Goal: Transaction & Acquisition: Purchase product/service

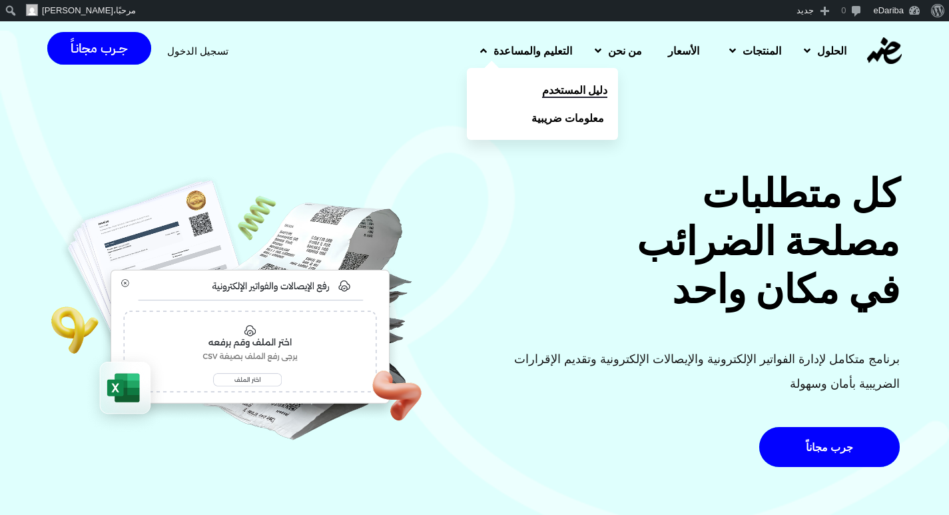
click at [568, 91] on span "دليل المستخدم" at bounding box center [574, 90] width 65 height 16
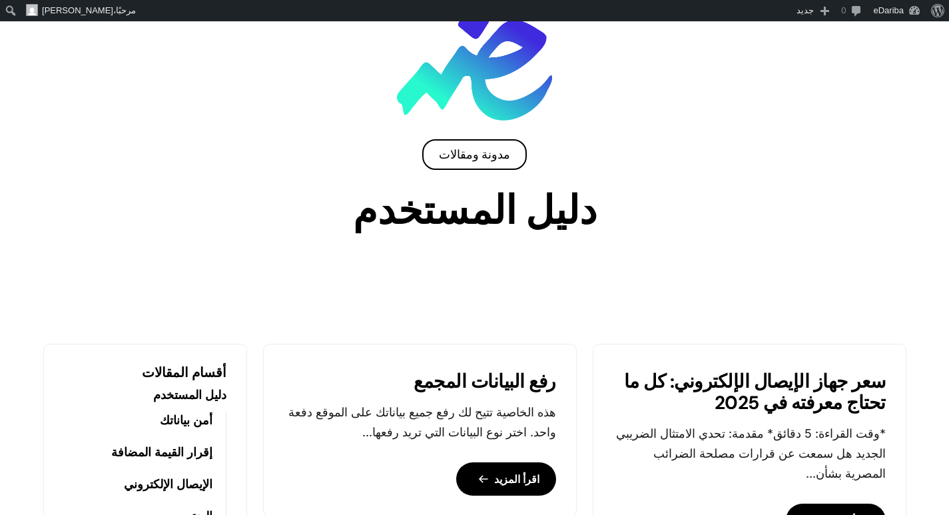
scroll to position [67, 0]
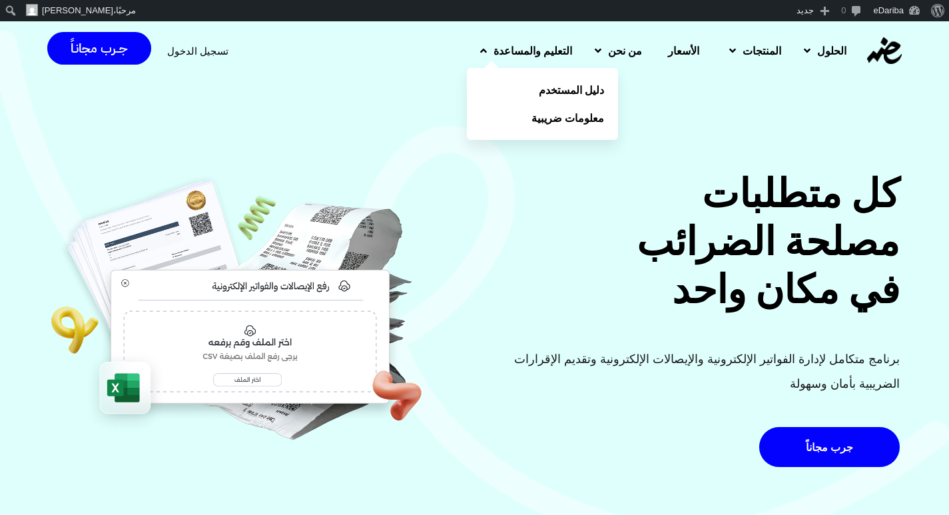
click at [523, 47] on span "التعليم والمساعدة" at bounding box center [532, 51] width 79 height 16
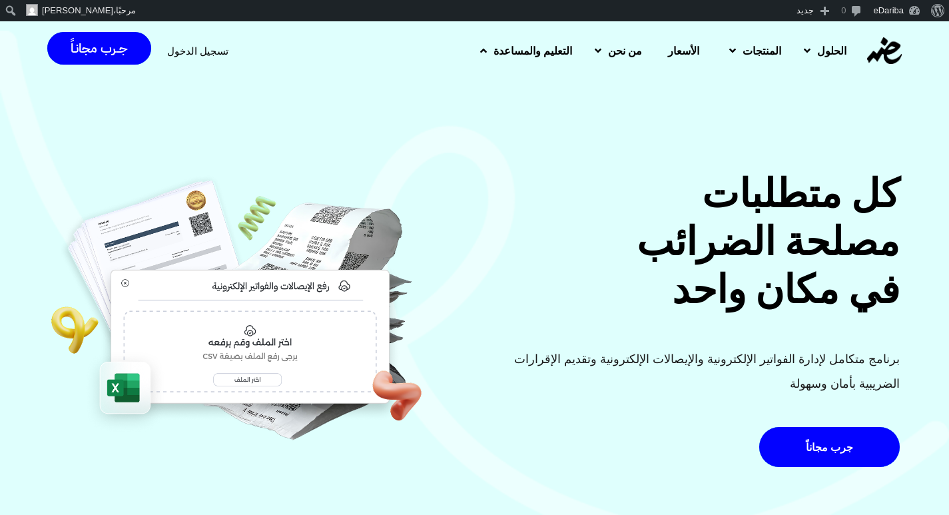
click at [536, 56] on span "التعليم والمساعدة" at bounding box center [532, 51] width 79 height 16
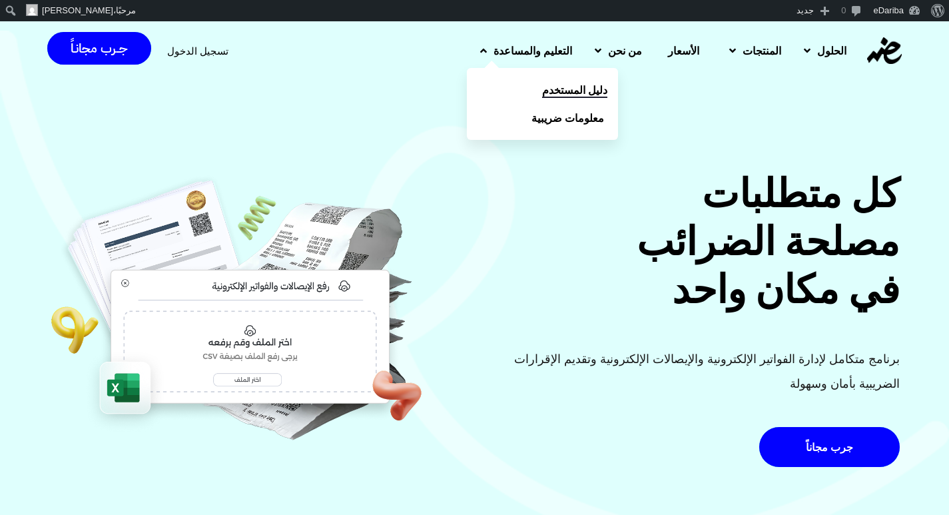
click at [550, 91] on span "دليل المستخدم" at bounding box center [574, 90] width 65 height 16
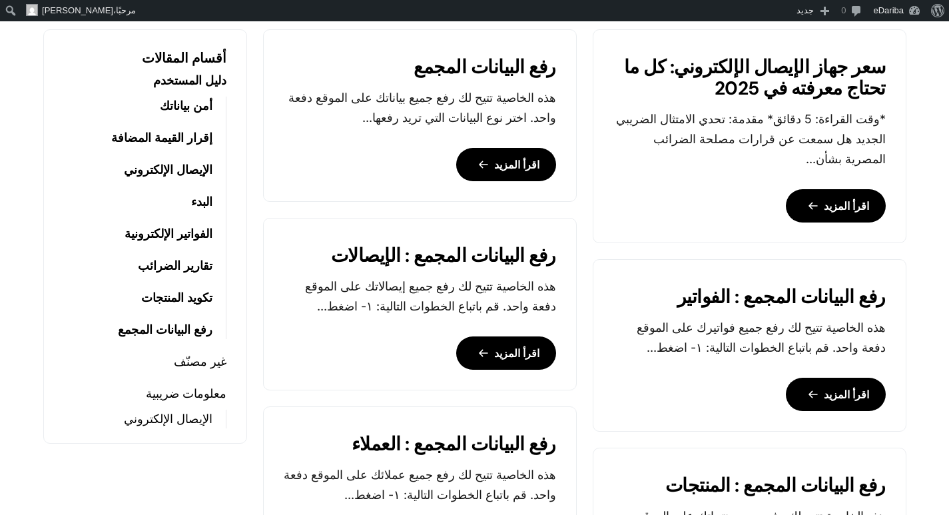
scroll to position [466, 0]
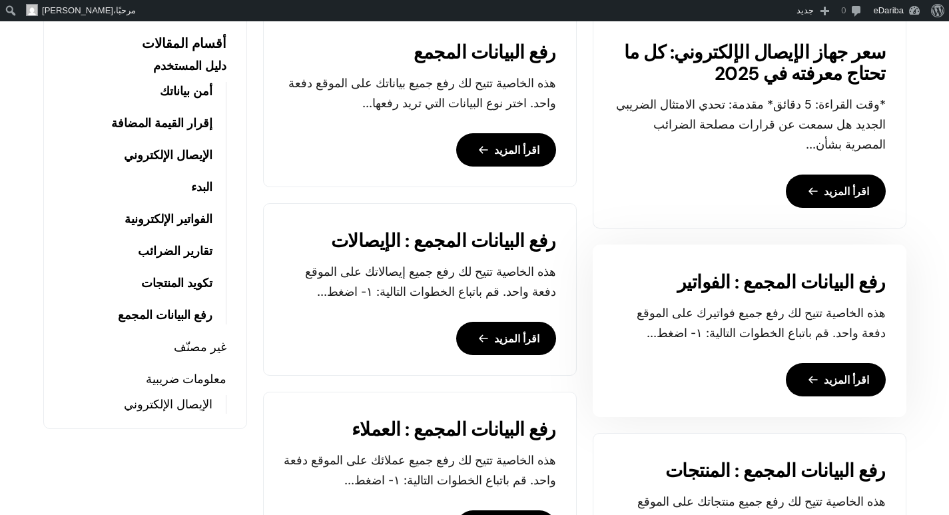
click at [803, 377] on link "اقرأ المزيد" at bounding box center [835, 379] width 100 height 33
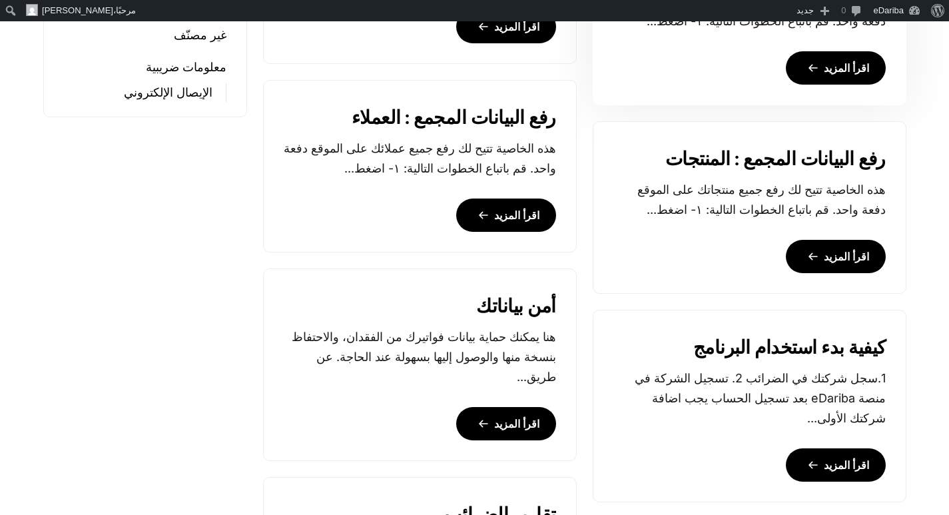
scroll to position [851, 0]
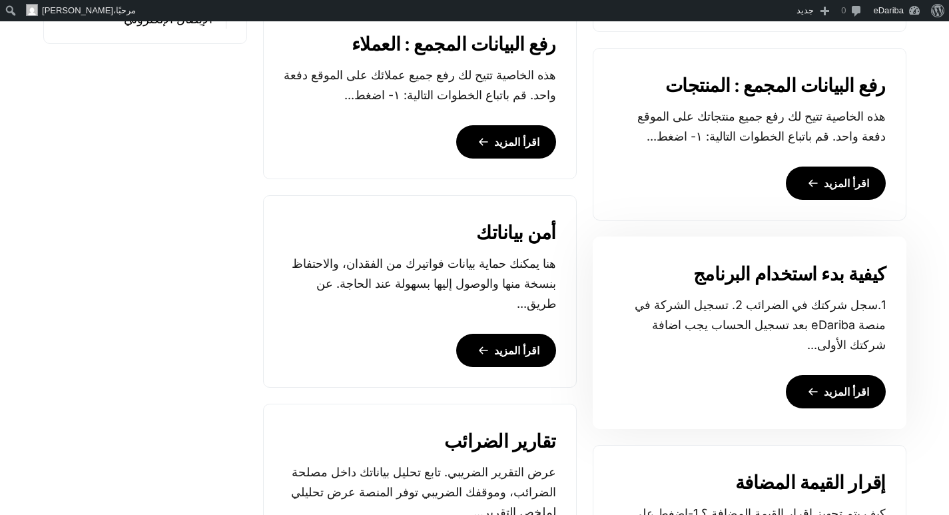
click at [845, 389] on link "اقرأ المزيد" at bounding box center [835, 391] width 100 height 33
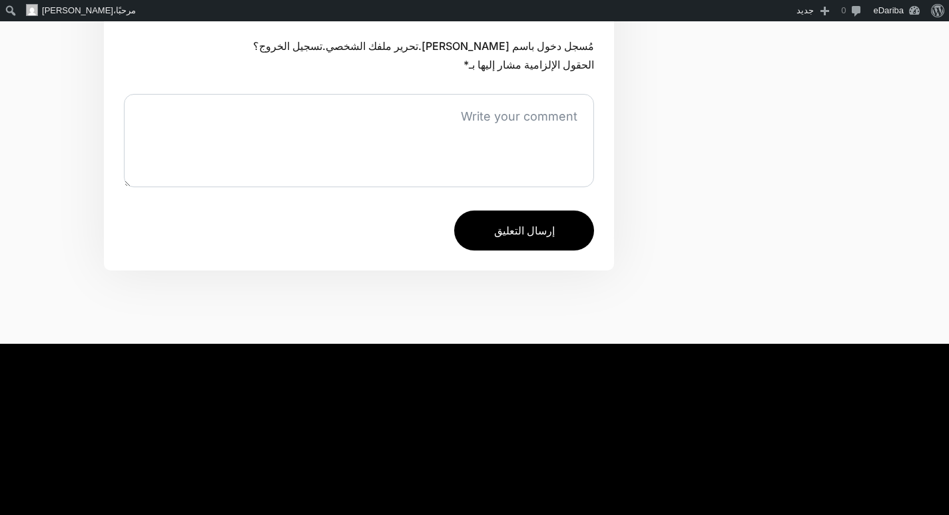
scroll to position [7788, 0]
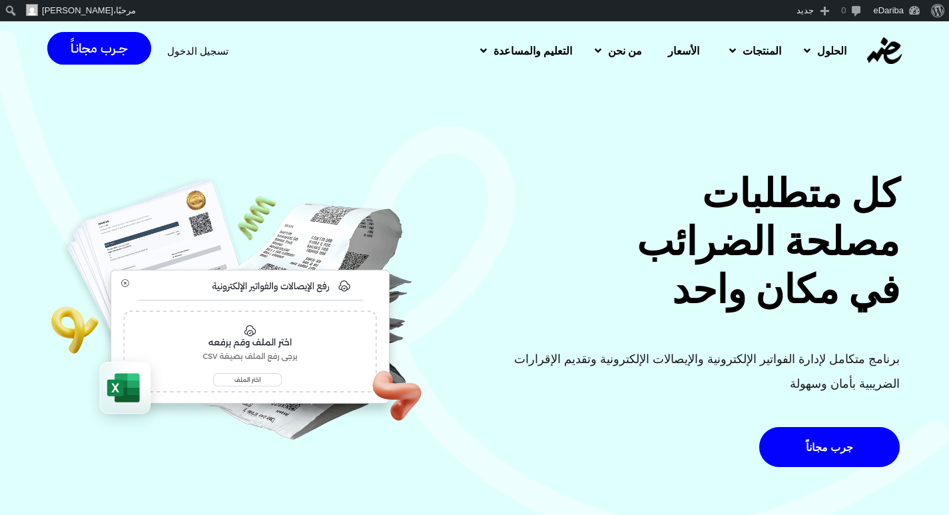
click at [192, 49] on span "تسجيل الدخول" at bounding box center [197, 51] width 61 height 10
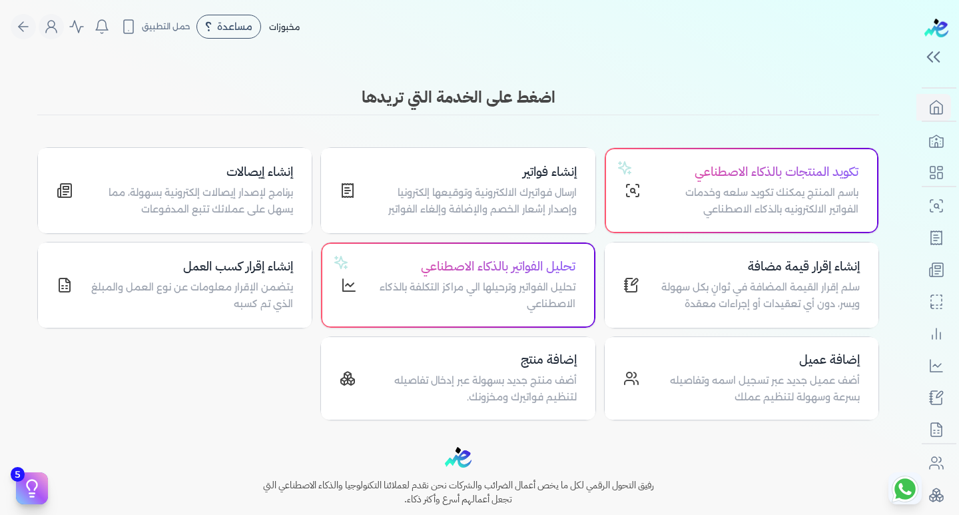
drag, startPoint x: 276, startPoint y: 364, endPoint x: 224, endPoint y: 105, distance: 264.8
click at [224, 105] on h3 "اضغط على الخدمة التي تريدها" at bounding box center [457, 97] width 841 height 24
click at [427, 220] on div "إنشاء فواتير ارسال فواتيرك الالكترونية وتوقيعها إلكترونيا وإصدار إشعار الخصم وا…" at bounding box center [458, 190] width 274 height 85
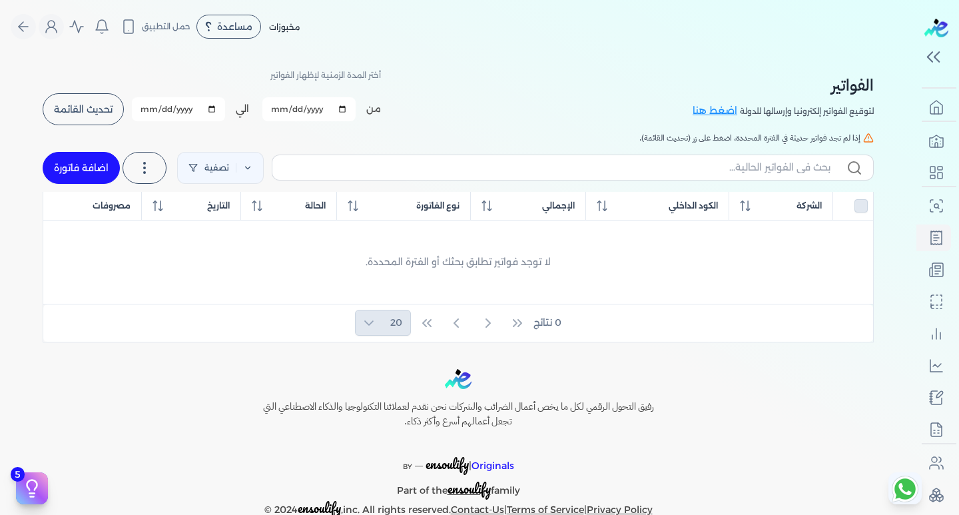
checkbox input "false"
click at [88, 166] on link "اضافة فاتورة" at bounding box center [81, 168] width 77 height 32
select select "EGP"
select select "B"
select select "EGS"
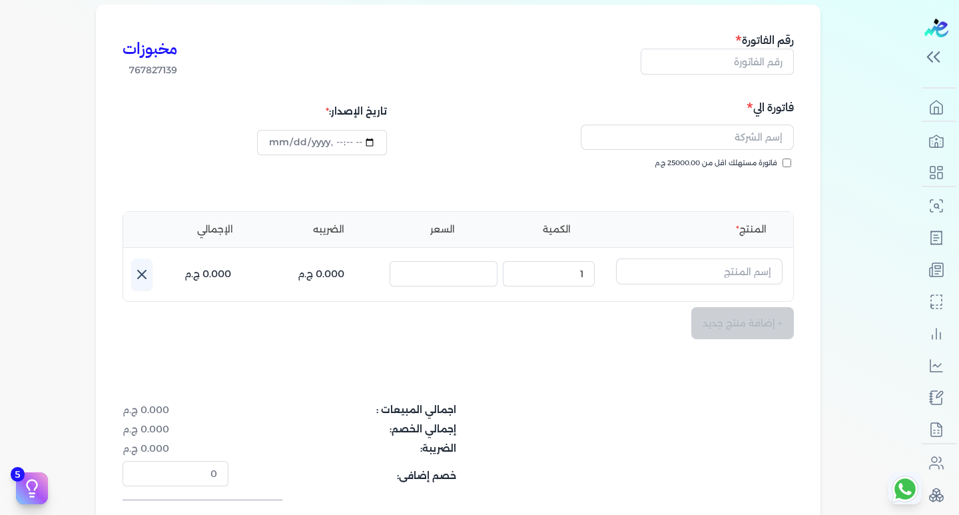
scroll to position [133, 0]
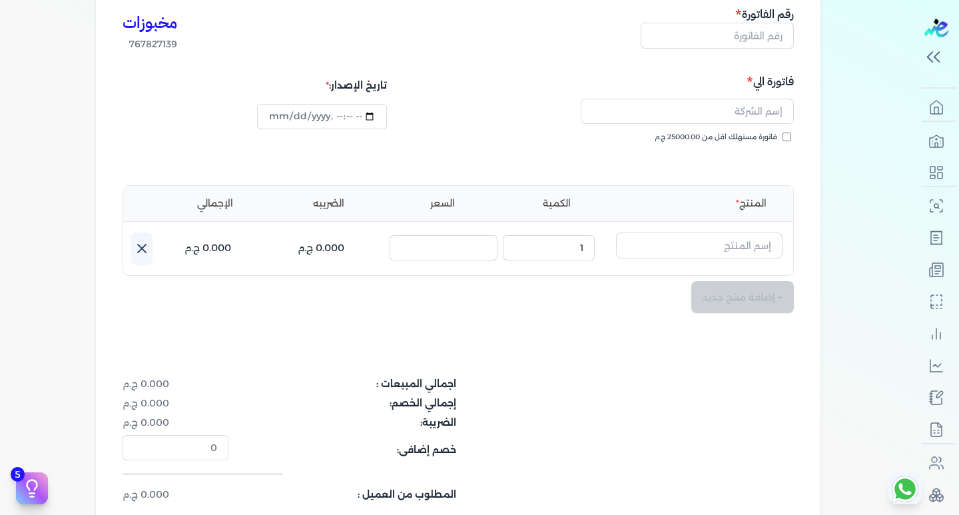
click at [150, 250] on icon at bounding box center [142, 248] width 16 height 16
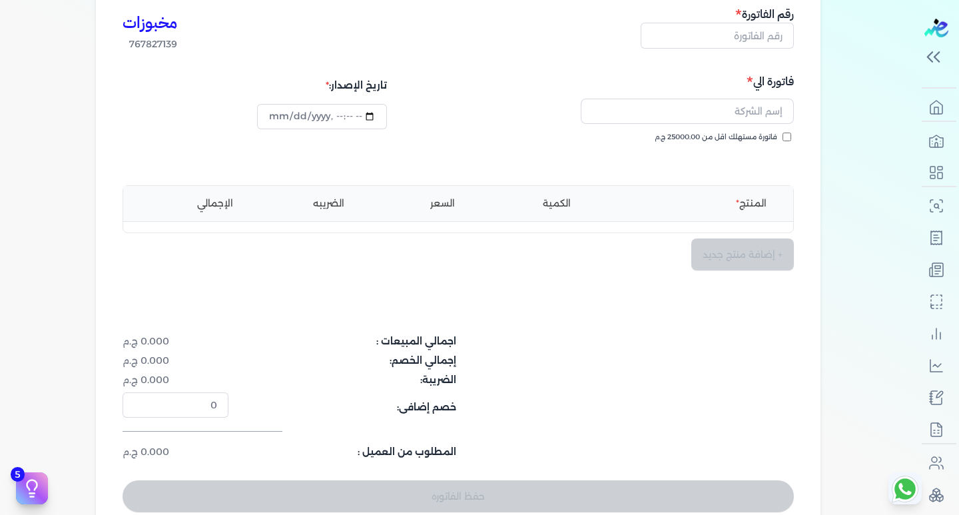
click at [158, 212] on ul "المنتج الكمية السعر الضريبه الإجمالي" at bounding box center [458, 203] width 670 height 35
click at [755, 204] on li "المنتج" at bounding box center [699, 203] width 166 height 14
click at [756, 204] on li "المنتج" at bounding box center [699, 203] width 166 height 14
click at [752, 251] on div "+ إضافة منتج جديد" at bounding box center [457, 254] width 671 height 32
click at [620, 205] on li "المنتج" at bounding box center [699, 203] width 166 height 14
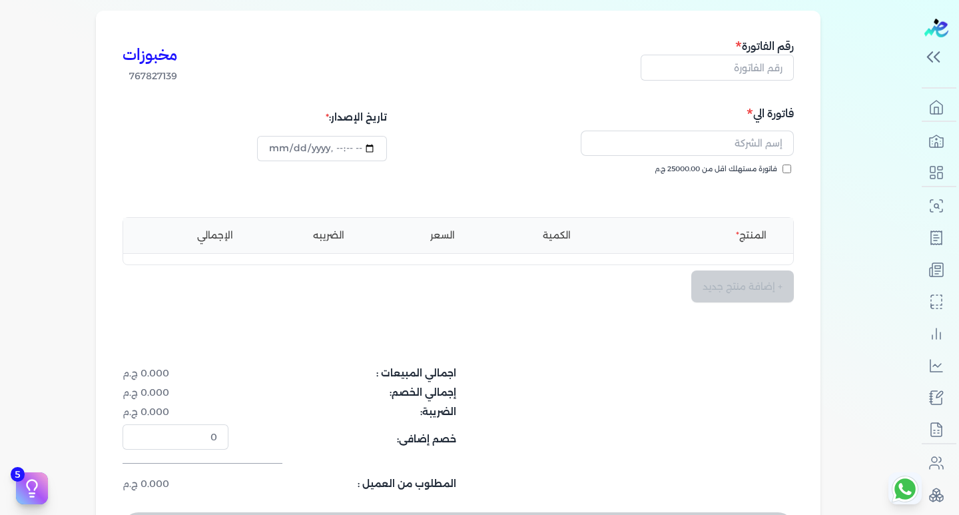
scroll to position [67, 0]
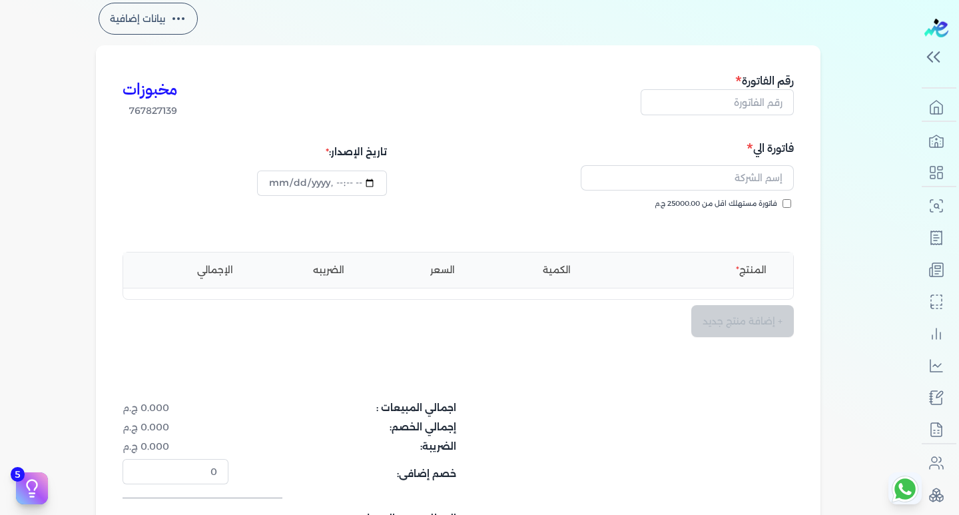
click at [415, 250] on div "مخبوزات 767827139 رقم الفاتورة فاتورة الي فاتورة مستهلك اقل من 25000.00 ج.م تار…" at bounding box center [458, 325] width 724 height 560
click at [415, 255] on ul "المنتج الكمية السعر الضريبه الإجمالي" at bounding box center [458, 269] width 670 height 35
click at [493, 260] on ul "المنتج الكمية السعر الضريبه الإجمالي" at bounding box center [458, 269] width 670 height 35
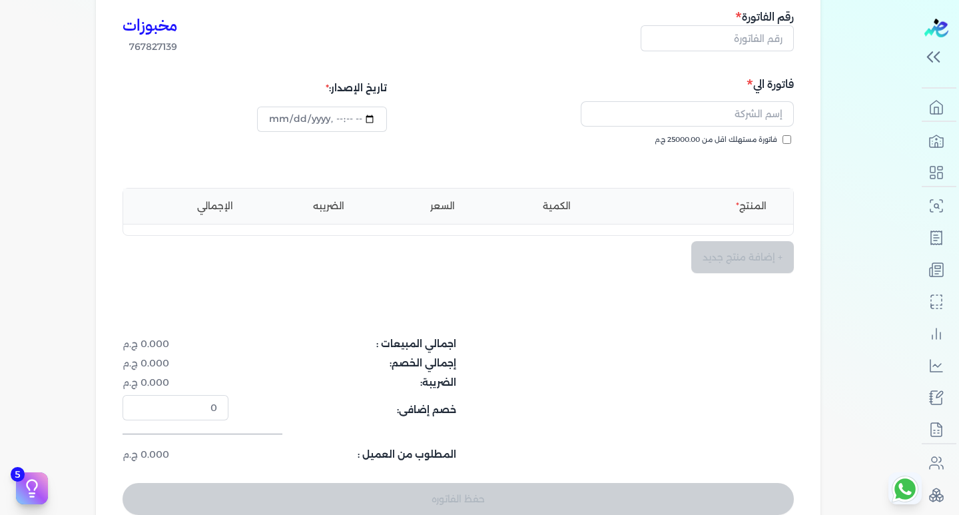
scroll to position [0, 0]
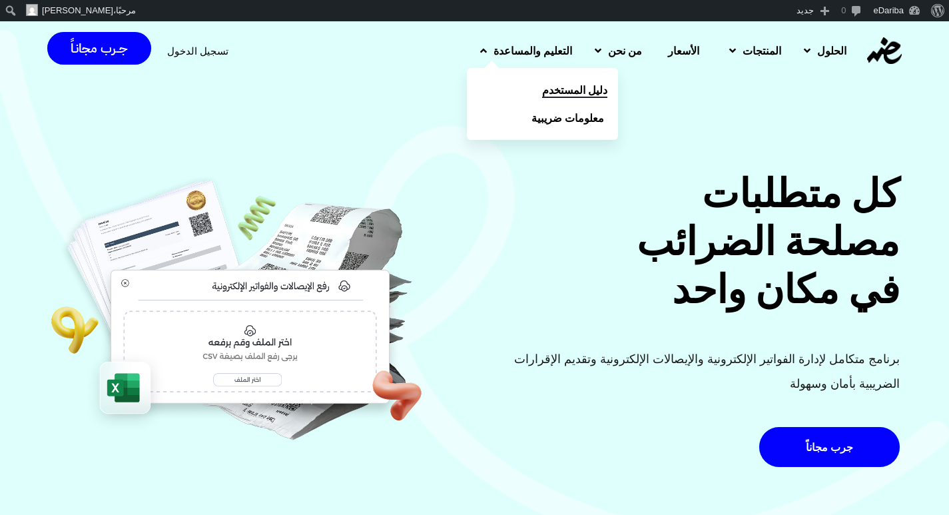
click at [559, 85] on span "دليل المستخدم" at bounding box center [574, 90] width 65 height 16
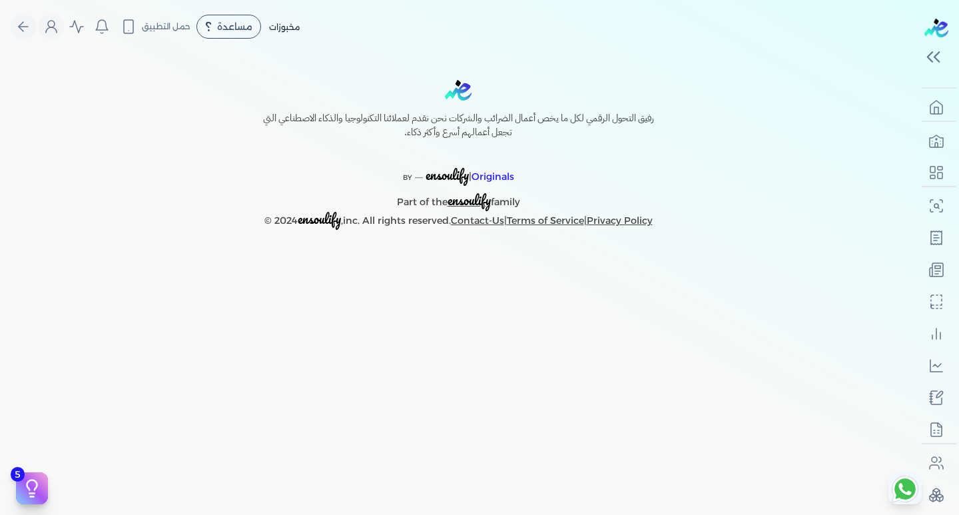
select select "EGP"
select select "B"
select select "EGS"
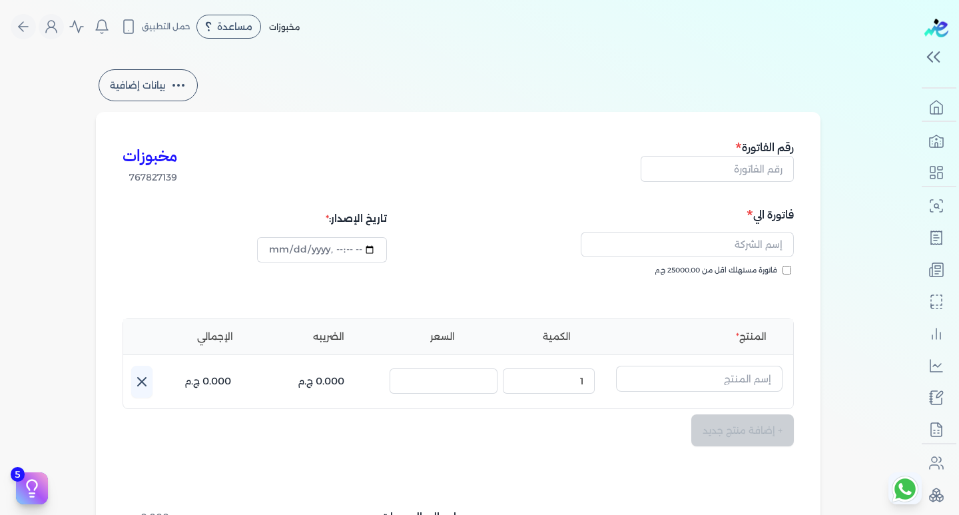
scroll to position [133, 0]
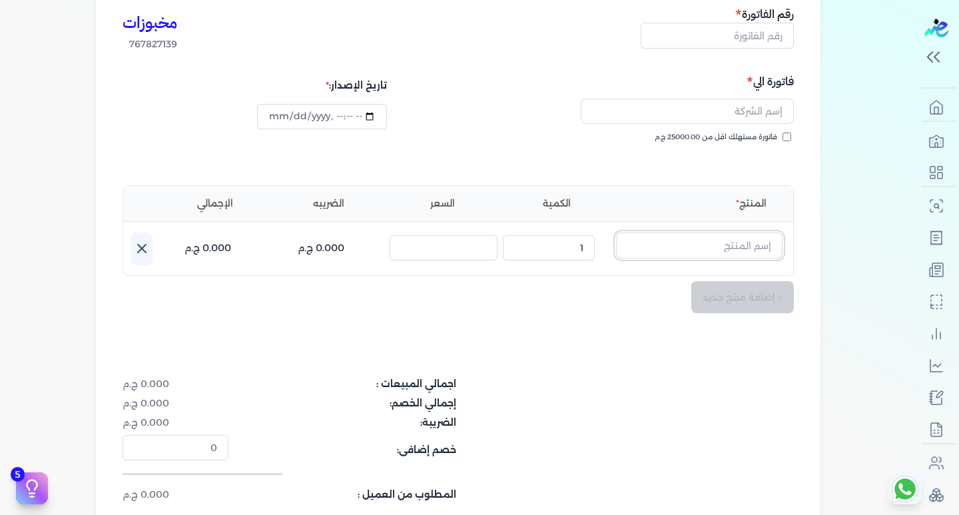
click at [750, 244] on input "text" at bounding box center [699, 244] width 166 height 25
click at [706, 188] on ul "المنتج الكمية السعر الضريبه الإجمالي" at bounding box center [458, 203] width 670 height 35
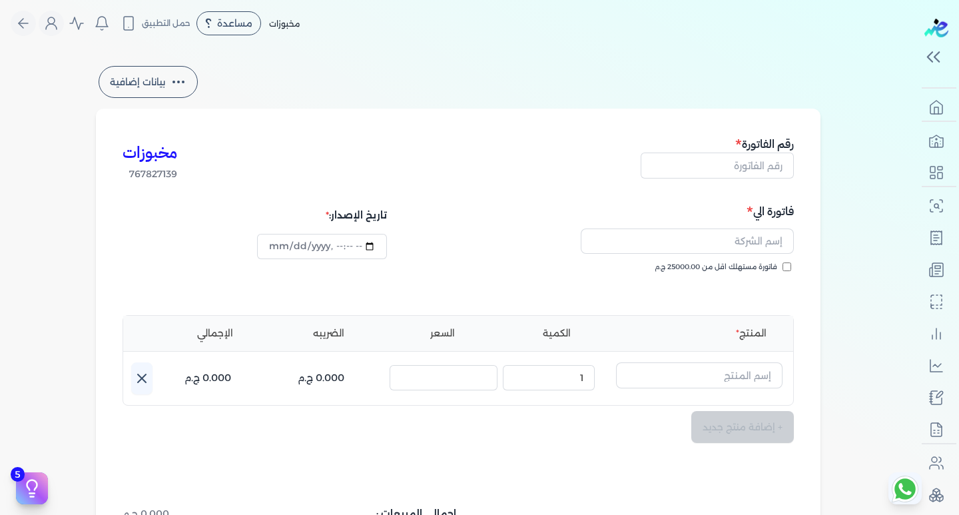
scroll to position [0, 0]
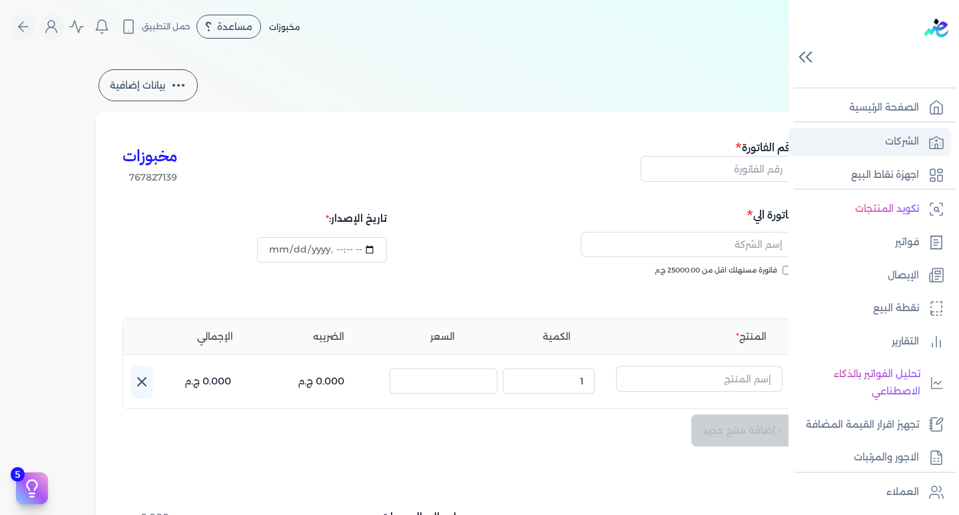
click at [915, 137] on p "الشركات" at bounding box center [902, 141] width 34 height 17
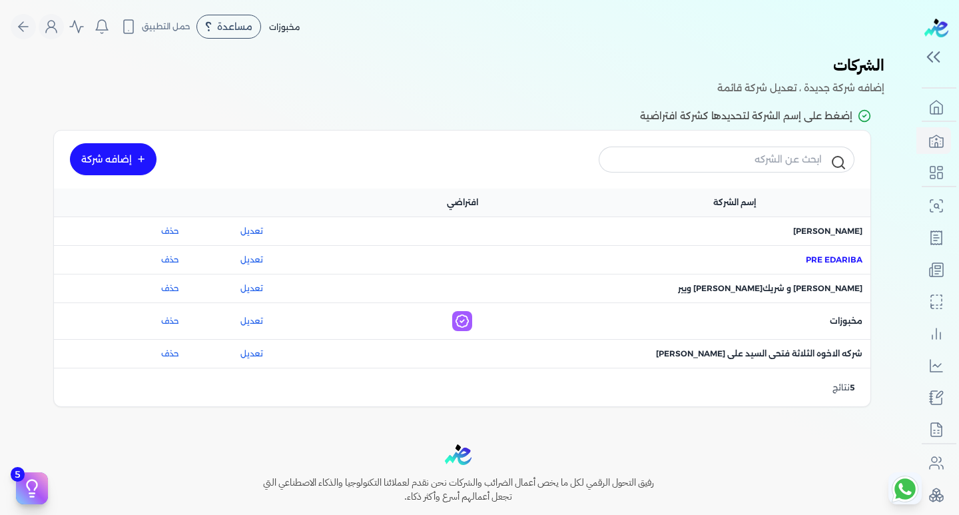
click at [811, 254] on span "اسم الشركة : Pre eDariba" at bounding box center [833, 260] width 57 height 12
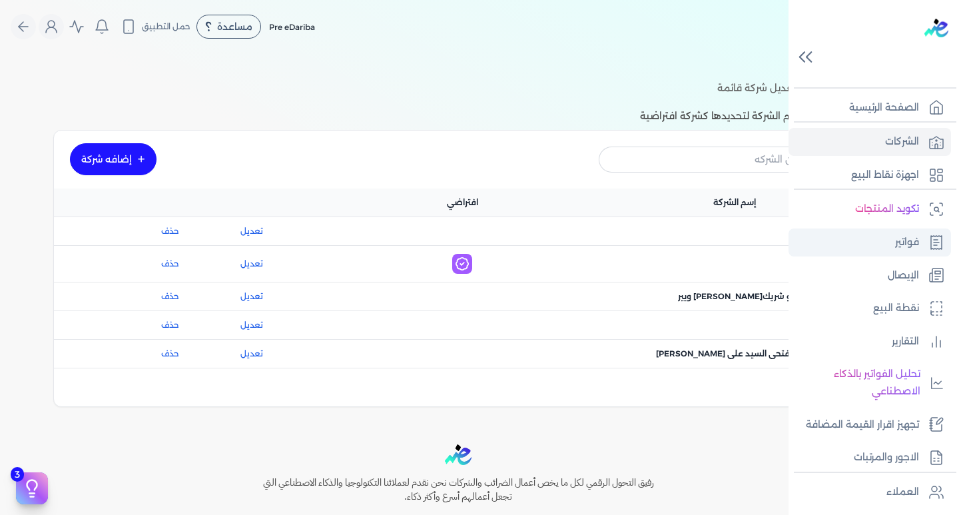
click at [896, 249] on p "فواتير" at bounding box center [907, 242] width 24 height 17
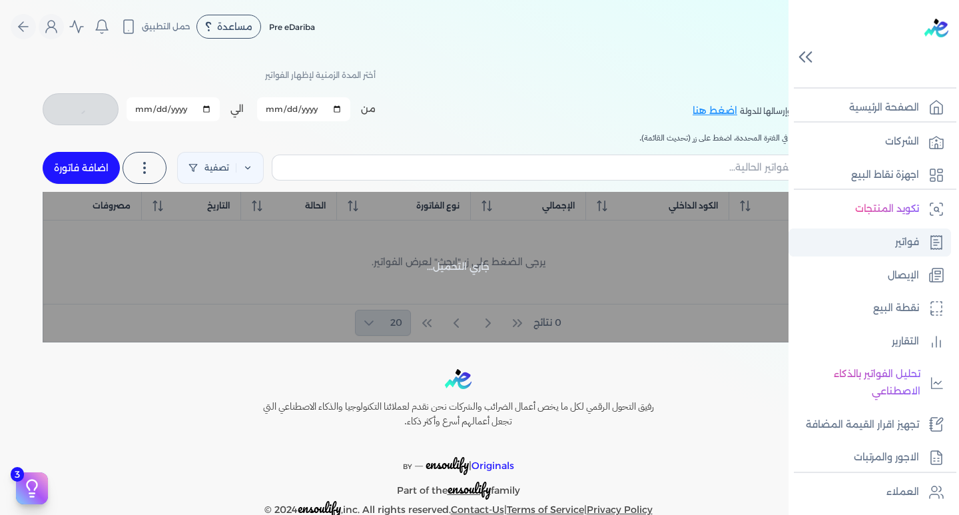
checkbox input "false"
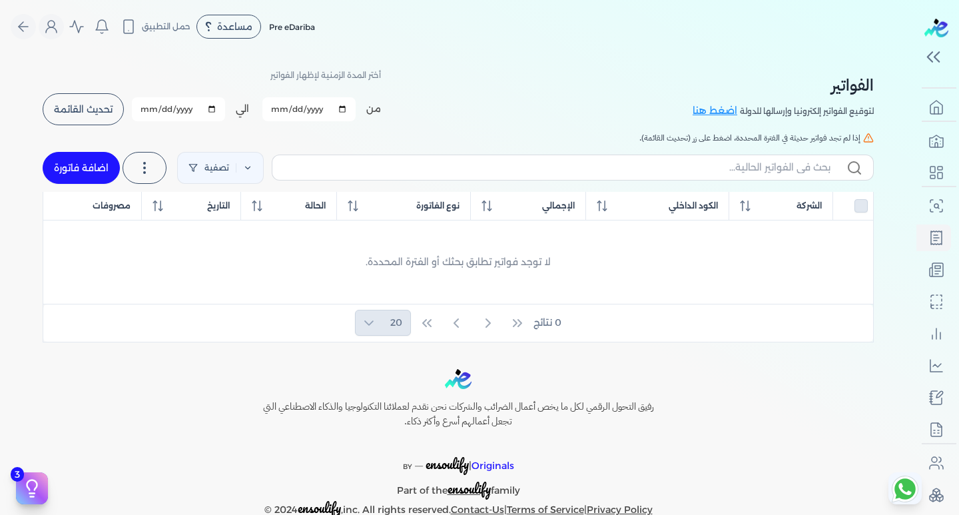
click at [105, 160] on link "اضافة فاتورة" at bounding box center [81, 168] width 77 height 32
select select "EGP"
select select "B"
select select "EGS"
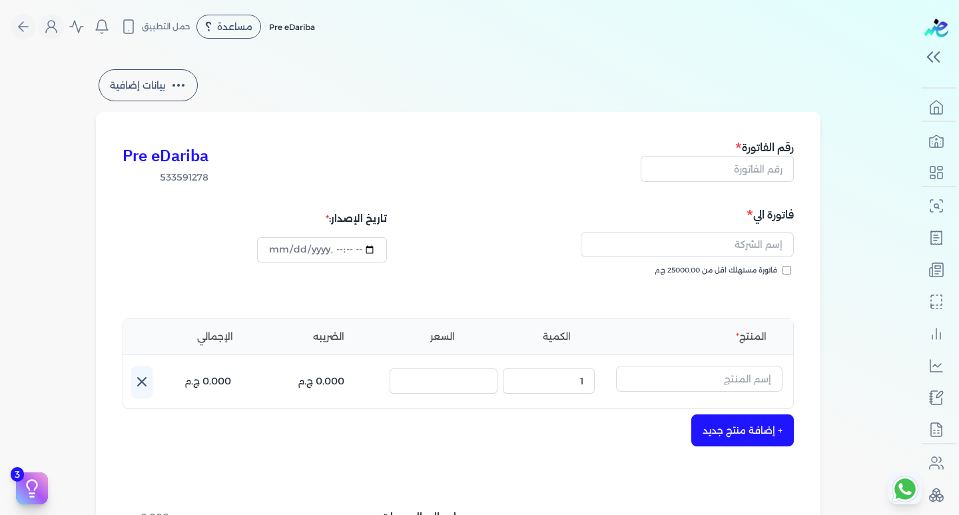
click at [787, 268] on input "فاتورة مستهلك اقل من 25000.00 ج.م" at bounding box center [786, 270] width 9 height 9
checkbox input "false"
click at [724, 377] on input "text" at bounding box center [699, 377] width 166 height 25
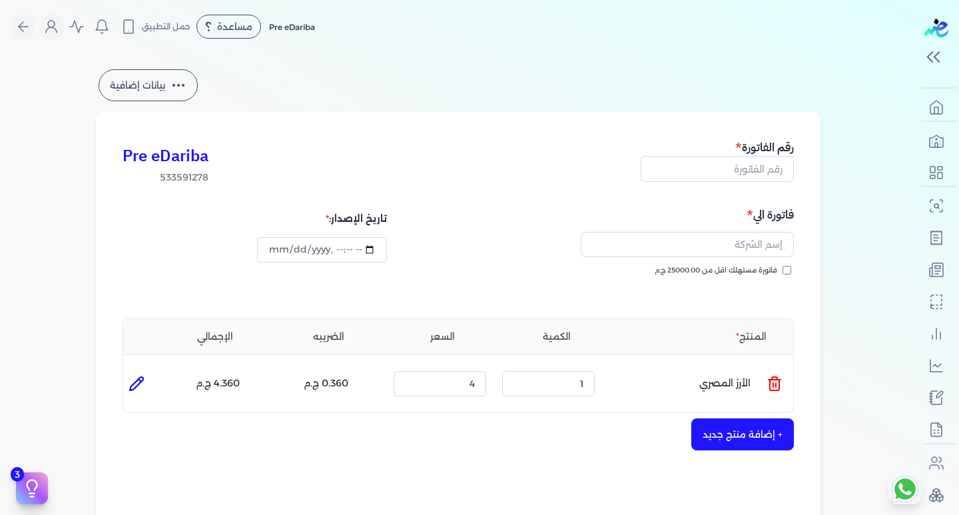
click at [816, 272] on div "Pre eDariba 533591278 رقم الفاتورة فاتورة الي فاتورة مستهلك اقل من 25000.00 ج.م…" at bounding box center [458, 415] width 724 height 607
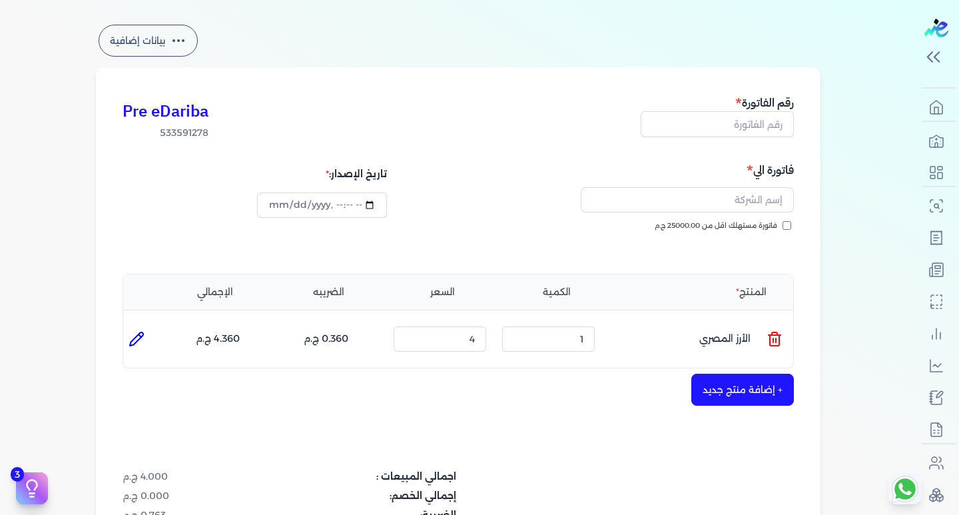
scroll to position [133, 0]
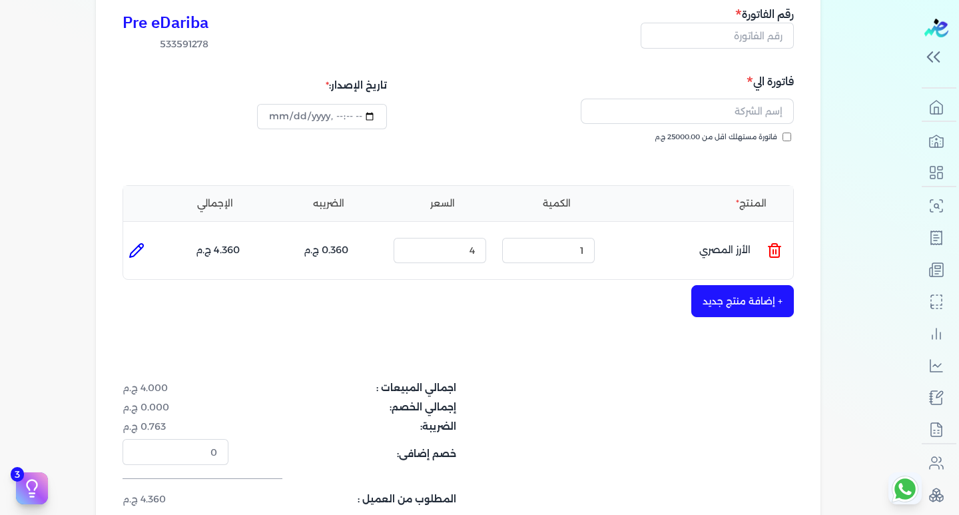
click at [716, 207] on li "المنتج" at bounding box center [699, 203] width 166 height 14
click at [658, 259] on li "المنتج : الأرز المصري" at bounding box center [667, 250] width 166 height 36
click at [772, 253] on icon at bounding box center [774, 251] width 9 height 11
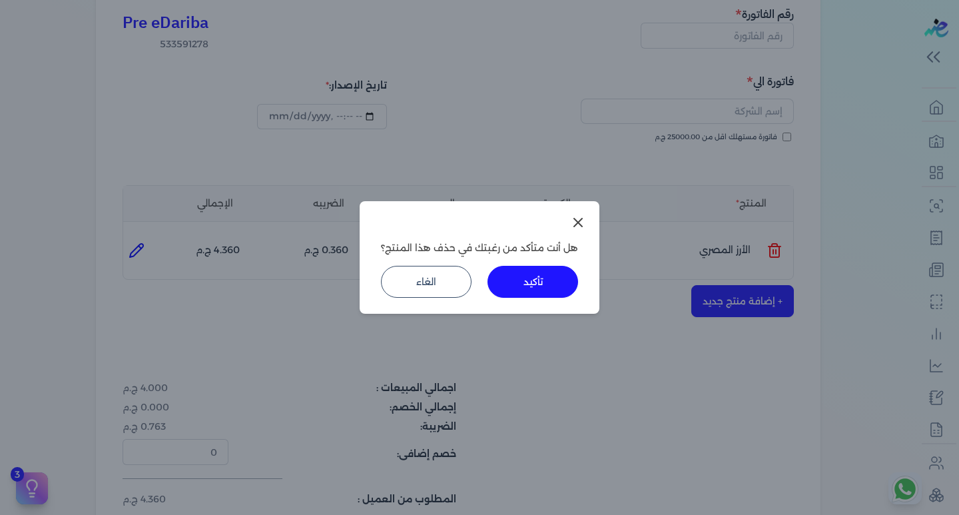
click at [522, 278] on button "تأكيد" at bounding box center [532, 282] width 91 height 32
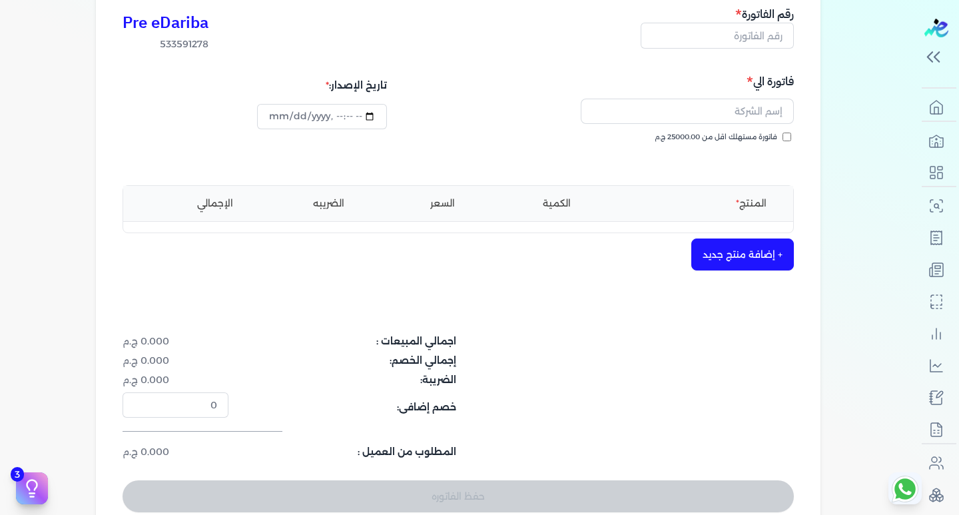
click at [737, 204] on li "المنتج" at bounding box center [699, 203] width 166 height 14
click at [729, 222] on div "المنتج الكمية السعر الضريبه الإجمالي" at bounding box center [457, 209] width 671 height 48
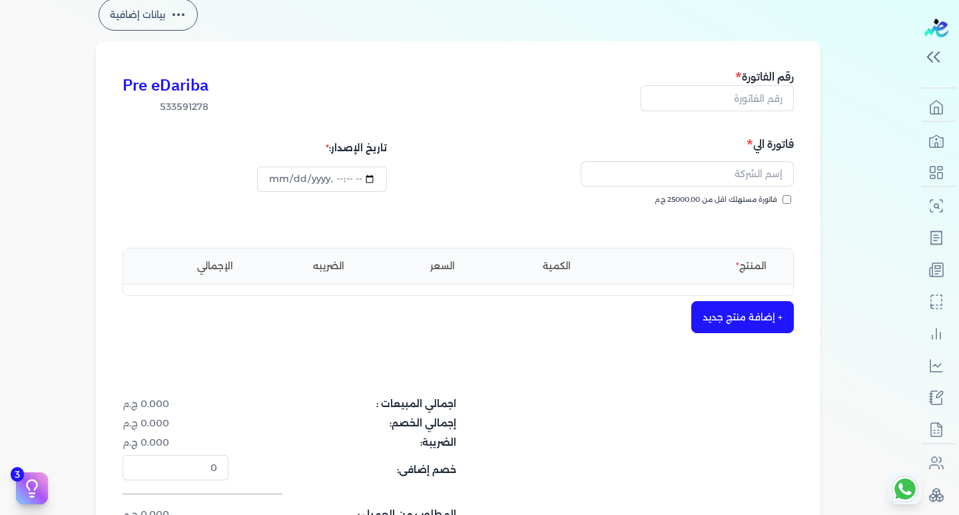
scroll to position [67, 0]
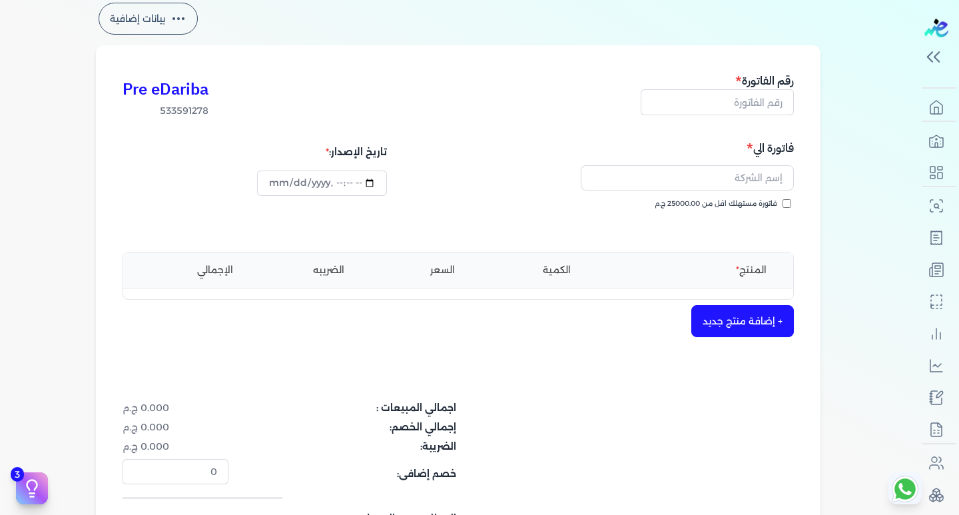
click at [693, 266] on li "المنتج" at bounding box center [699, 270] width 166 height 14
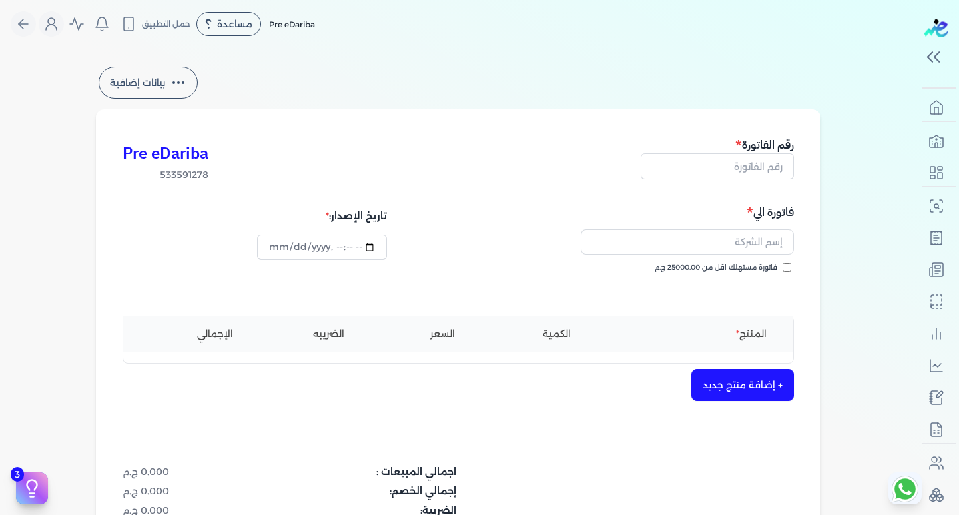
scroll to position [0, 0]
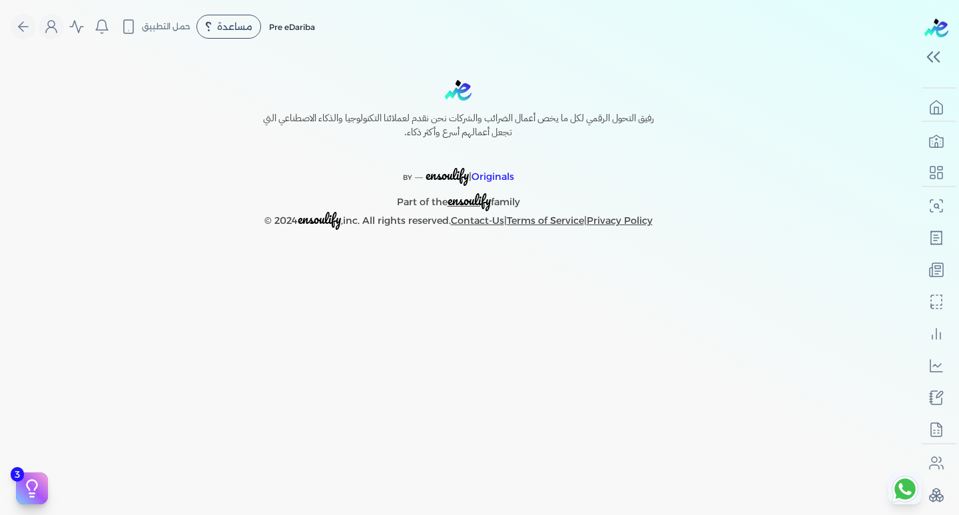
select select "EGP"
select select "B"
select select "EGS"
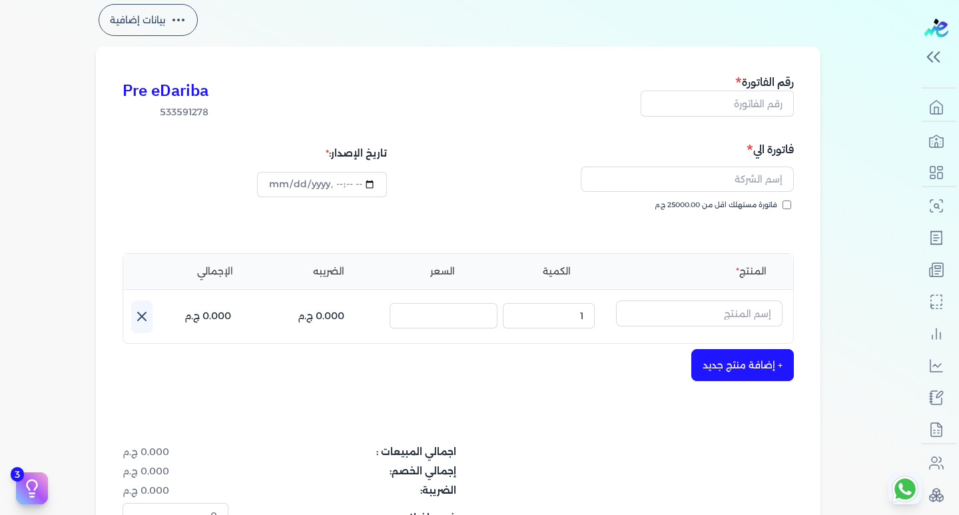
scroll to position [67, 0]
click at [683, 311] on input "text" at bounding box center [699, 311] width 166 height 25
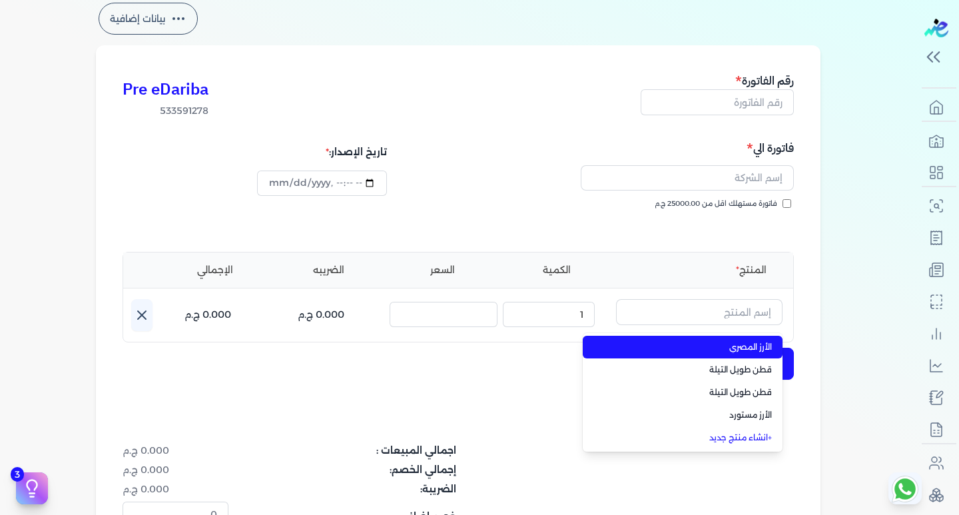
click at [734, 350] on span "الأرز المصري" at bounding box center [690, 347] width 162 height 12
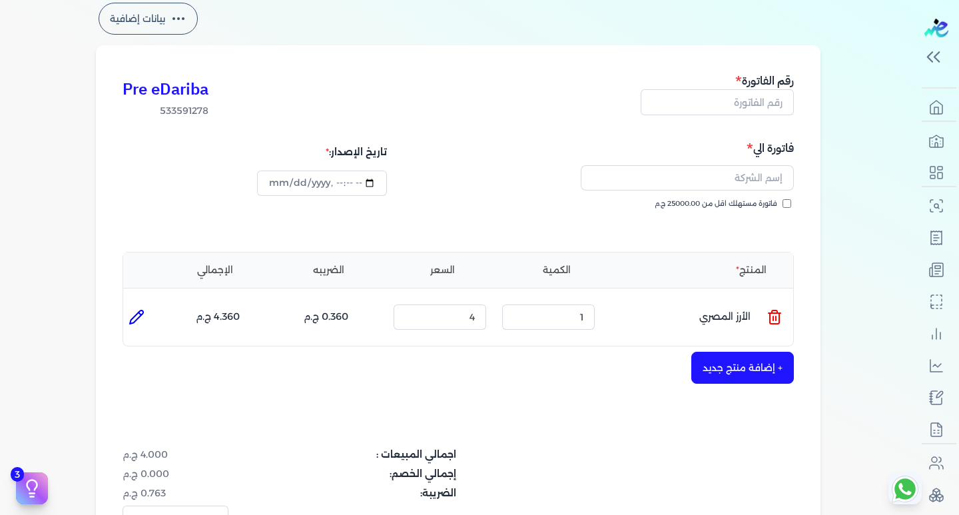
click at [776, 312] on icon at bounding box center [774, 317] width 16 height 16
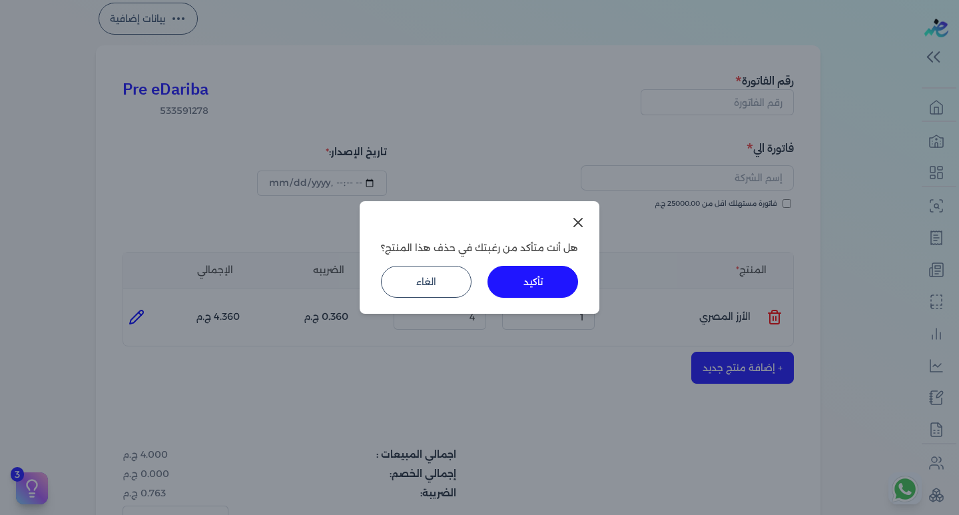
click at [515, 281] on button "تأكيد" at bounding box center [532, 282] width 91 height 32
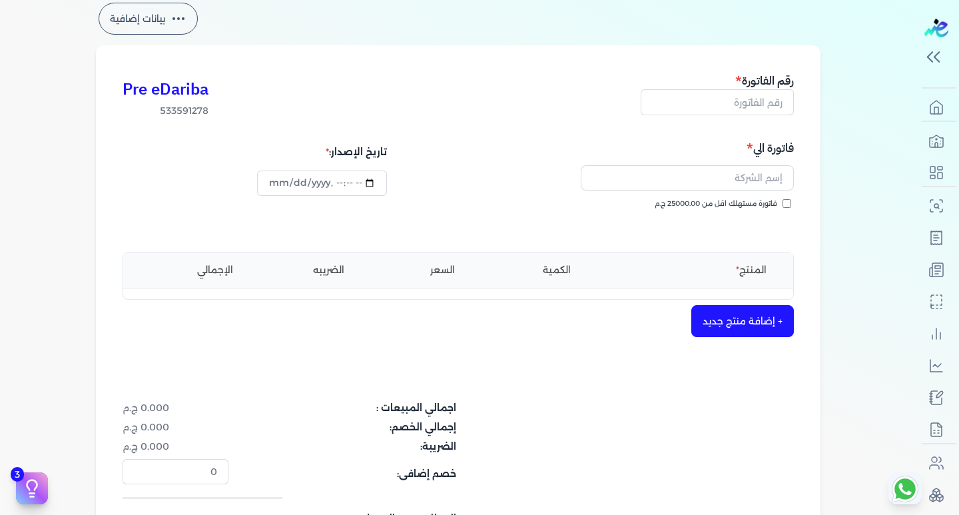
click at [699, 273] on li "المنتج" at bounding box center [699, 270] width 166 height 14
drag, startPoint x: 699, startPoint y: 273, endPoint x: 738, endPoint y: 266, distance: 39.3
click at [699, 272] on li "المنتج" at bounding box center [699, 270] width 166 height 14
click at [738, 266] on li "المنتج" at bounding box center [699, 270] width 166 height 14
click at [739, 266] on li "المنتج" at bounding box center [699, 270] width 166 height 14
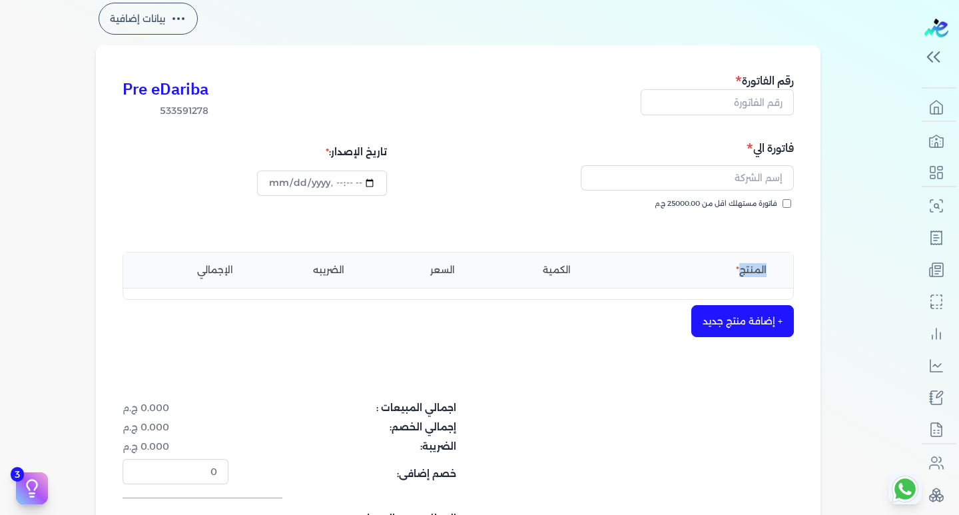
click at [739, 266] on li "المنتج" at bounding box center [699, 270] width 166 height 14
click at [722, 269] on li "المنتج" at bounding box center [699, 270] width 166 height 14
click at [718, 270] on li "المنتج" at bounding box center [699, 270] width 166 height 14
drag, startPoint x: 712, startPoint y: 270, endPoint x: 702, endPoint y: 270, distance: 9.3
click at [710, 270] on li "المنتج" at bounding box center [699, 270] width 166 height 14
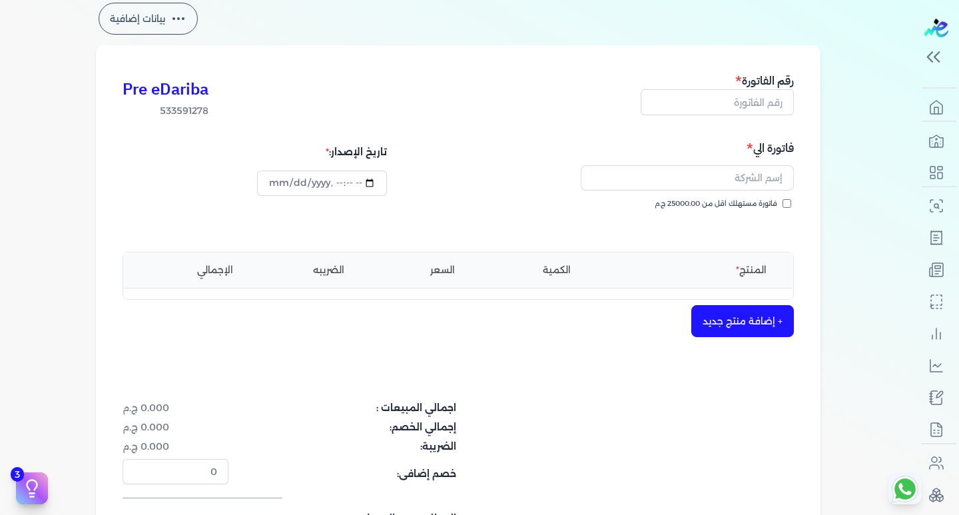
click at [702, 270] on li "المنتج" at bounding box center [699, 270] width 166 height 14
drag, startPoint x: 698, startPoint y: 269, endPoint x: 632, endPoint y: 264, distance: 66.1
click at [669, 266] on li "المنتج" at bounding box center [699, 270] width 166 height 14
drag, startPoint x: 602, startPoint y: 264, endPoint x: 389, endPoint y: 258, distance: 213.8
click at [537, 260] on ul "المنتج الكمية السعر الضريبه الإجمالي" at bounding box center [458, 269] width 670 height 35
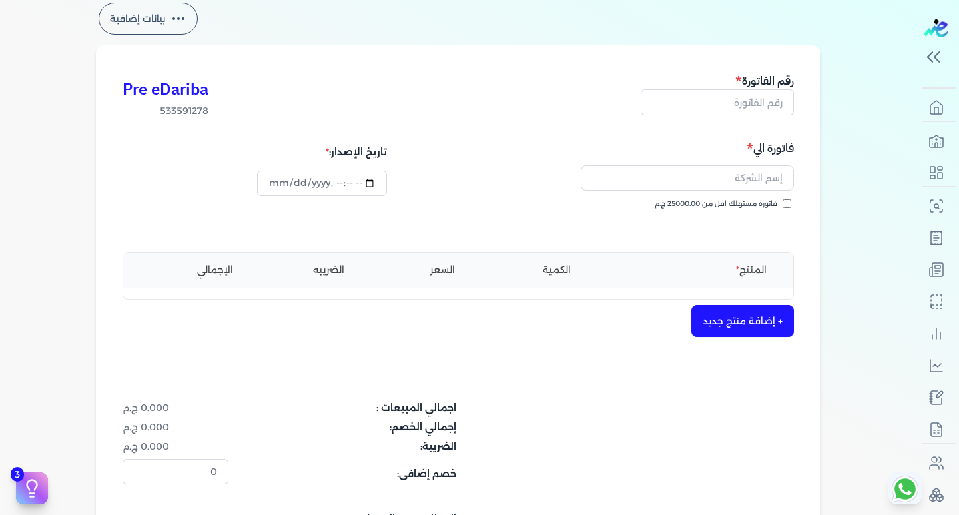
click at [383, 258] on ul "المنتج الكمية السعر الضريبه الإجمالي" at bounding box center [458, 269] width 670 height 35
drag, startPoint x: 301, startPoint y: 260, endPoint x: 233, endPoint y: 260, distance: 67.9
click at [263, 260] on ul "المنتج الكمية السعر الضريبه الإجمالي" at bounding box center [458, 269] width 670 height 35
click at [188, 259] on ul "المنتج الكمية السعر الضريبه الإجمالي" at bounding box center [458, 269] width 670 height 35
click at [701, 264] on li "المنتج" at bounding box center [699, 270] width 166 height 14
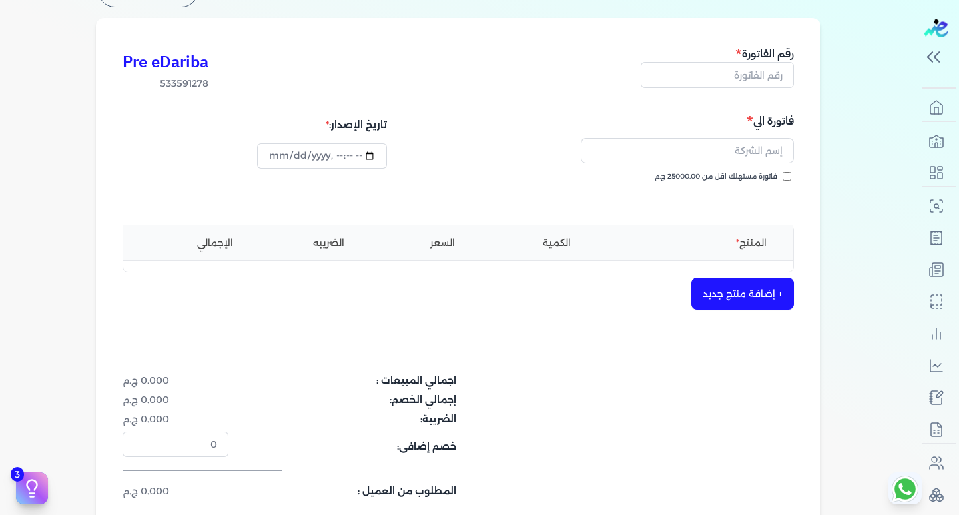
scroll to position [0, 0]
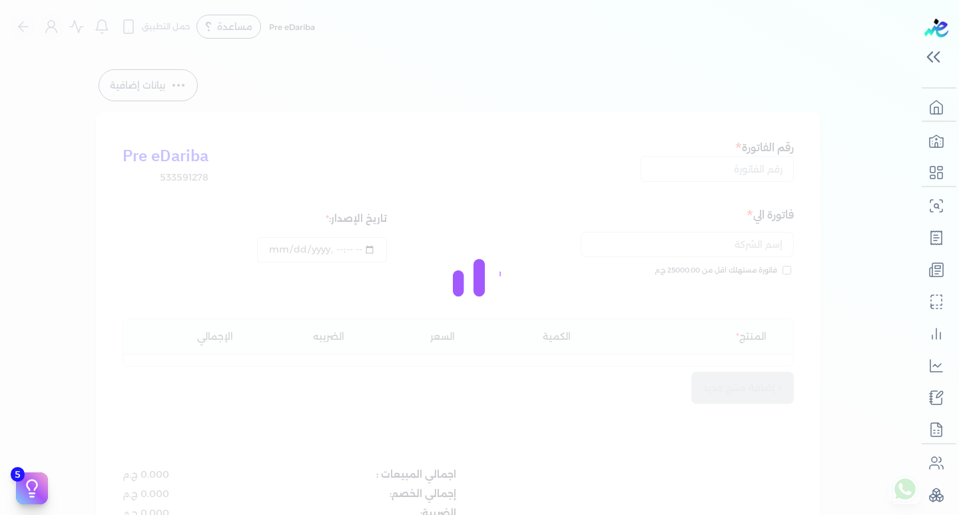
select select "EGP"
select select "B"
select select "EGS"
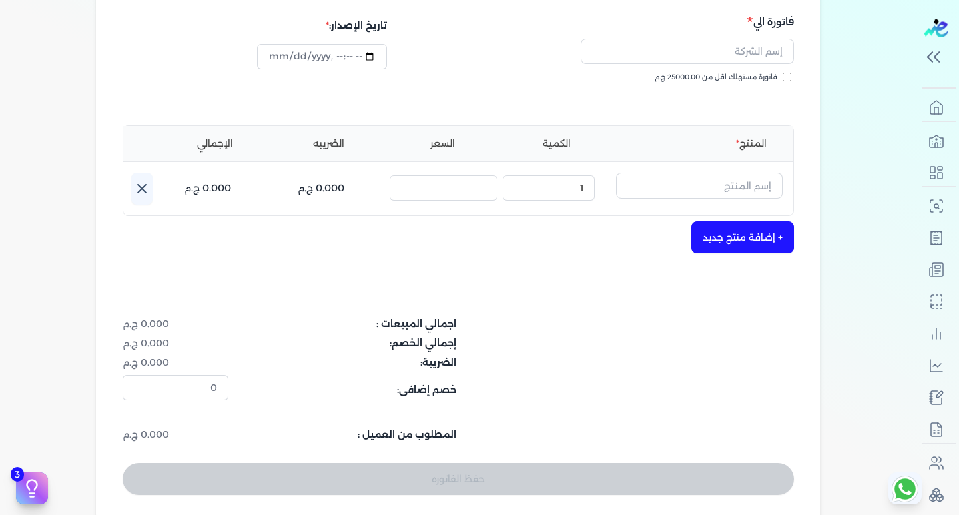
scroll to position [200, 0]
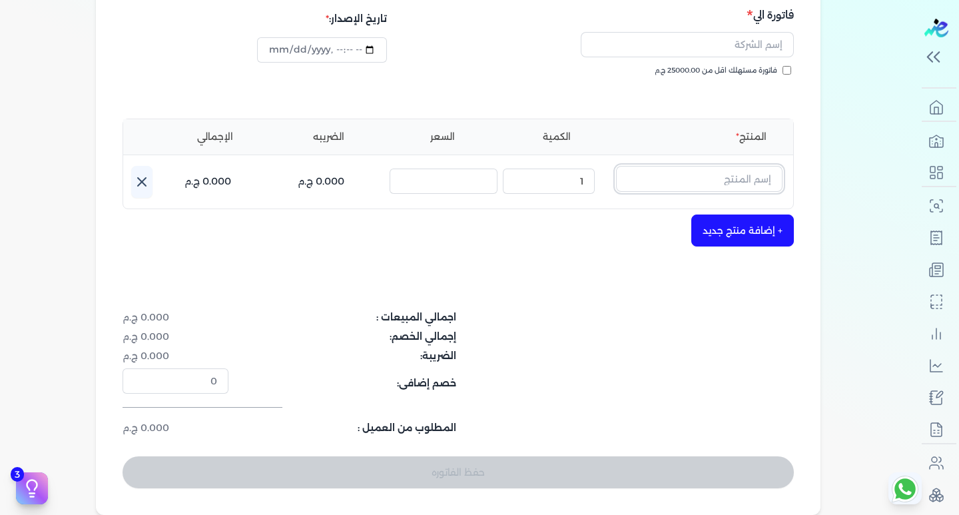
click at [666, 182] on input "text" at bounding box center [699, 178] width 166 height 25
click at [477, 259] on div "Pre eDariba 533591278 رقم الفاتورة فاتورة الي فاتورة مستهلك اقل من 25000.00 ج.م…" at bounding box center [458, 213] width 724 height 602
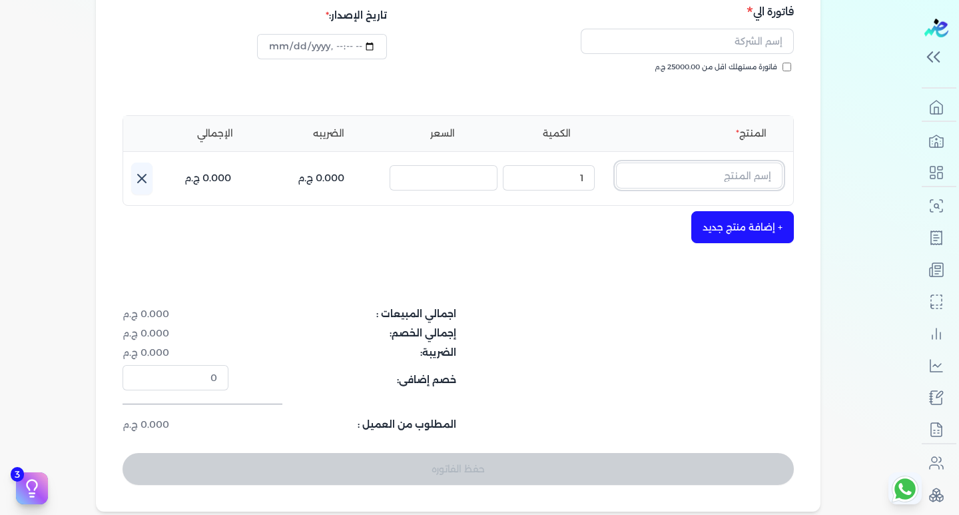
click at [695, 172] on input "text" at bounding box center [699, 174] width 166 height 25
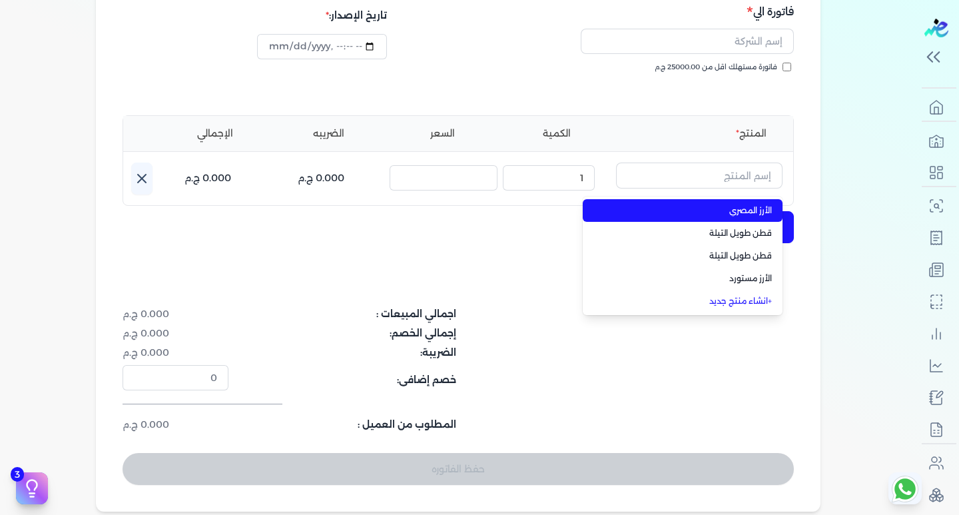
click at [757, 210] on span "الأرز المصري" at bounding box center [690, 210] width 162 height 12
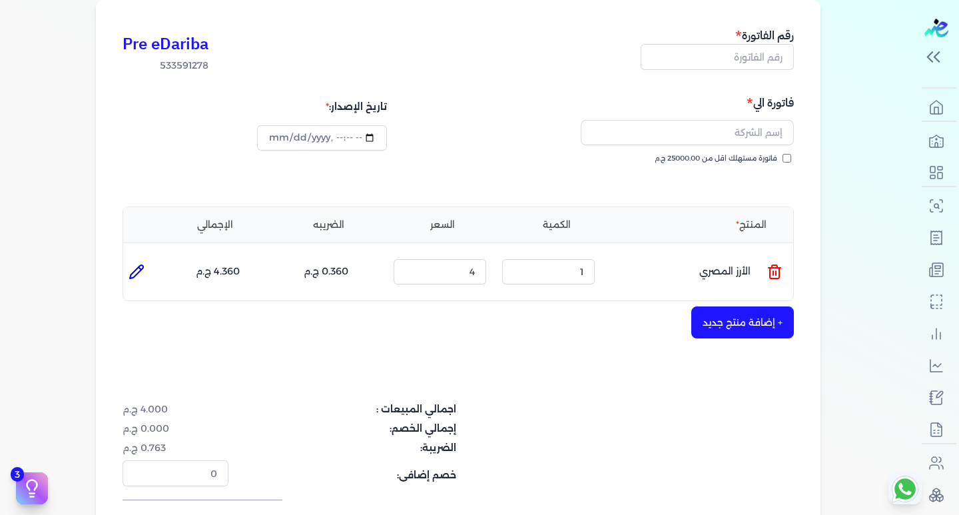
scroll to position [70, 0]
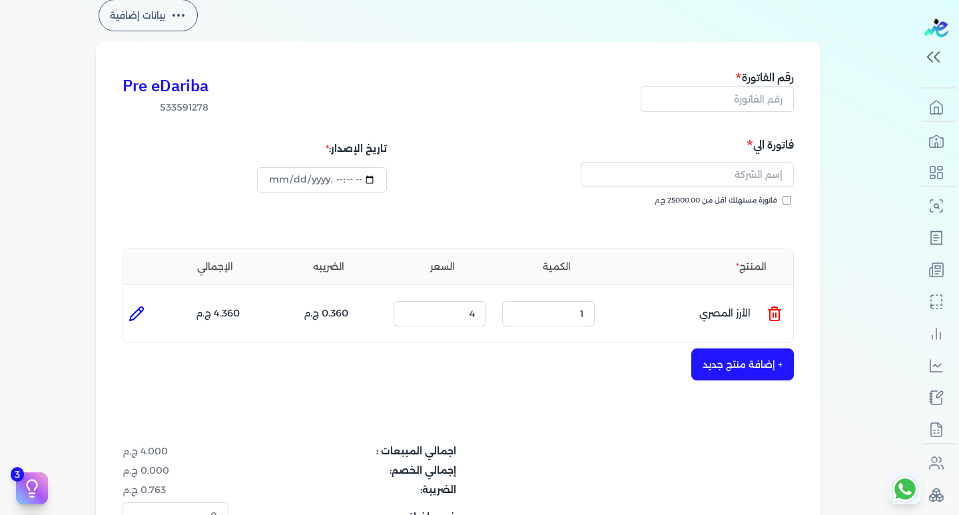
click at [144, 314] on icon at bounding box center [136, 314] width 16 height 16
type input "الأرز المصري"
type input "4"
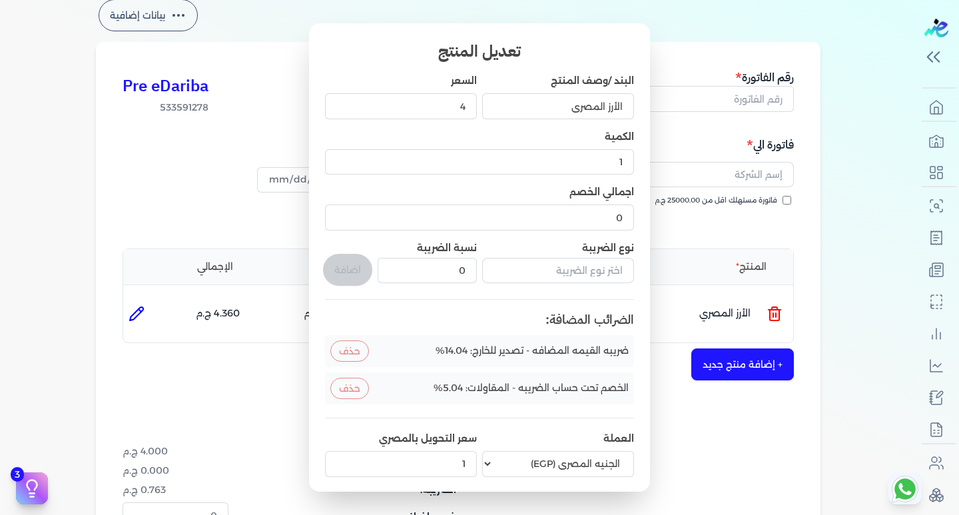
scroll to position [54, 0]
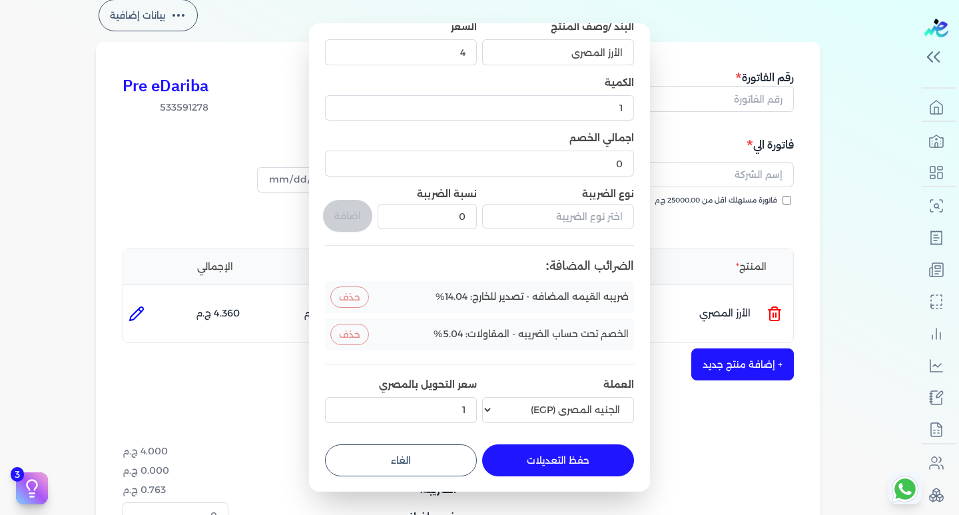
click at [402, 465] on button "الغاء" at bounding box center [401, 460] width 152 height 32
type input "0"
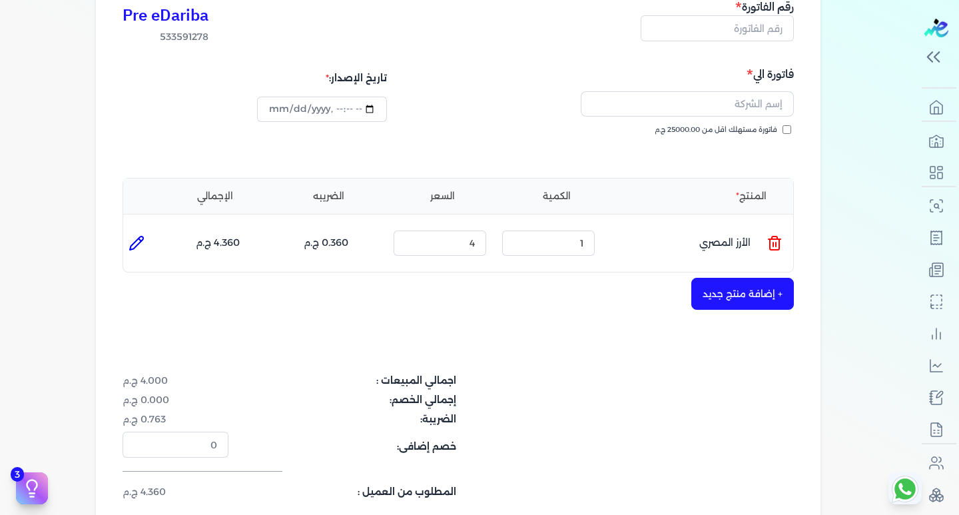
scroll to position [70, 0]
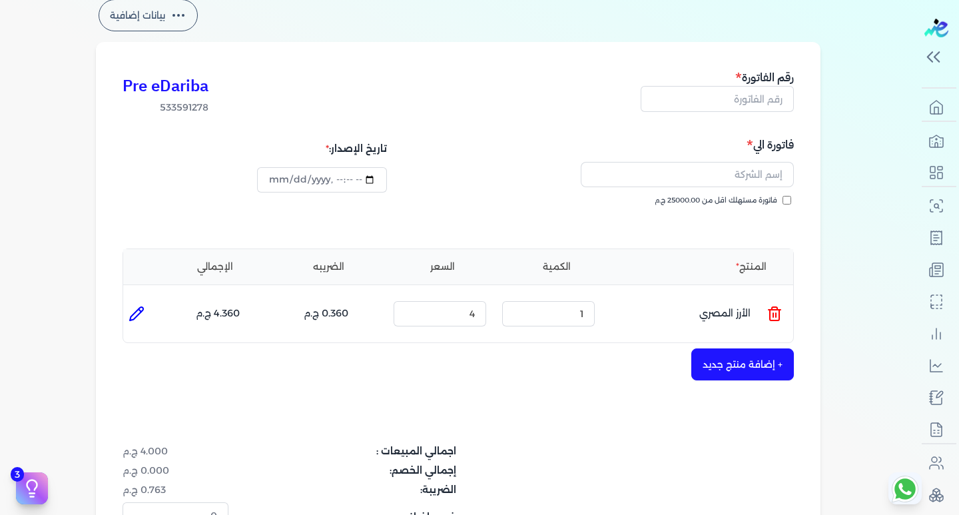
click at [565, 351] on div "+ إضافة منتج جديد" at bounding box center [457, 364] width 671 height 32
click at [577, 234] on div "Pre eDariba 533591278 رقم الفاتورة فاتورة الي فاتورة مستهلك اقل من 25000.00 ج.م…" at bounding box center [458, 345] width 724 height 607
click at [773, 308] on icon at bounding box center [774, 314] width 16 height 16
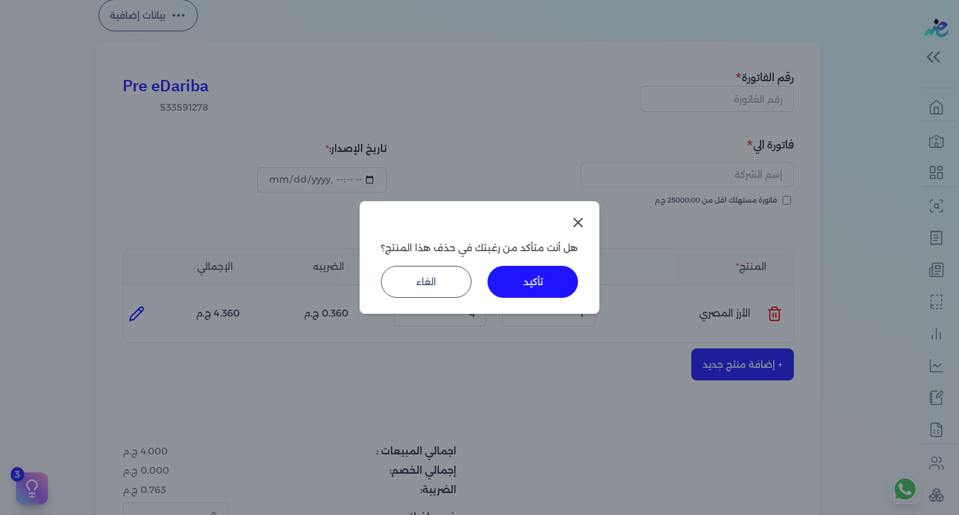
click at [489, 274] on div "تأكيد الغاء" at bounding box center [479, 282] width 197 height 32
click at [535, 278] on button "تأكيد" at bounding box center [532, 282] width 91 height 32
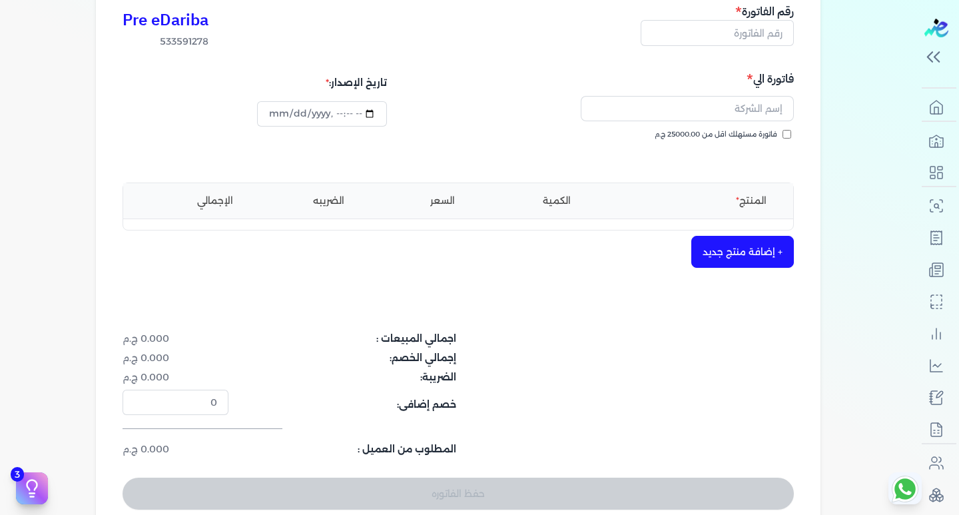
scroll to position [136, 0]
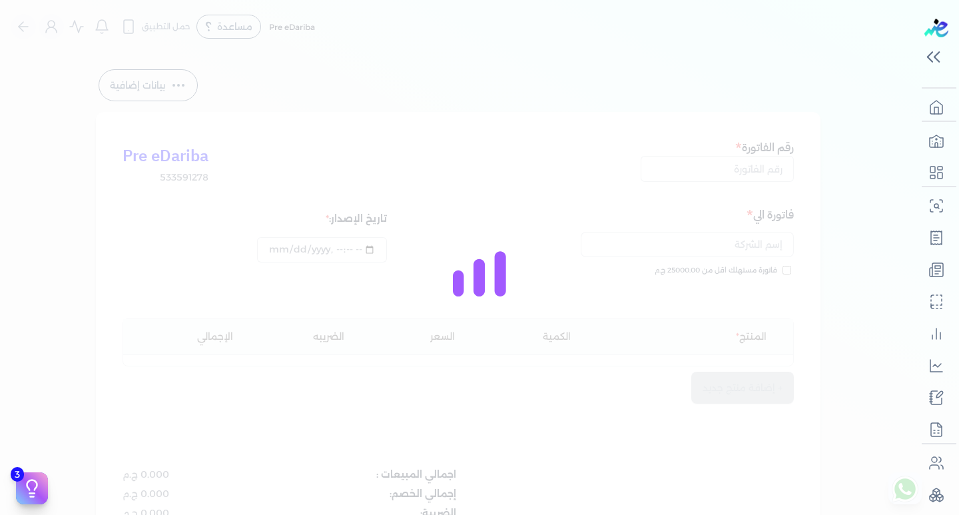
select select "EGP"
select select "B"
select select "EGS"
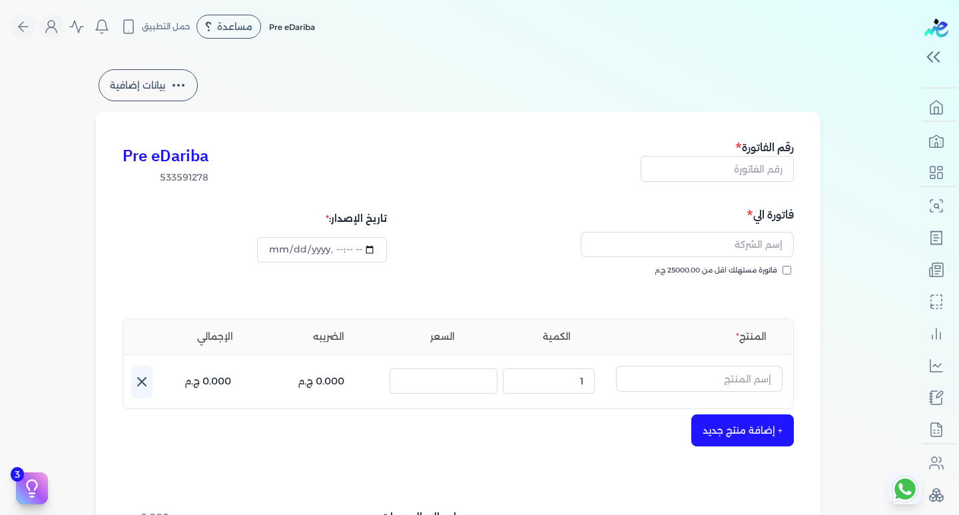
scroll to position [67, 0]
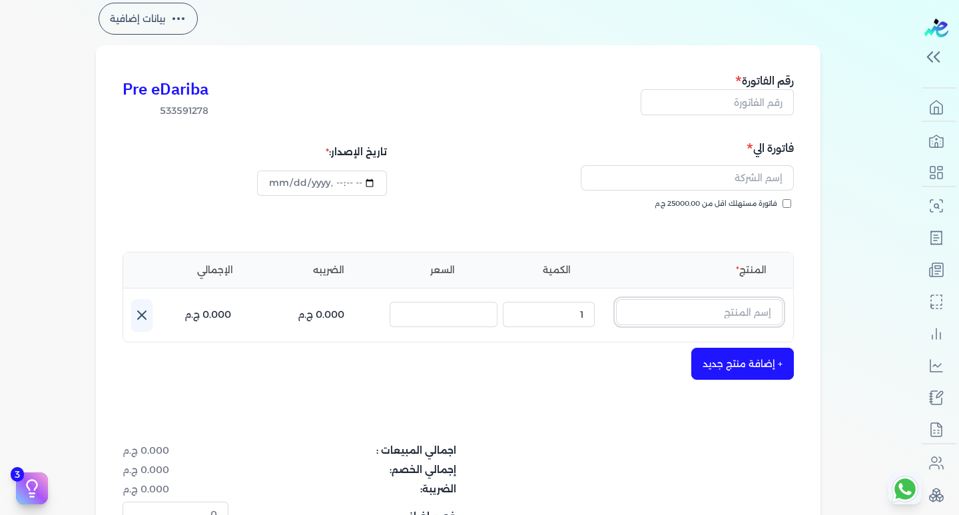
click at [668, 307] on input "text" at bounding box center [699, 311] width 166 height 25
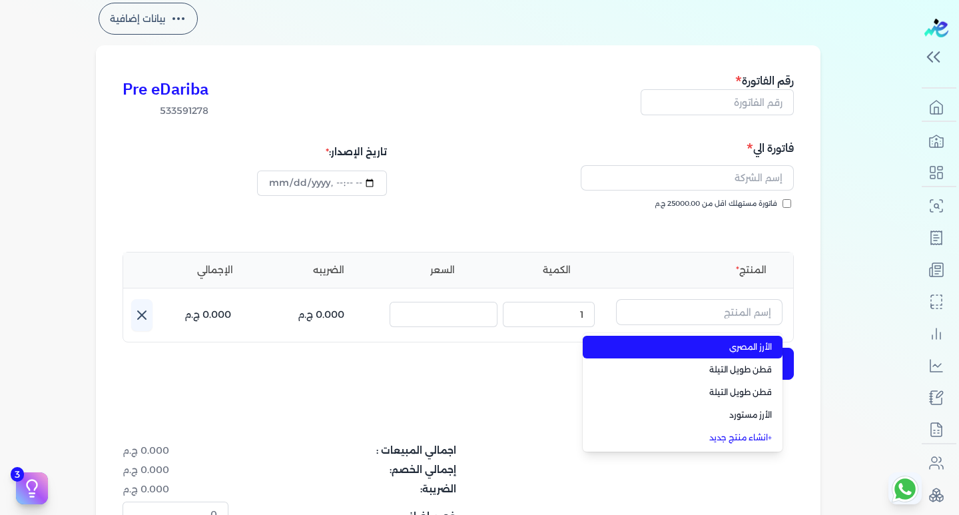
click at [742, 347] on span "الأرز المصري" at bounding box center [690, 347] width 162 height 12
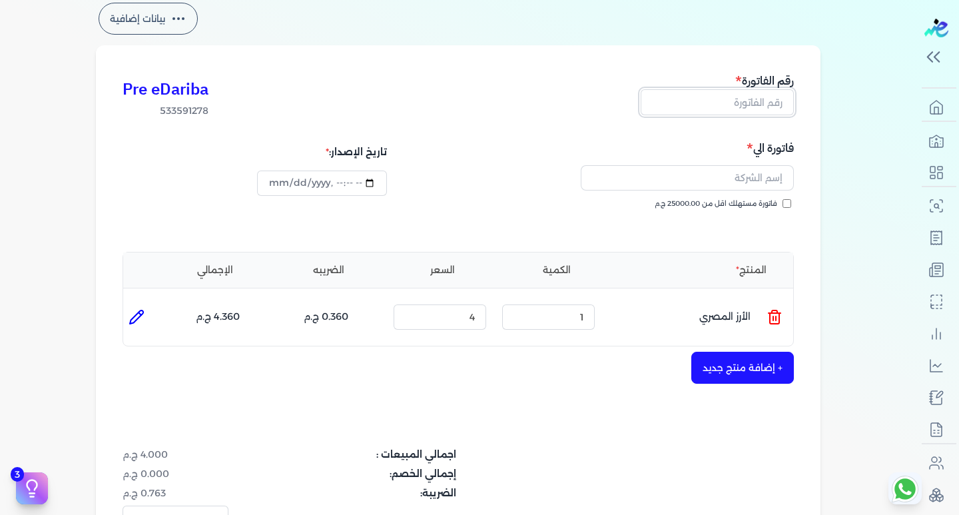
click at [771, 94] on input "text" at bounding box center [716, 101] width 153 height 25
type input "12"
click at [774, 173] on input "text" at bounding box center [686, 177] width 213 height 25
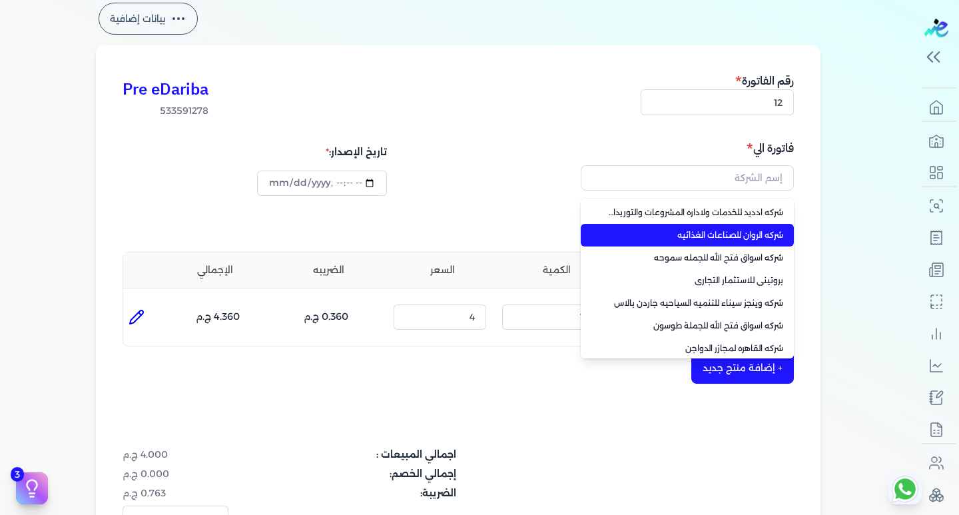
click at [757, 230] on span "شركه الروان للصناعات الغذائيه" at bounding box center [695, 235] width 176 height 12
type input "شركه الروان للصناعات الغذائيه"
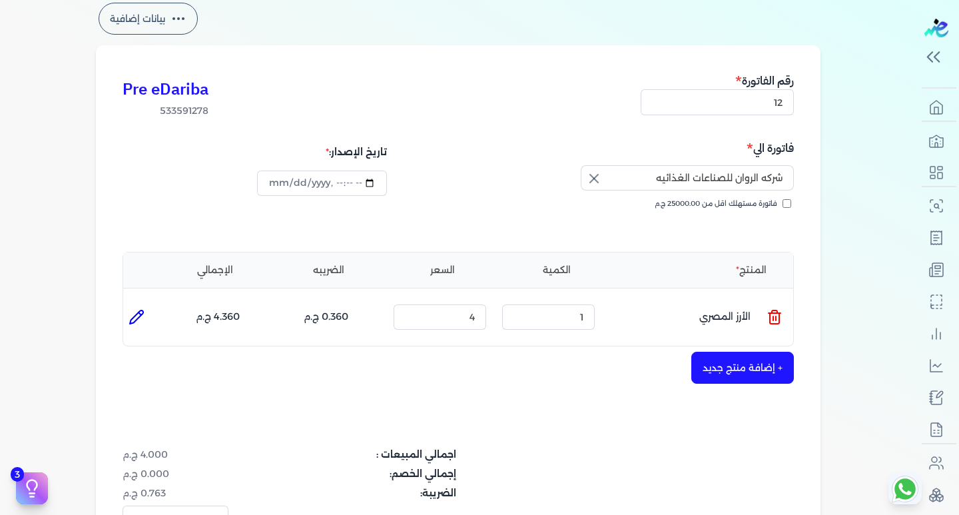
click at [785, 203] on input "فاتورة مستهلك اقل من 25000.00 ج.م" at bounding box center [786, 203] width 9 height 9
checkbox input "true"
click at [654, 184] on input "شركه الروان للصناعات الغذائيه" at bounding box center [686, 177] width 213 height 25
type input "ش"
click at [787, 216] on div "فاتورة مستهلك اقل من 25000.00 ج.م" at bounding box center [628, 216] width 326 height 37
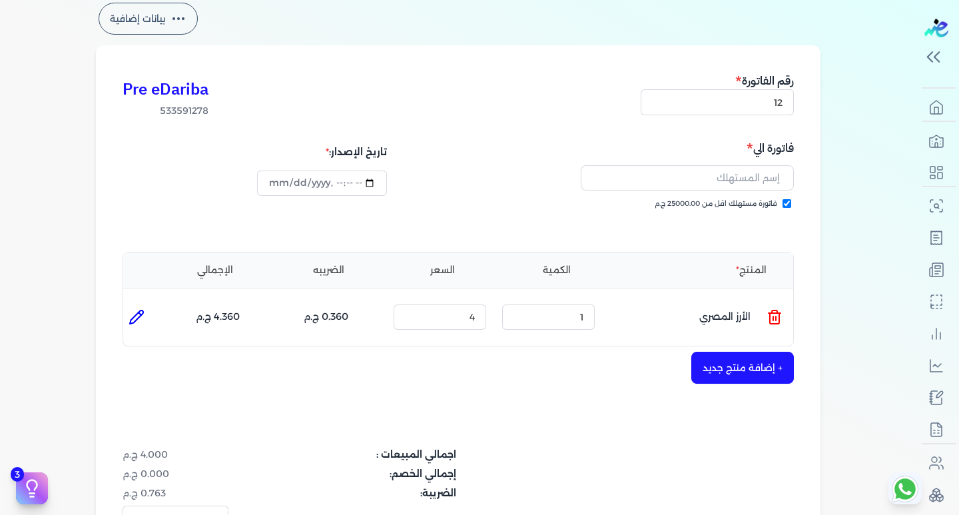
click at [787, 200] on input "فاتورة مستهلك اقل من 25000.00 ج.م" at bounding box center [786, 203] width 9 height 9
checkbox input "false"
click at [771, 184] on input "text" at bounding box center [686, 177] width 213 height 25
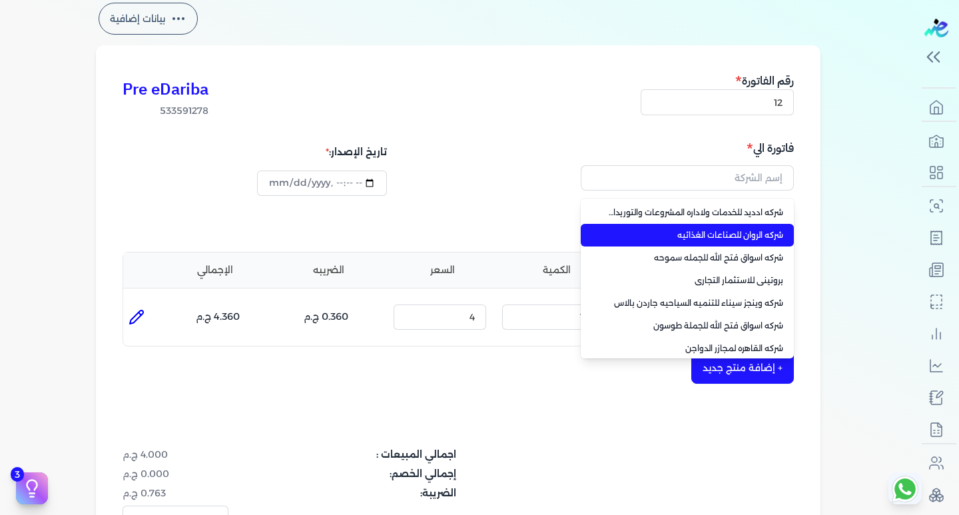
click at [770, 226] on li "شركه الروان للصناعات الغذائيه" at bounding box center [686, 235] width 213 height 23
type input "شركه الروان للصناعات الغذائيه"
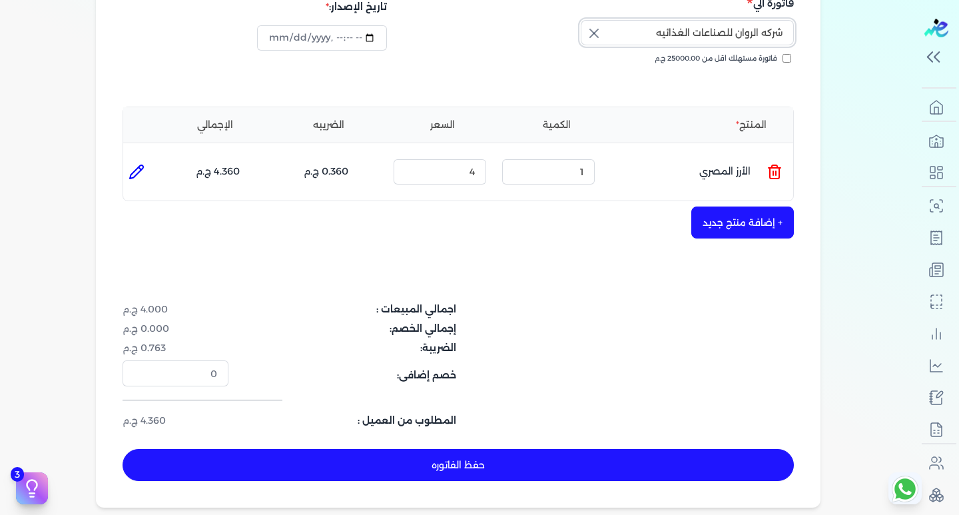
scroll to position [200, 0]
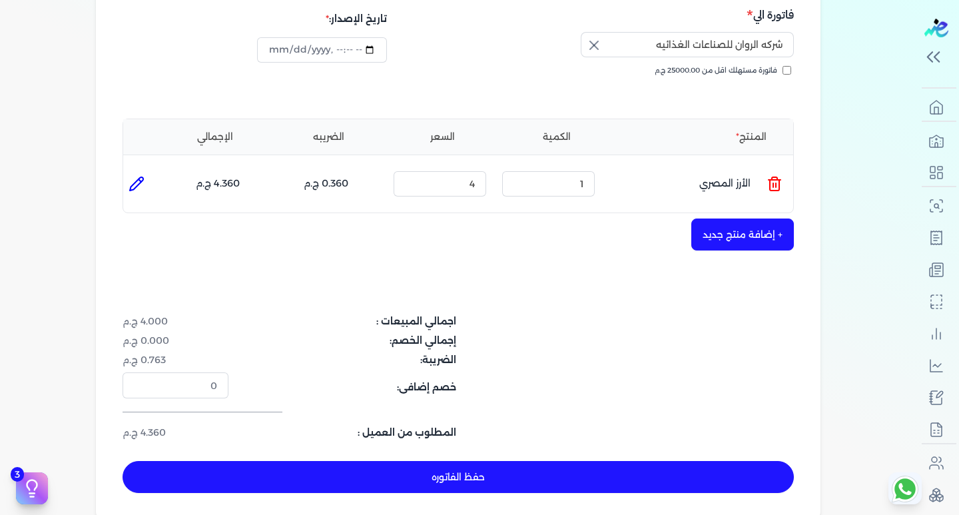
click at [725, 225] on button "+ إضافة منتج جديد" at bounding box center [742, 234] width 103 height 32
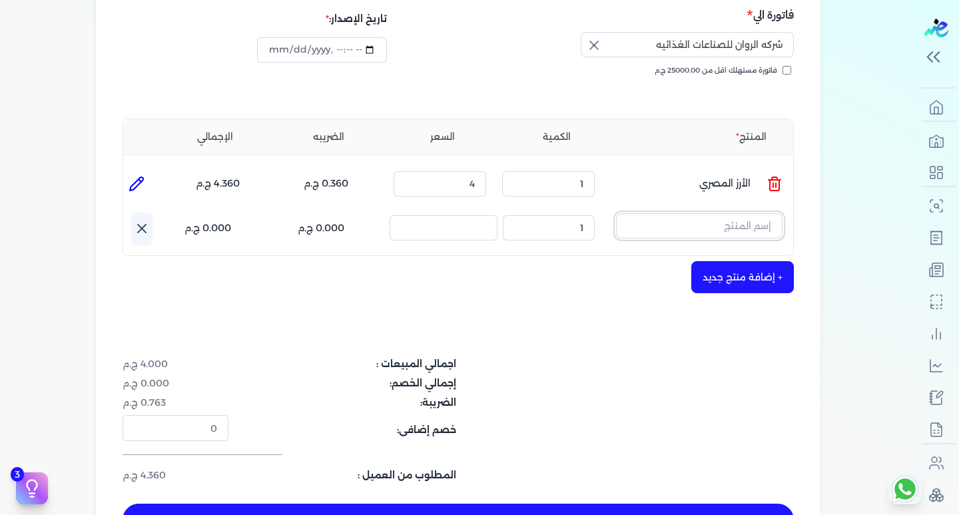
click at [726, 226] on input "text" at bounding box center [699, 225] width 166 height 25
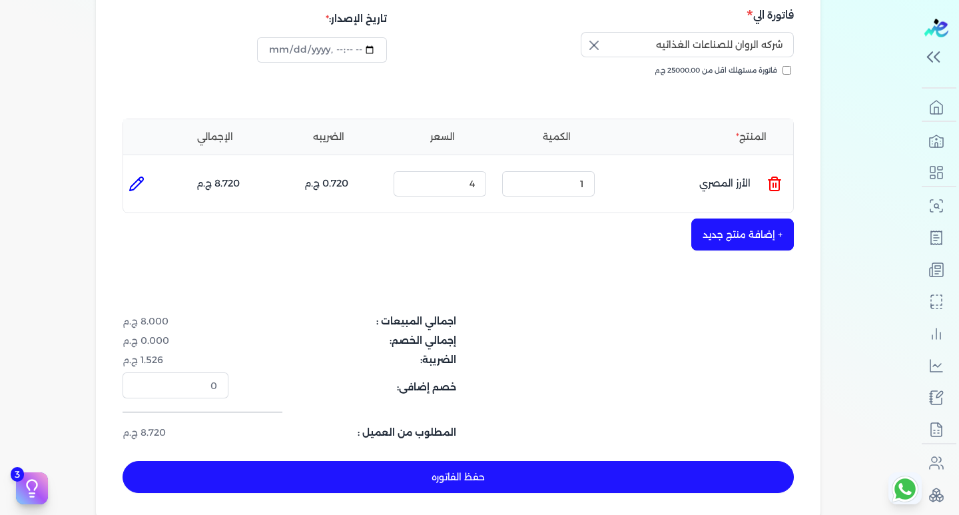
type input "2"
click at [134, 182] on icon at bounding box center [136, 184] width 16 height 16
type input "الأرز المصري"
type input "4"
type input "2"
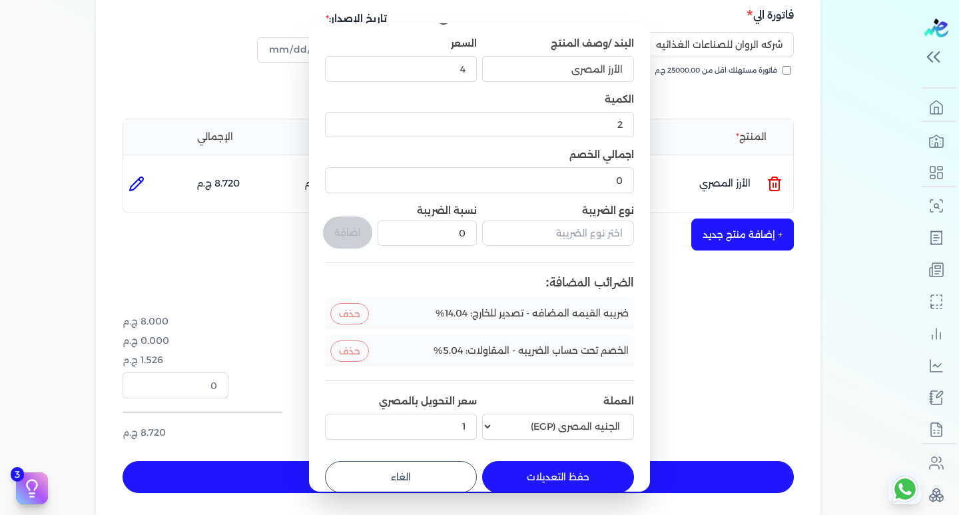
scroll to position [54, 0]
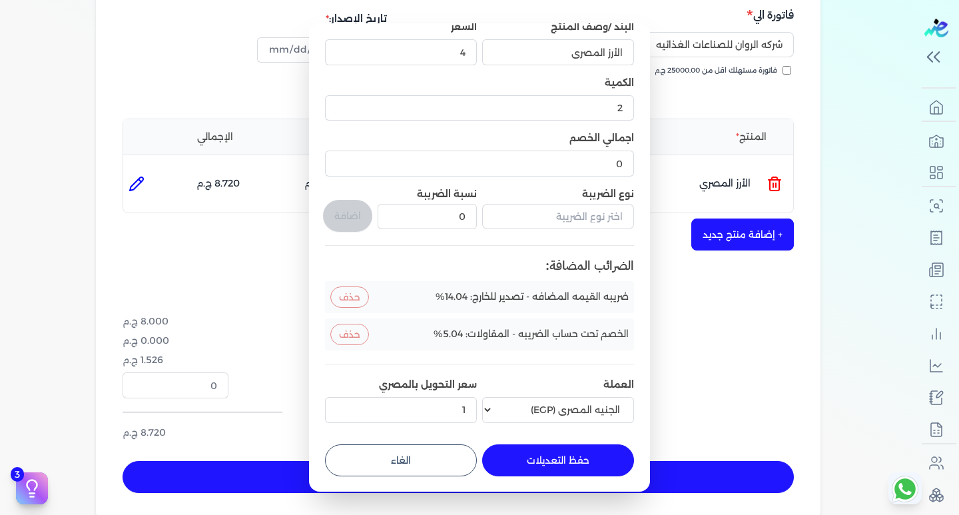
click at [433, 460] on button "الغاء" at bounding box center [401, 460] width 152 height 32
type input "0"
type input "1"
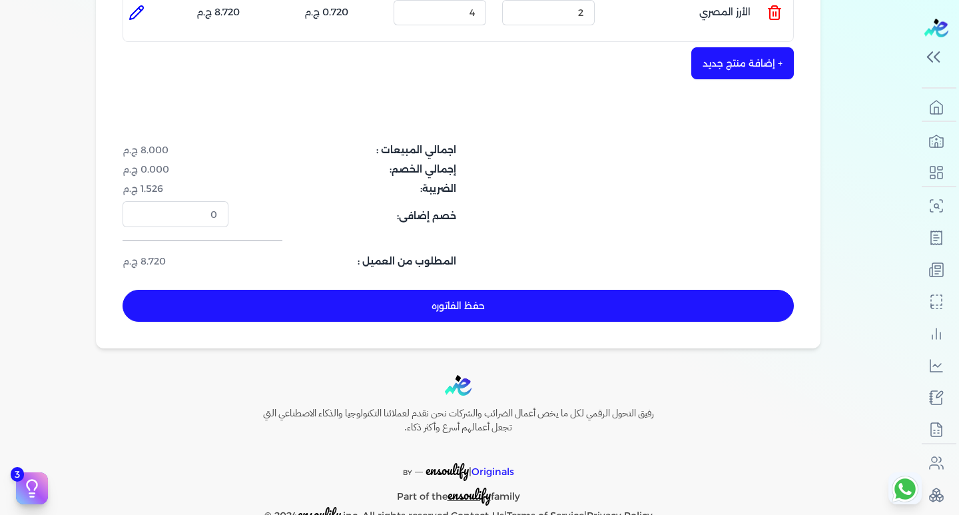
scroll to position [399, 0]
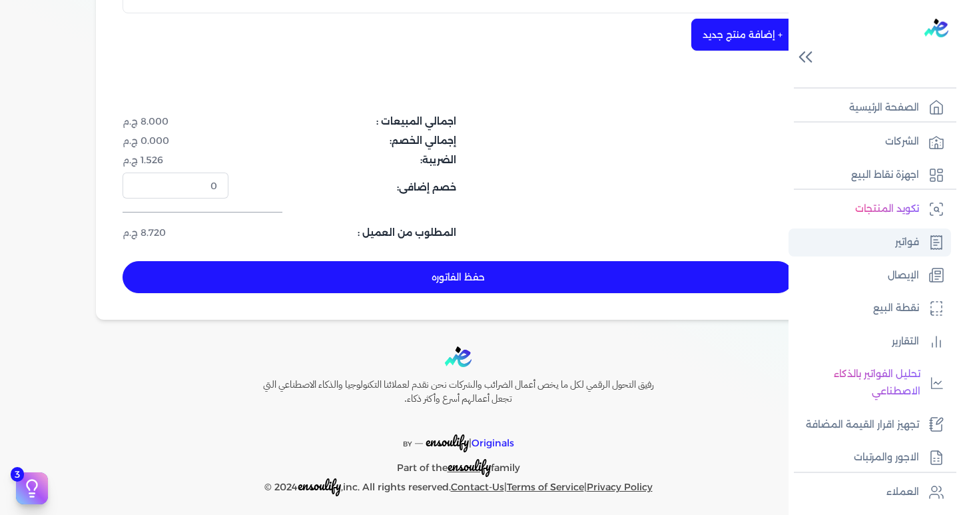
click at [913, 245] on p "فواتير" at bounding box center [907, 242] width 24 height 17
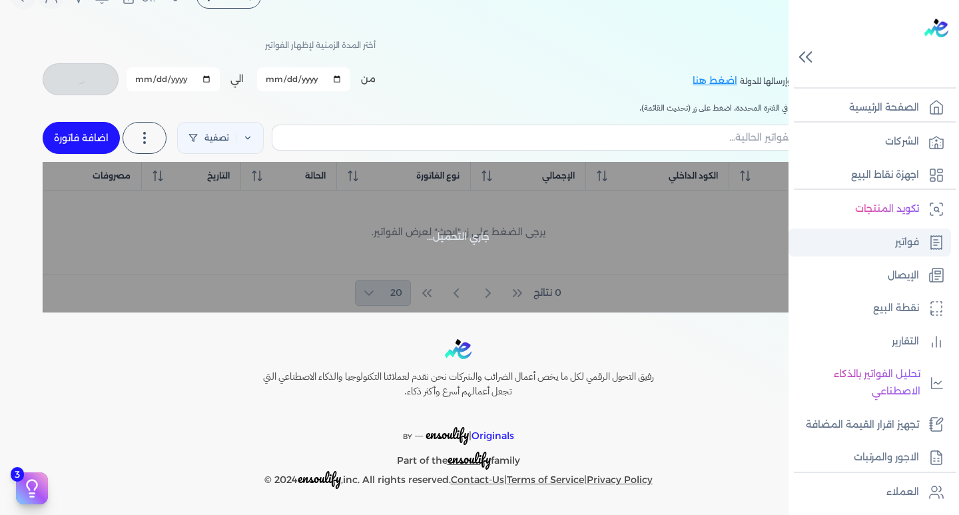
scroll to position [30, 0]
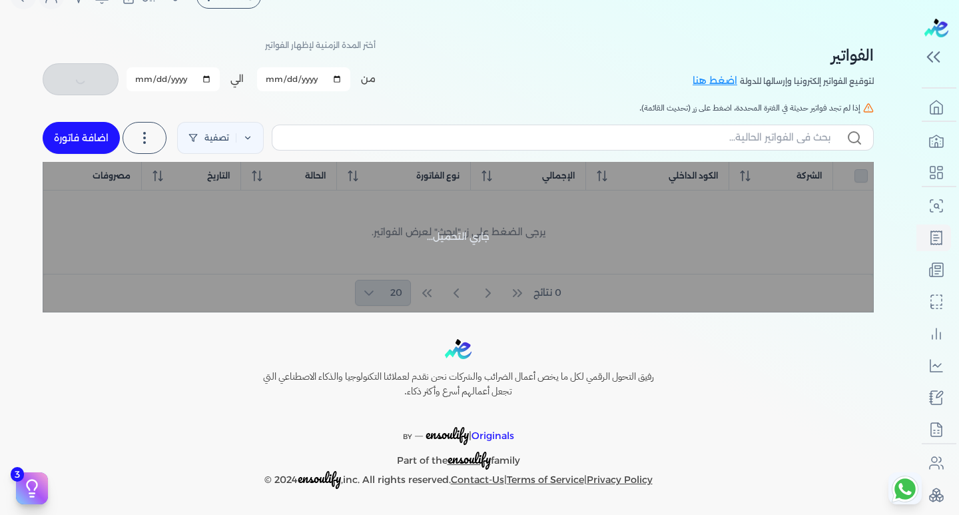
checkbox input "false"
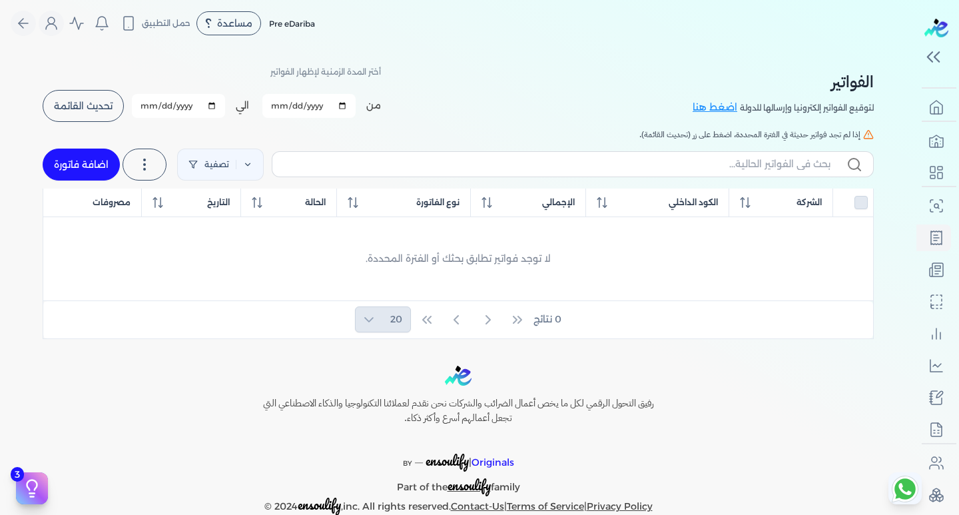
scroll to position [0, 0]
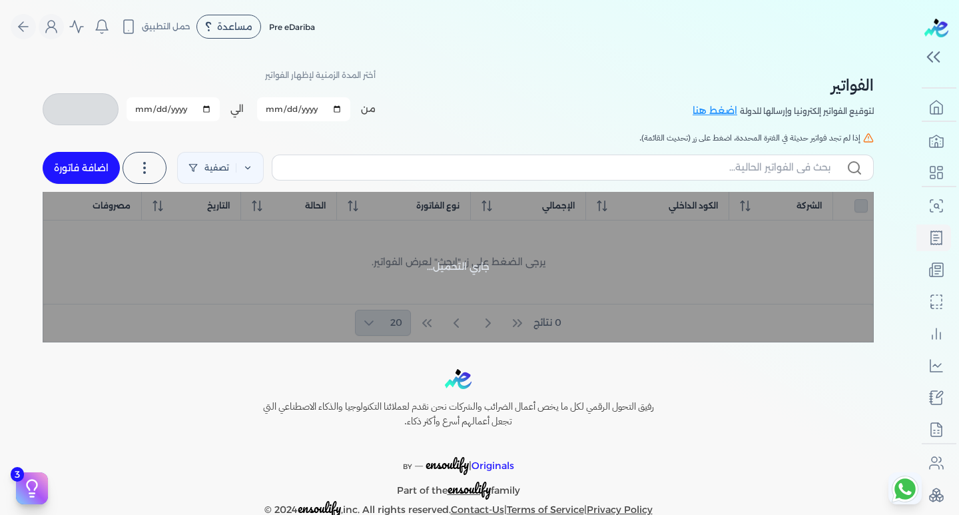
checkbox input "false"
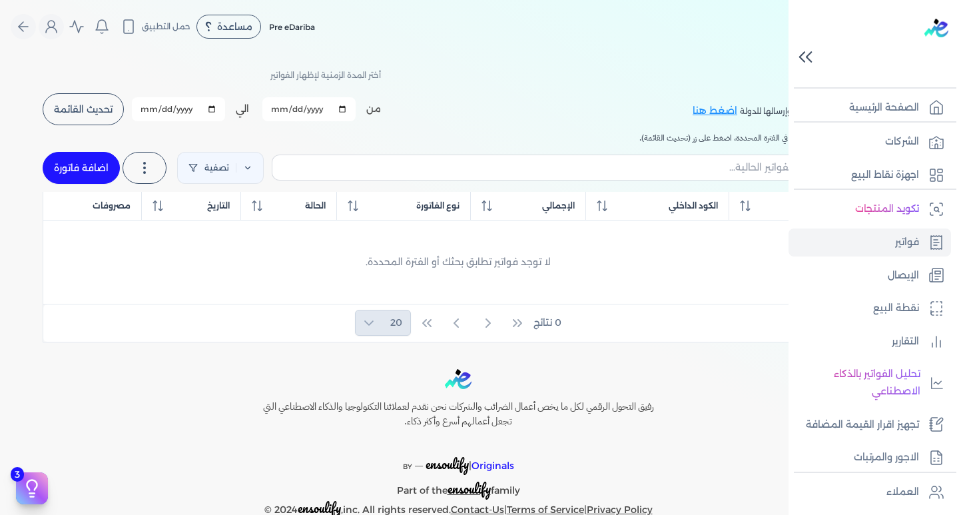
click at [813, 53] on icon at bounding box center [804, 56] width 23 height 23
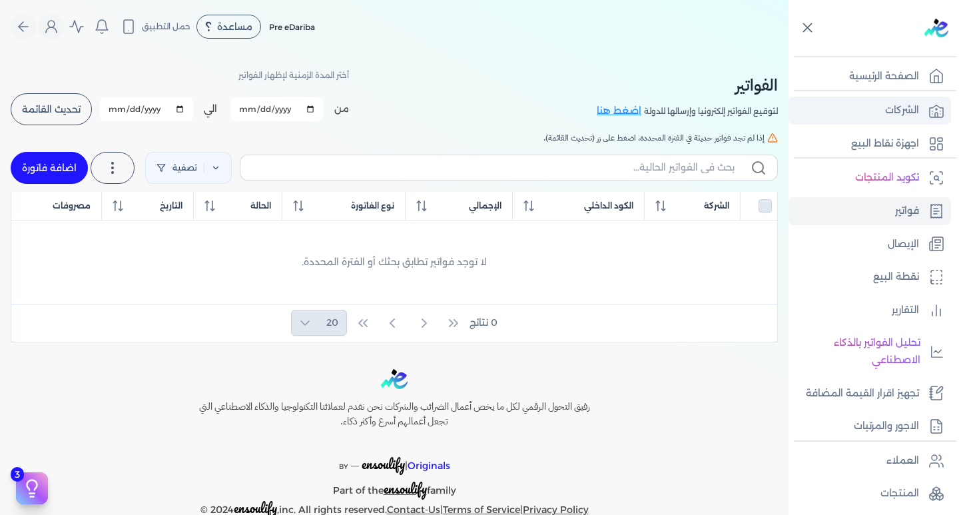
click at [893, 111] on p "الشركات" at bounding box center [902, 110] width 34 height 17
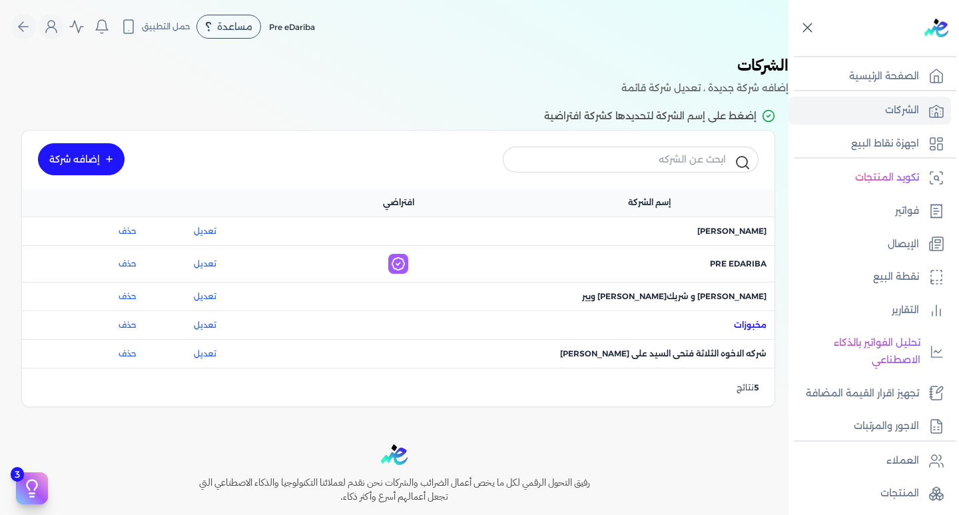
click at [734, 320] on span "اسم الشركة : مخبوزات" at bounding box center [750, 325] width 33 height 12
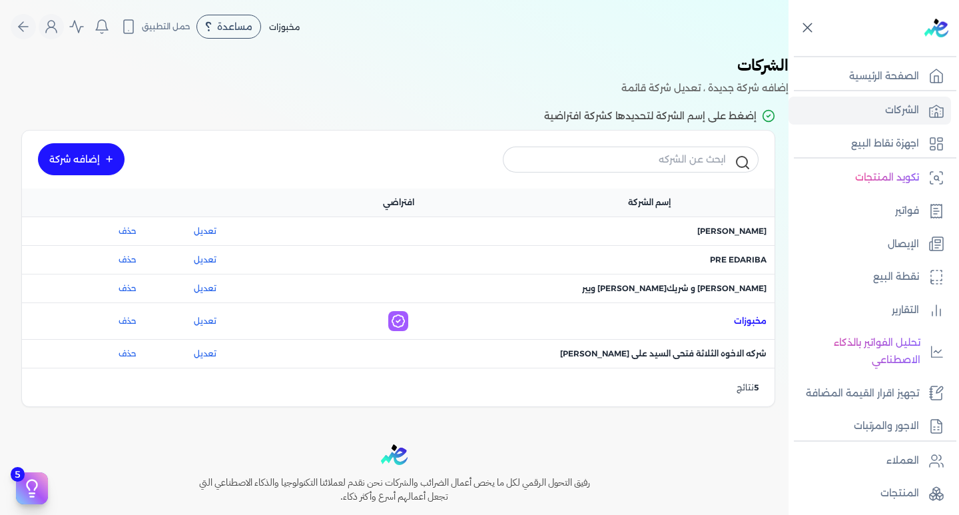
click at [751, 324] on span "اسم الشركة : مخبوزات" at bounding box center [750, 321] width 33 height 12
click at [924, 207] on link "فواتير" at bounding box center [869, 211] width 162 height 28
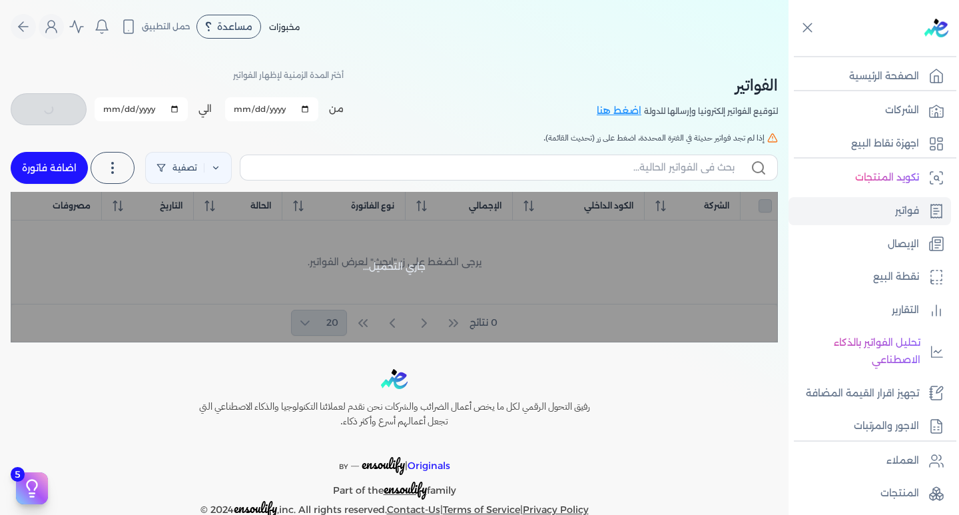
checkbox input "false"
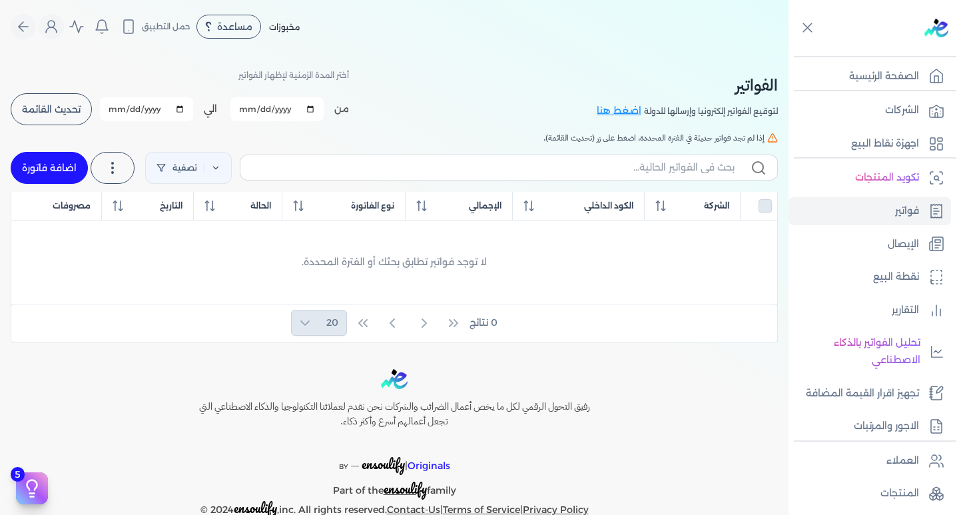
click at [314, 101] on input "[DATE]" at bounding box center [276, 109] width 93 height 24
click at [319, 111] on input "[DATE]" at bounding box center [276, 109] width 93 height 24
type input "[DATE]"
click at [152, 114] on input "2025-09-30" at bounding box center [146, 109] width 93 height 24
click at [126, 111] on input "2025-09-30" at bounding box center [146, 109] width 93 height 24
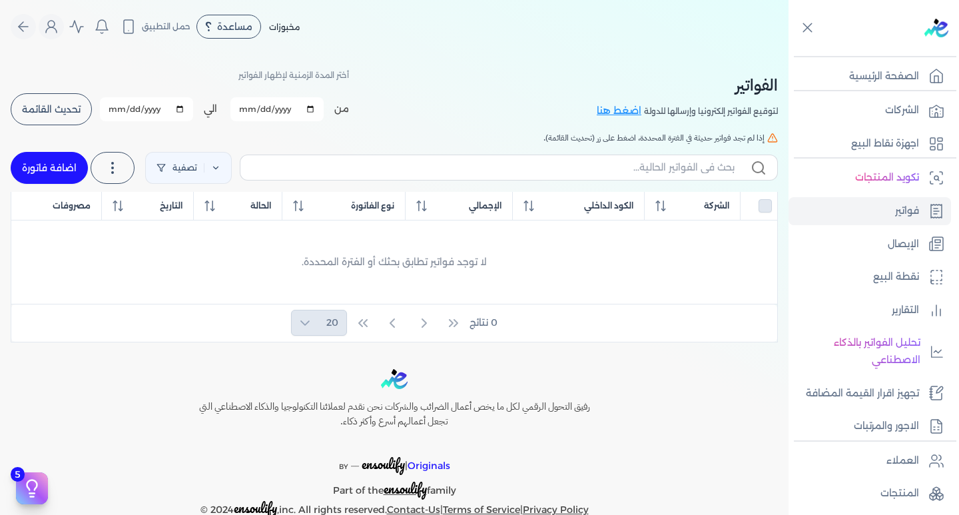
click at [187, 97] on input "2025-09-30" at bounding box center [146, 109] width 93 height 24
click at [187, 110] on input "2025-09-30" at bounding box center [146, 109] width 93 height 24
type input "[DATE]"
click at [68, 105] on span "تحديث القائمة" at bounding box center [51, 109] width 59 height 9
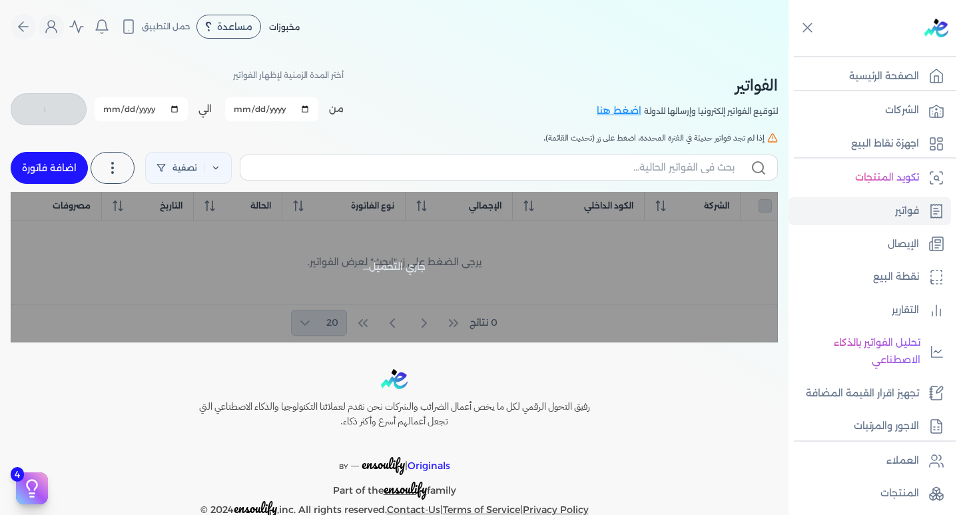
checkbox input "false"
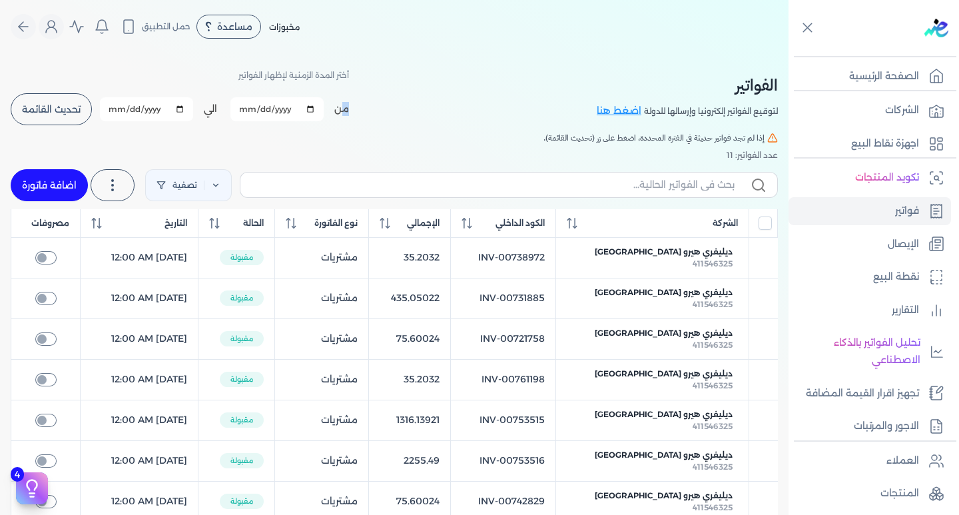
drag, startPoint x: 37, startPoint y: 186, endPoint x: 351, endPoint y: 99, distance: 326.5
click at [349, 99] on div "من 2025-06-01" at bounding box center [289, 109] width 118 height 24
click at [377, 106] on div "الفواتير لتوقيع الفواتير إلكترونيا وإرسالها للدولة اضغط هنا أختر المدة الزمنية …" at bounding box center [394, 97] width 767 height 60
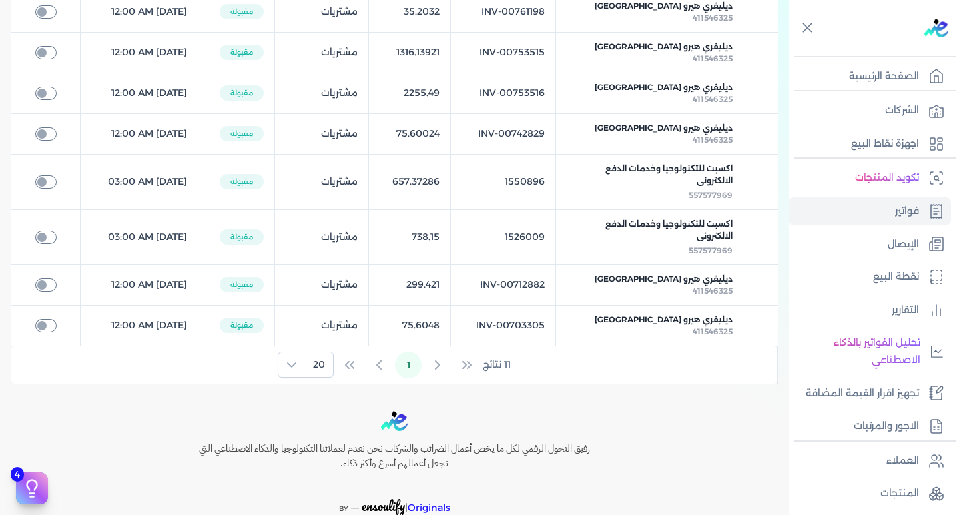
scroll to position [306, 0]
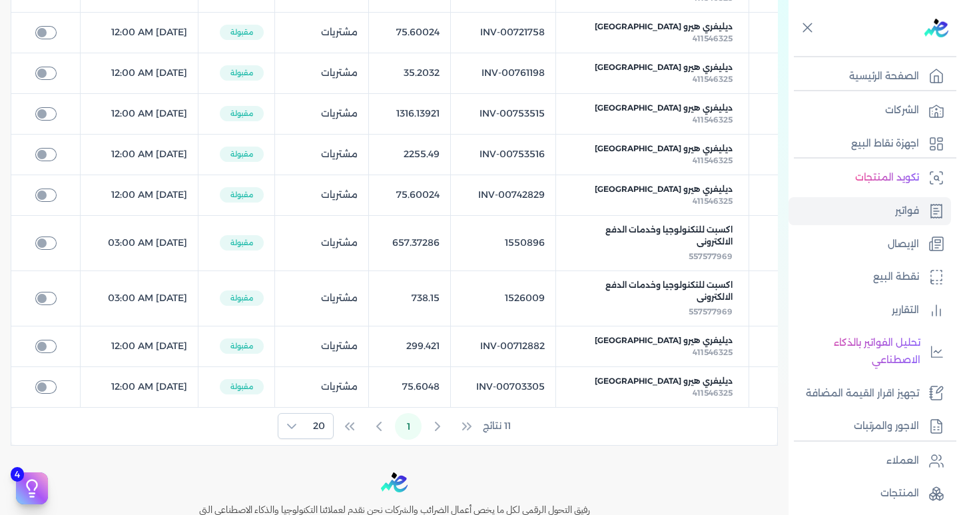
click at [465, 426] on div "11 نتائج 1 20" at bounding box center [394, 425] width 766 height 37
click at [467, 425] on div "11 نتائج 1 20" at bounding box center [394, 425] width 766 height 37
click at [379, 419] on div "11 نتائج 1 20" at bounding box center [394, 425] width 766 height 37
click at [372, 418] on div "11 نتائج 1 20" at bounding box center [394, 425] width 766 height 37
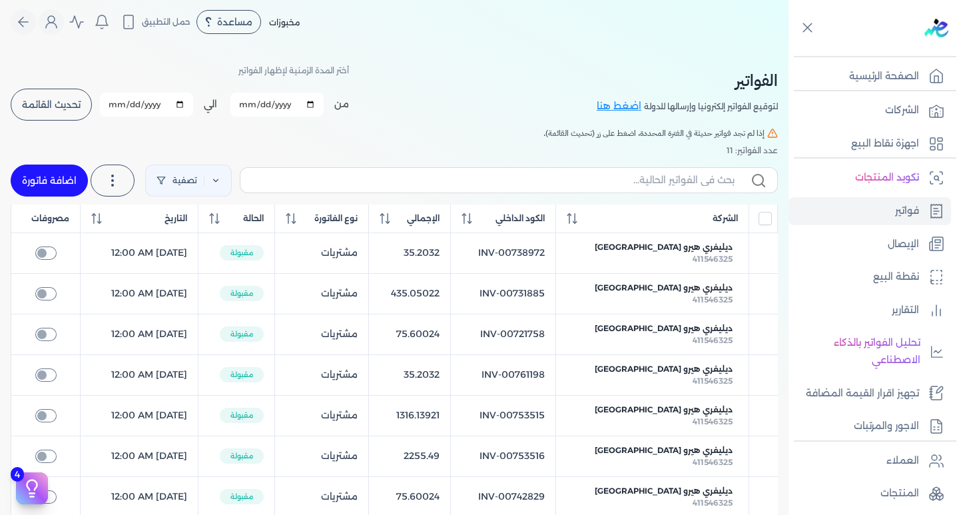
scroll to position [0, 0]
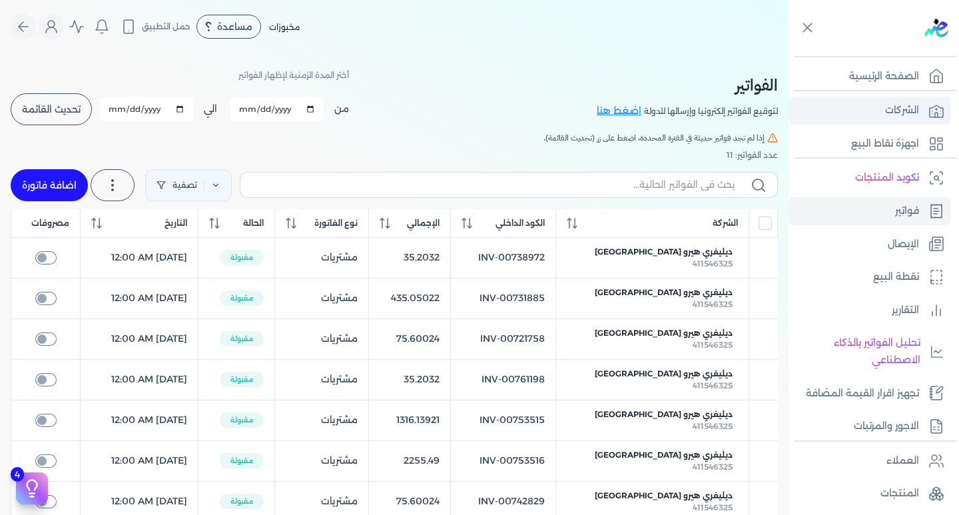
click at [917, 99] on link "الشركات" at bounding box center [869, 111] width 162 height 28
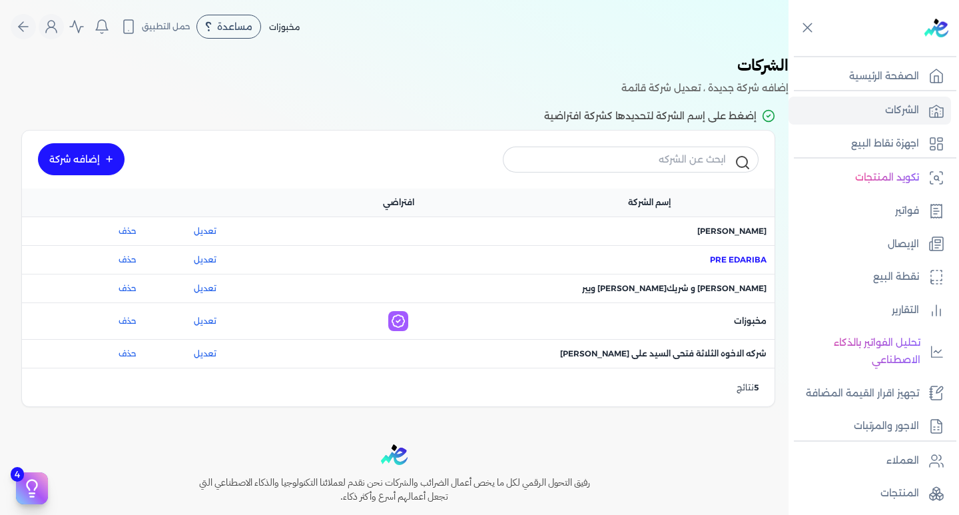
click at [732, 260] on span "اسم الشركة : Pre eDariba" at bounding box center [738, 260] width 57 height 12
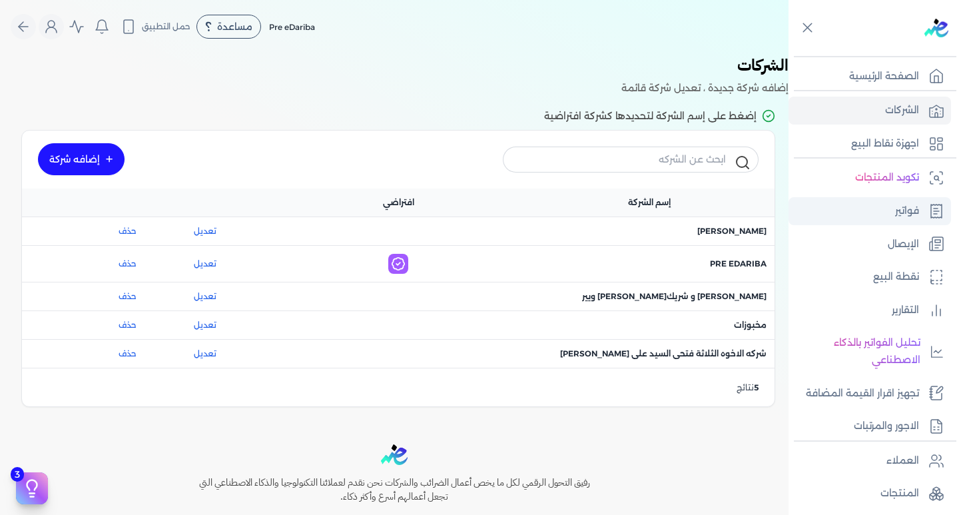
click at [882, 212] on link "فواتير" at bounding box center [869, 211] width 162 height 28
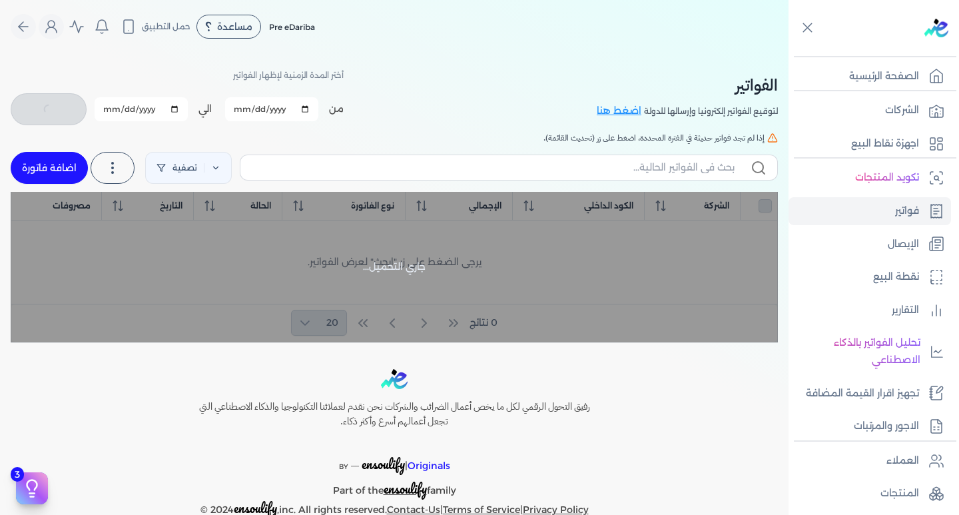
click at [260, 115] on input "[DATE]" at bounding box center [271, 109] width 93 height 24
checkbox input "false"
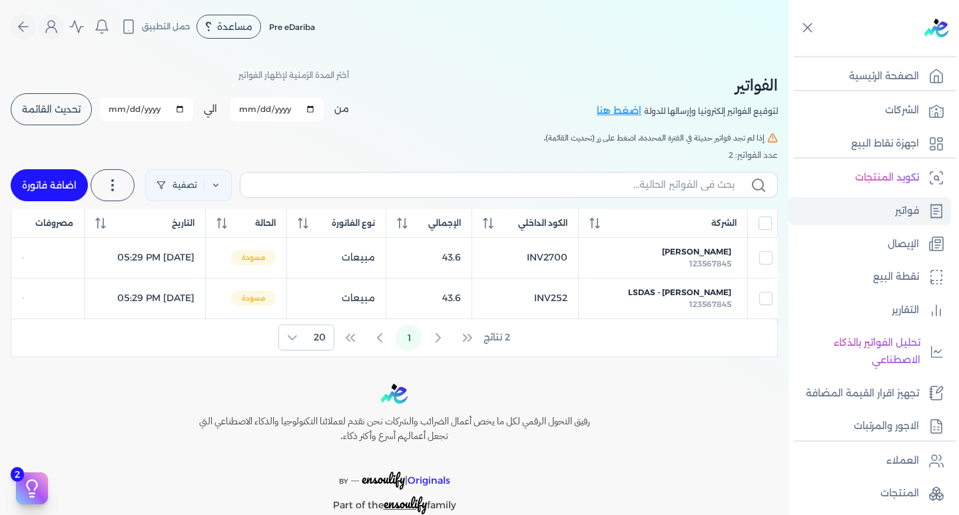
click at [475, 61] on div "الفواتير لتوقيع الفواتير إلكترونيا وإرسالها للدولة اضغط هنا أختر المدة الزمنية …" at bounding box center [394, 205] width 788 height 304
click at [246, 107] on input "[DATE]" at bounding box center [276, 109] width 93 height 24
click at [261, 107] on input "[DATE]" at bounding box center [276, 109] width 93 height 24
click at [317, 107] on input "[DATE]" at bounding box center [276, 109] width 93 height 24
type input "2025-09-01"
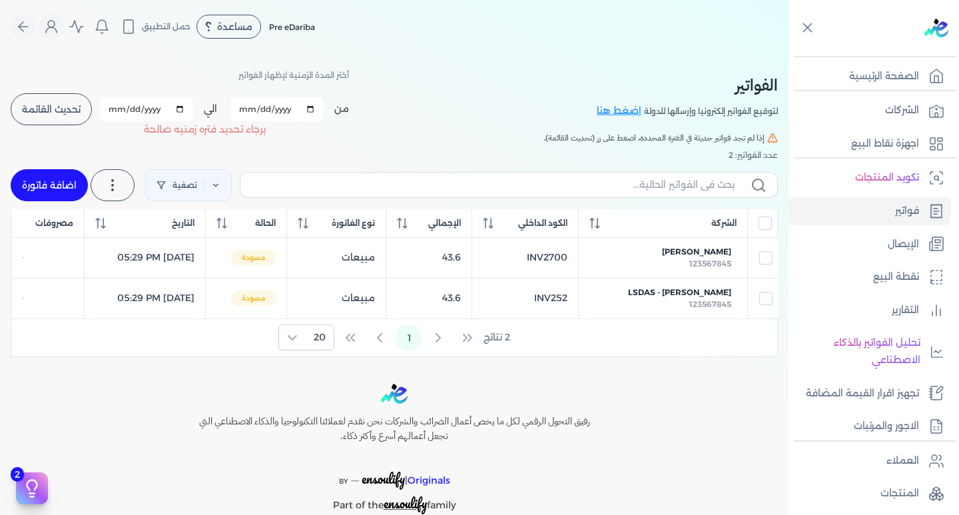
click at [126, 105] on input "[DATE]" at bounding box center [146, 109] width 93 height 24
click at [135, 107] on input "[DATE]" at bounding box center [146, 109] width 93 height 24
click at [119, 107] on input "2025-08-30" at bounding box center [146, 109] width 93 height 24
click at [188, 110] on input "2025-08-30" at bounding box center [146, 109] width 93 height 24
type input "[DATE]"
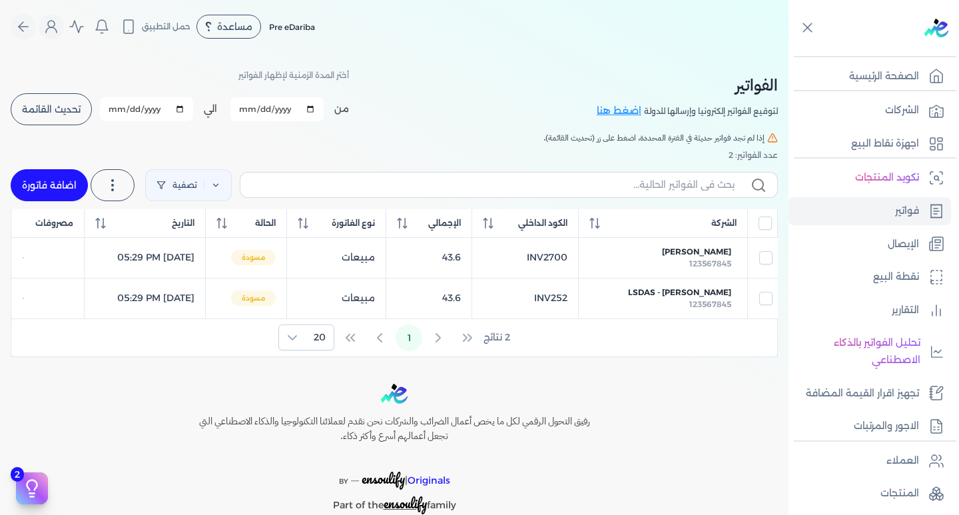
click at [298, 158] on div "عدد الفواتير: 2" at bounding box center [394, 155] width 767 height 12
drag, startPoint x: 205, startPoint y: 136, endPoint x: 312, endPoint y: 158, distance: 109.3
click at [310, 158] on div "الفواتير لتوقيع الفواتير إلكترونيا وإرسالها للدولة اضغط هنا أختر المدة الزمنية …" at bounding box center [394, 205] width 788 height 304
click at [345, 122] on div "من 2025-09-01 الي 2025-09-30 برجاء تحديد فتره زمنيه برجاء تحديد فتره زمنيه صالحة" at bounding box center [224, 109] width 249 height 35
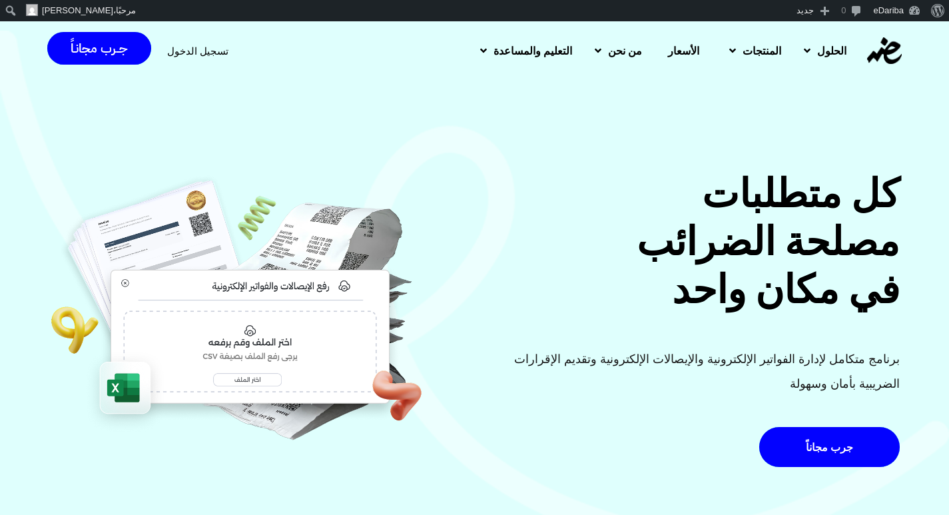
click at [204, 53] on span "تسجيل الدخول" at bounding box center [197, 51] width 61 height 10
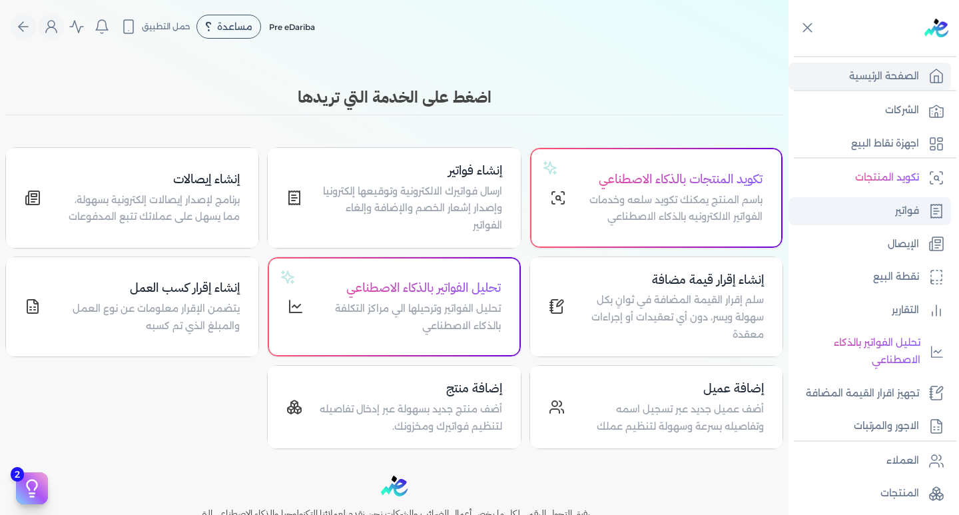
click at [896, 209] on p "فواتير" at bounding box center [907, 210] width 24 height 17
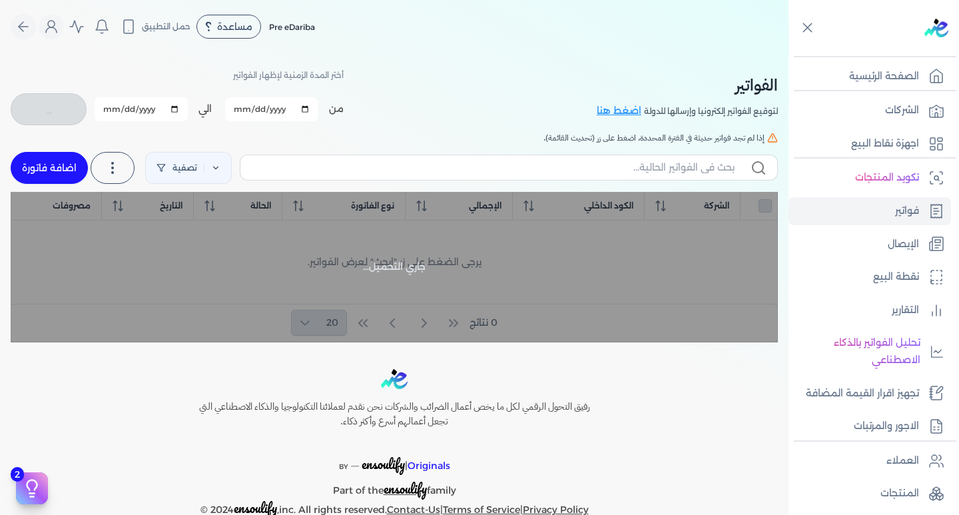
click at [40, 168] on link "اضافة فاتورة" at bounding box center [49, 168] width 77 height 32
select select "EGP"
select select "B"
select select "EGS"
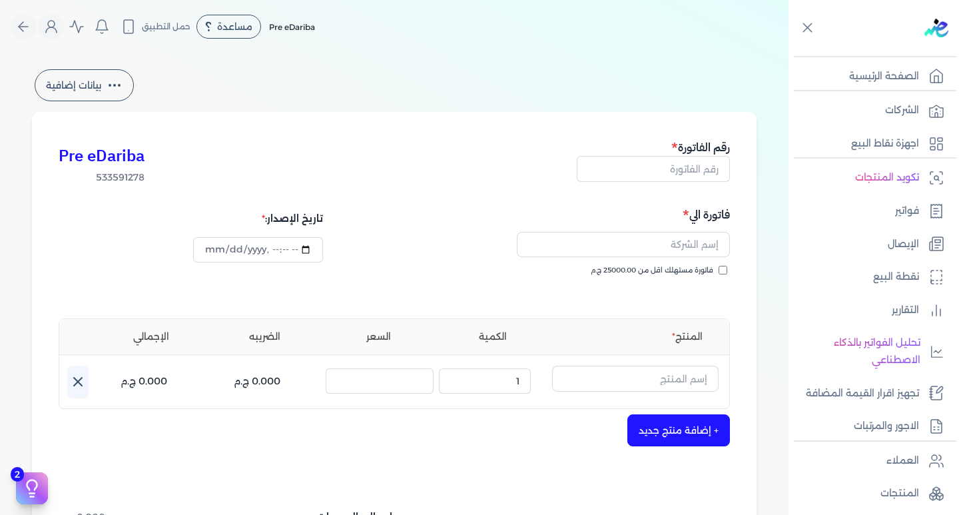
scroll to position [67, 0]
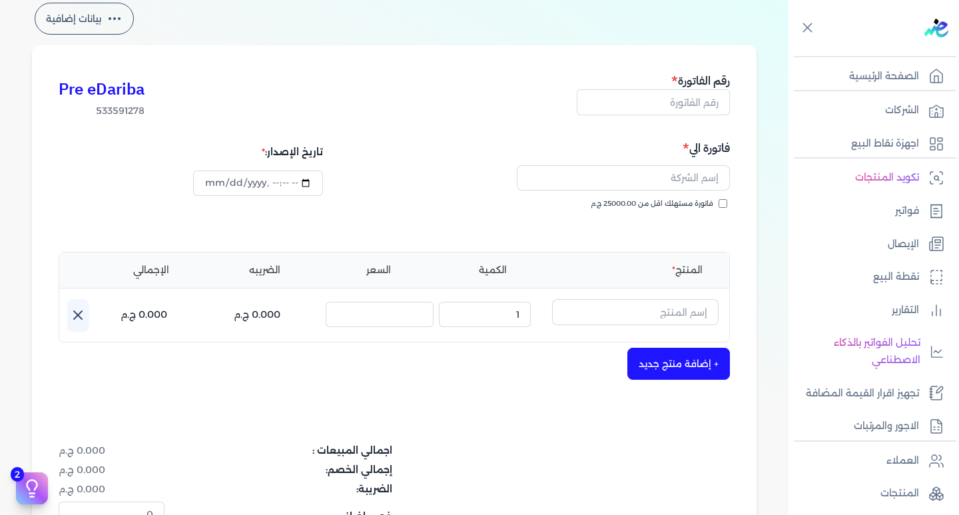
click at [662, 299] on div "اسم المنتج :" at bounding box center [635, 315] width 166 height 32
click at [662, 305] on input "text" at bounding box center [635, 311] width 166 height 25
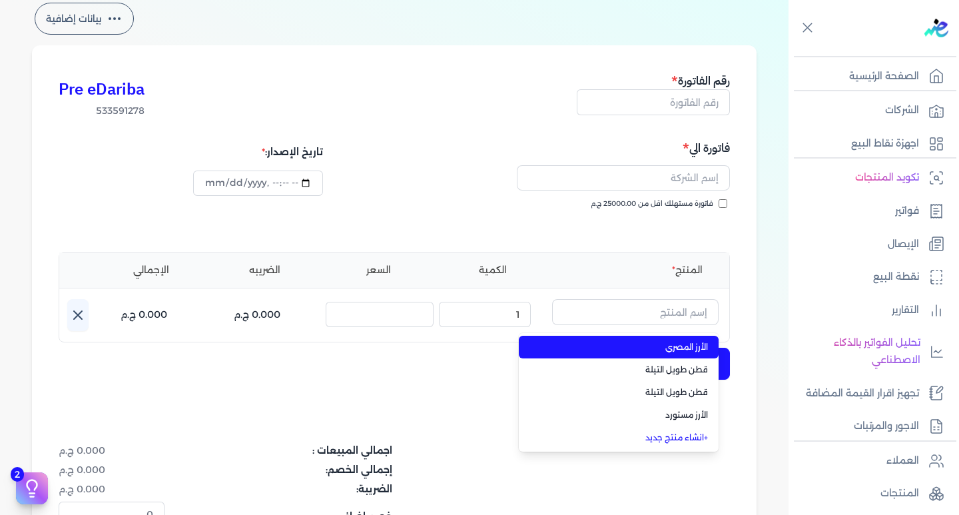
click at [682, 341] on span "الأرز المصري" at bounding box center [626, 347] width 162 height 12
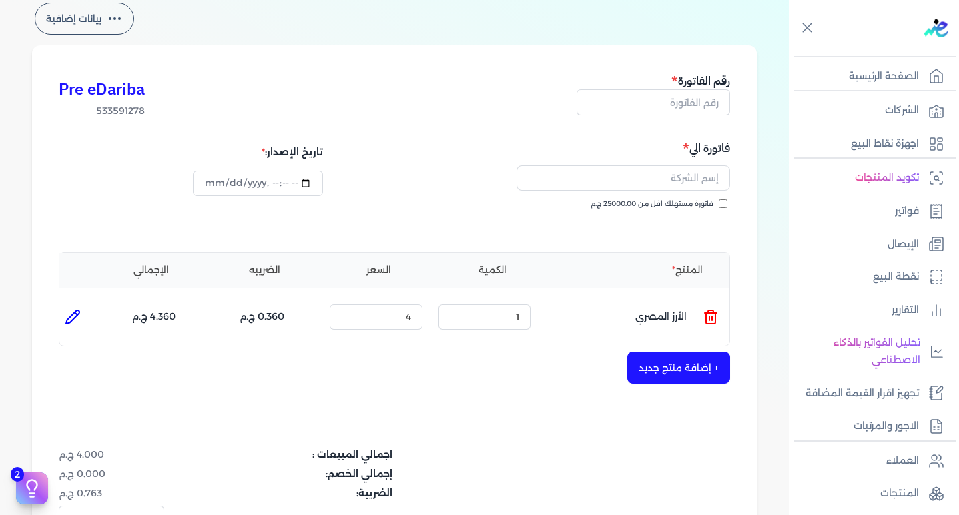
click at [710, 321] on icon at bounding box center [710, 317] width 16 height 16
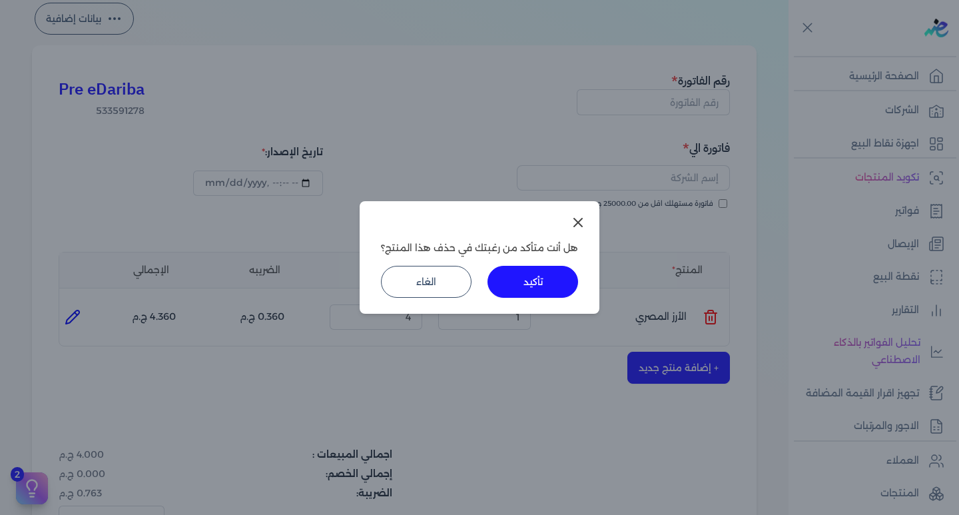
click at [529, 272] on button "تأكيد" at bounding box center [532, 282] width 91 height 32
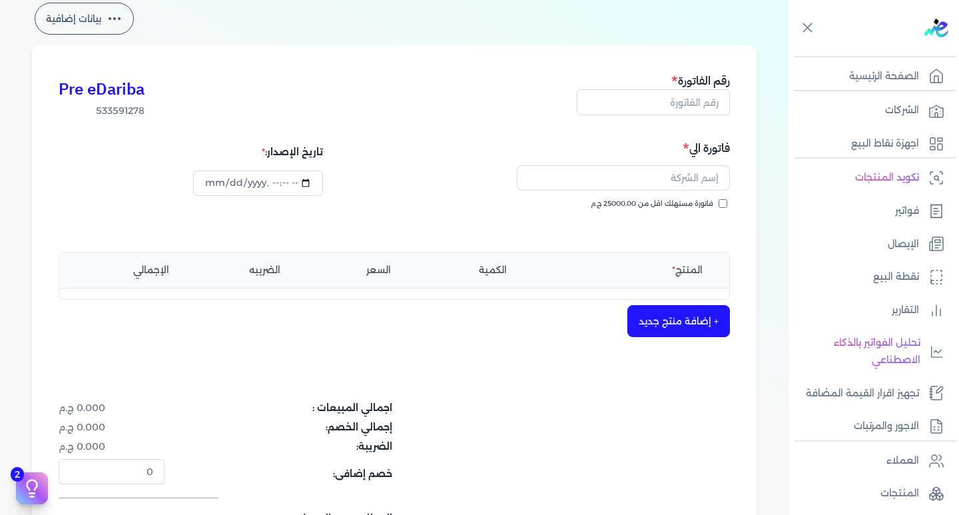
click at [688, 314] on button "+ إضافة منتج جديد" at bounding box center [678, 321] width 103 height 32
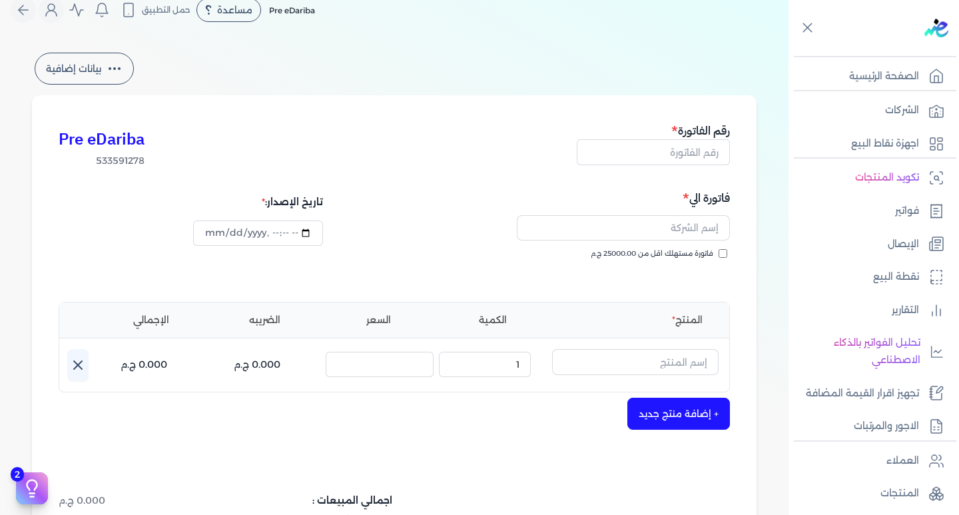
scroll to position [0, 0]
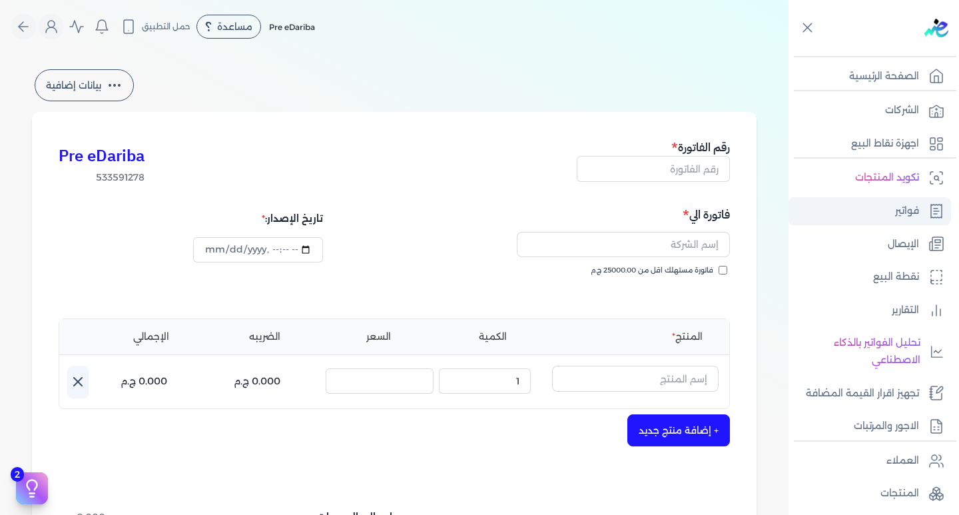
click at [881, 210] on link "فواتير" at bounding box center [869, 211] width 162 height 28
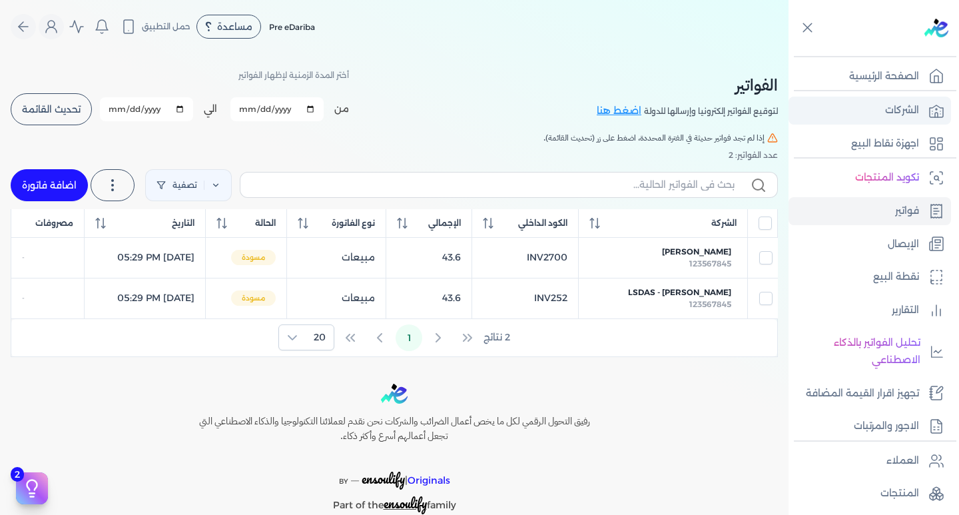
click at [835, 106] on link "الشركات" at bounding box center [869, 111] width 162 height 28
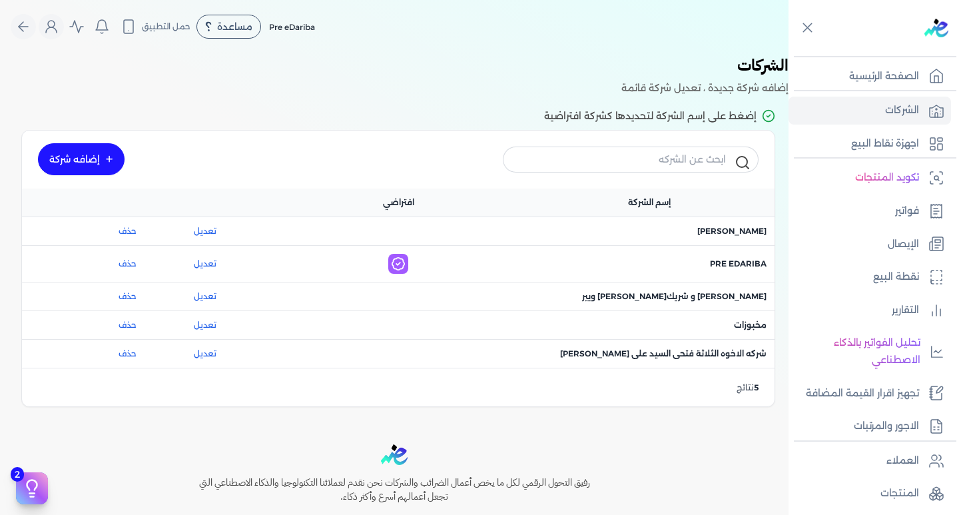
click at [729, 333] on div "اسم الشركة : مخبوزات" at bounding box center [648, 325] width 251 height 28
click at [746, 325] on span "اسم الشركة : مخبوزات" at bounding box center [750, 325] width 33 height 12
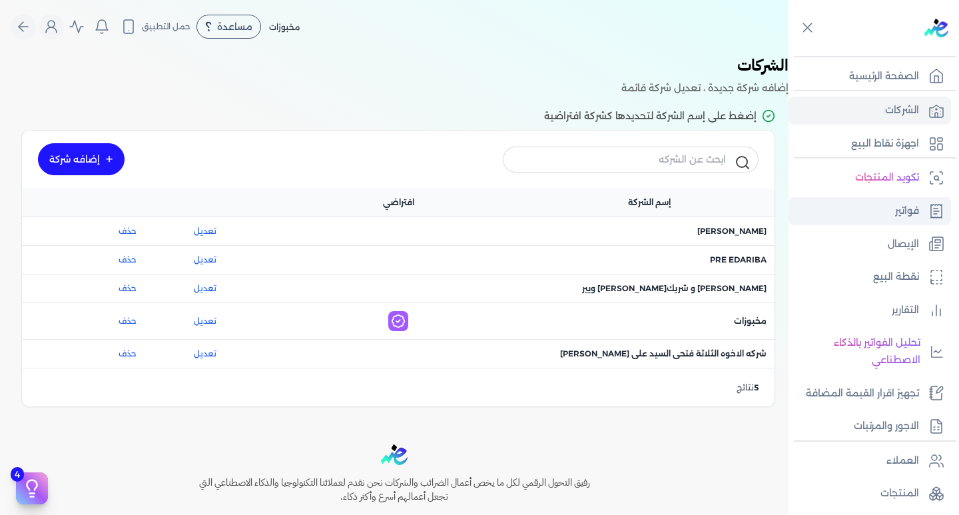
click at [850, 216] on link "فواتير" at bounding box center [869, 211] width 162 height 28
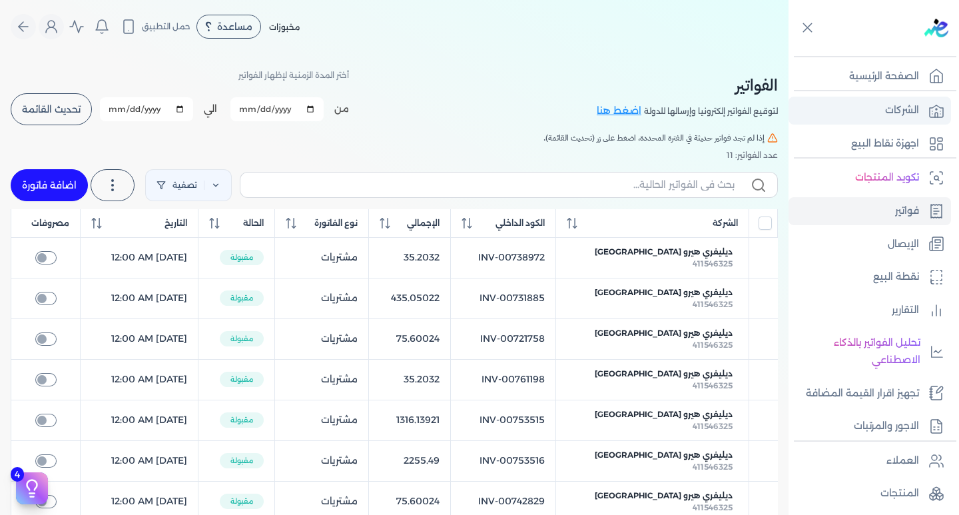
click at [902, 103] on p "الشركات" at bounding box center [902, 110] width 34 height 17
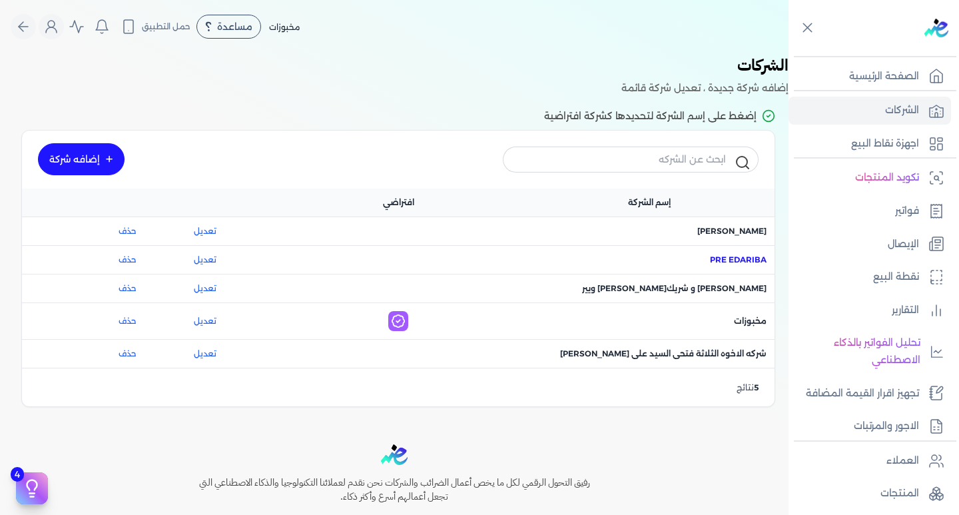
click at [744, 260] on span "اسم الشركة : Pre eDariba" at bounding box center [738, 260] width 57 height 12
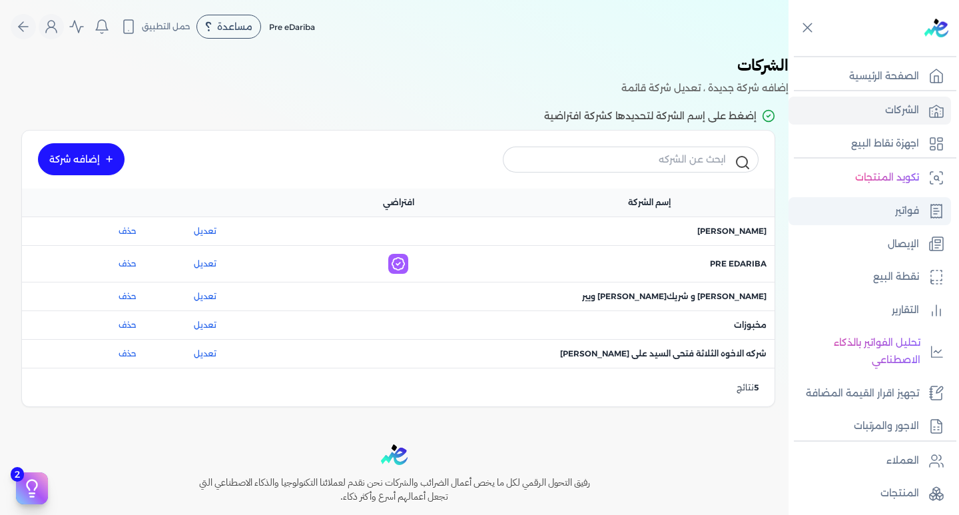
click at [896, 214] on p "فواتير" at bounding box center [907, 210] width 24 height 17
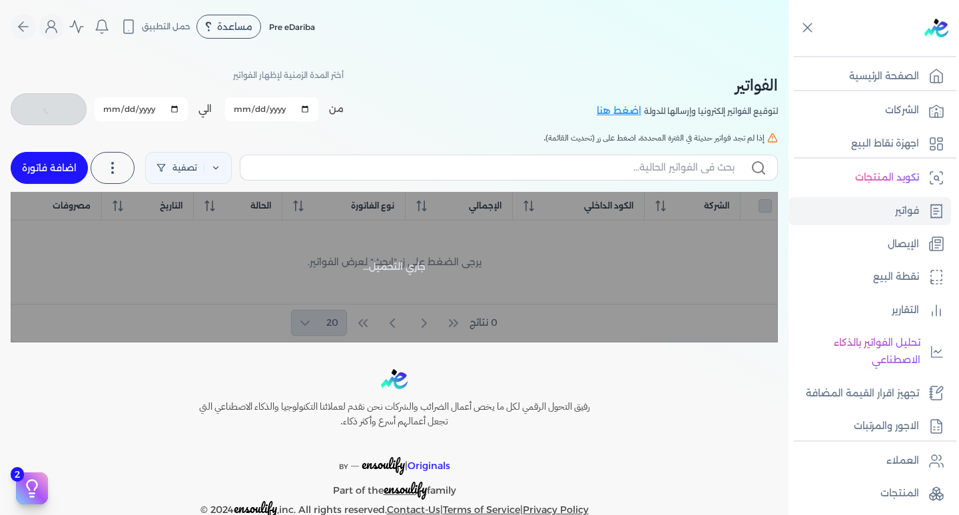
checkbox input "false"
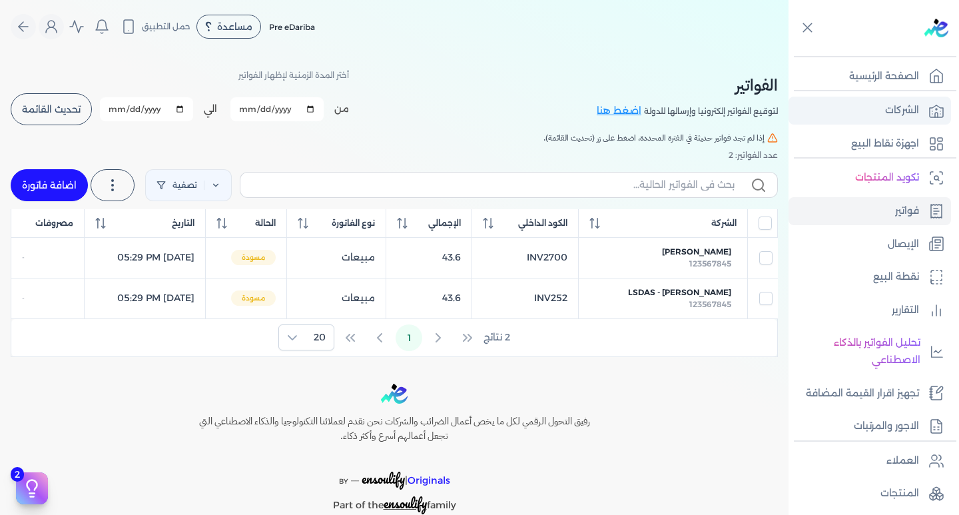
click at [891, 107] on p "الشركات" at bounding box center [902, 110] width 34 height 17
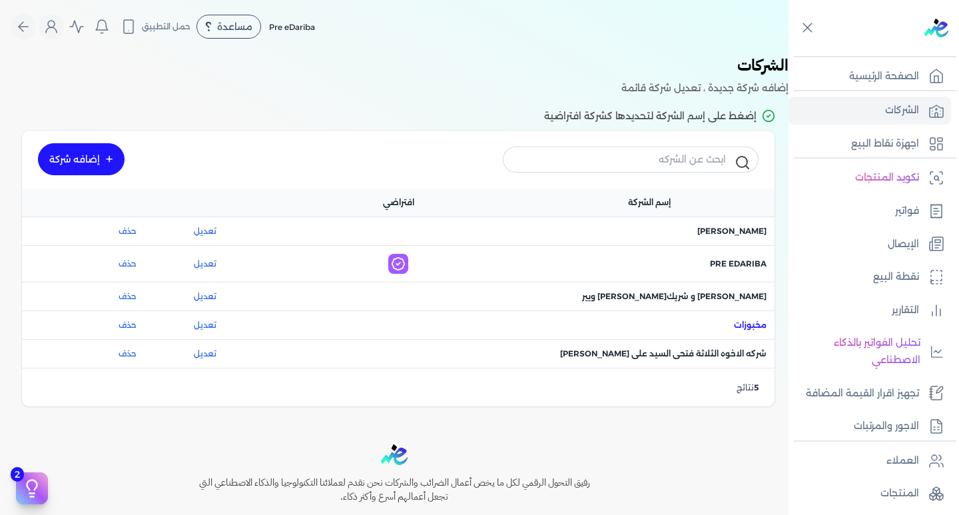
click at [747, 328] on span "اسم الشركة : مخبوزات" at bounding box center [750, 325] width 33 height 12
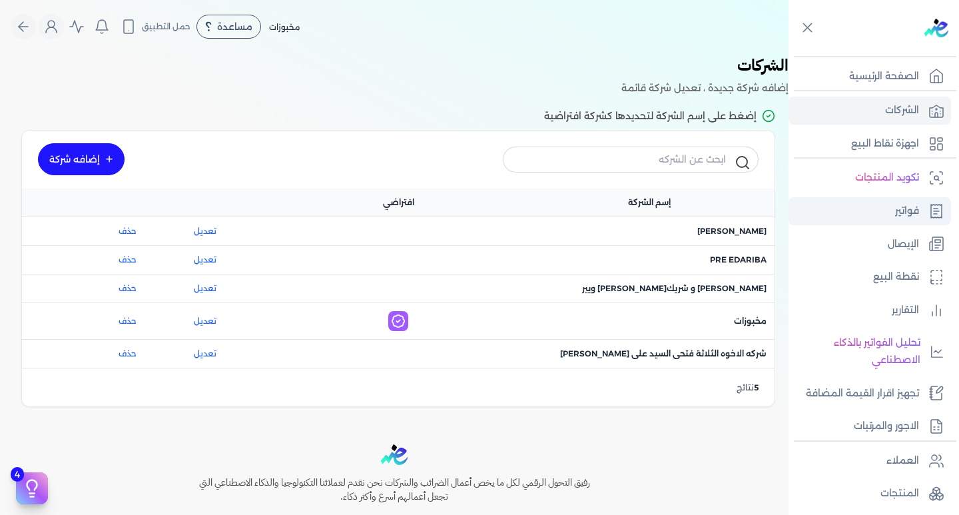
click at [931, 212] on icon at bounding box center [936, 210] width 11 height 13
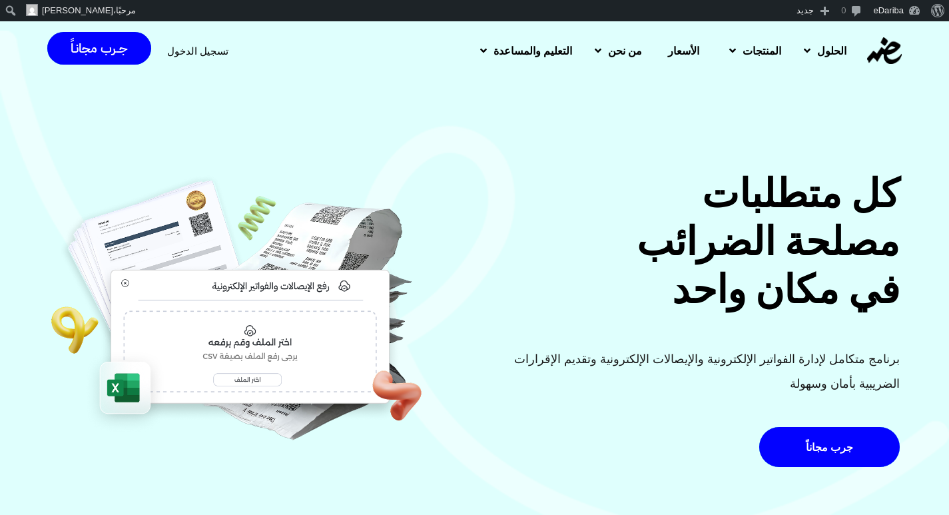
click at [176, 57] on div "تسجيل الدخول" at bounding box center [197, 51] width 61 height 25
click at [210, 50] on span "تسجيل الدخول" at bounding box center [197, 51] width 61 height 10
click at [197, 46] on span "تسجيل الدخول" at bounding box center [197, 51] width 61 height 10
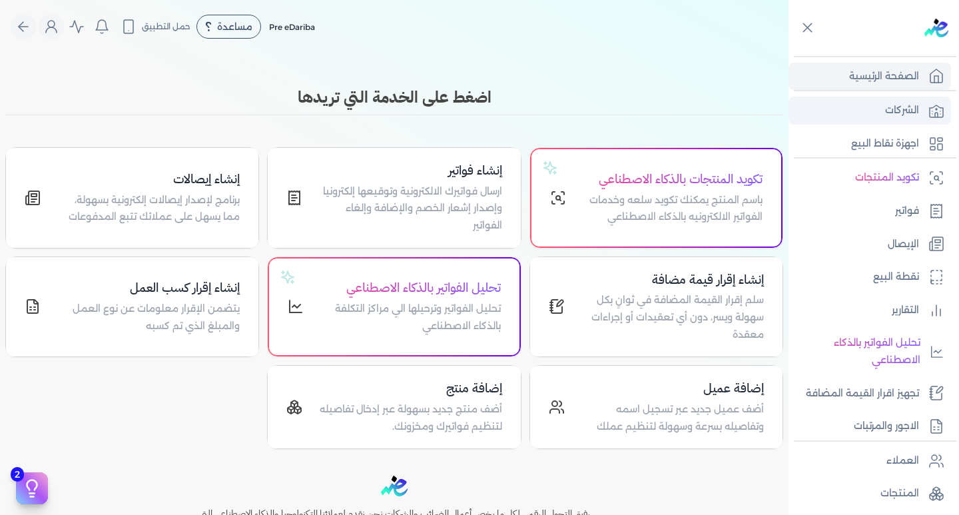
click at [884, 103] on link "الشركات" at bounding box center [869, 111] width 162 height 28
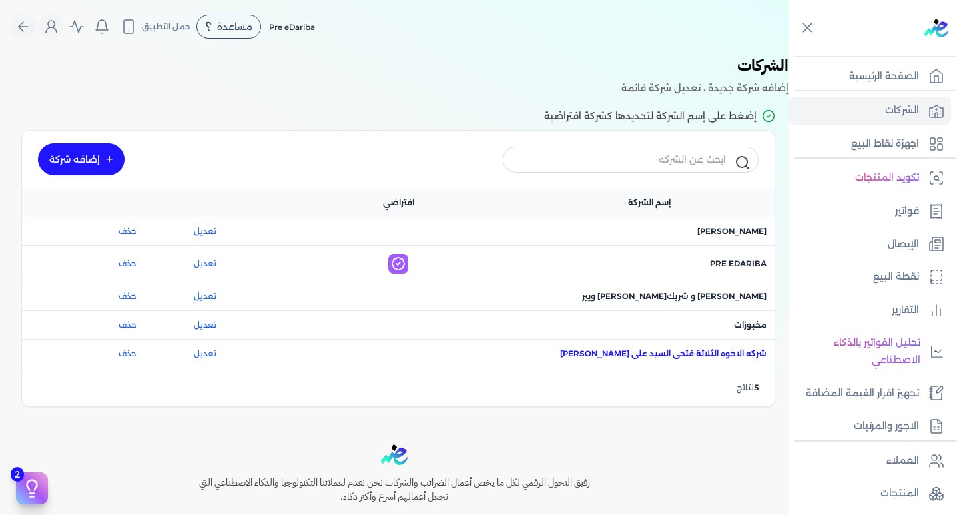
click at [732, 353] on span "اسم الشركة : شركه الاخوه الثلاثة فتحى السيد على [PERSON_NAME]" at bounding box center [663, 353] width 206 height 12
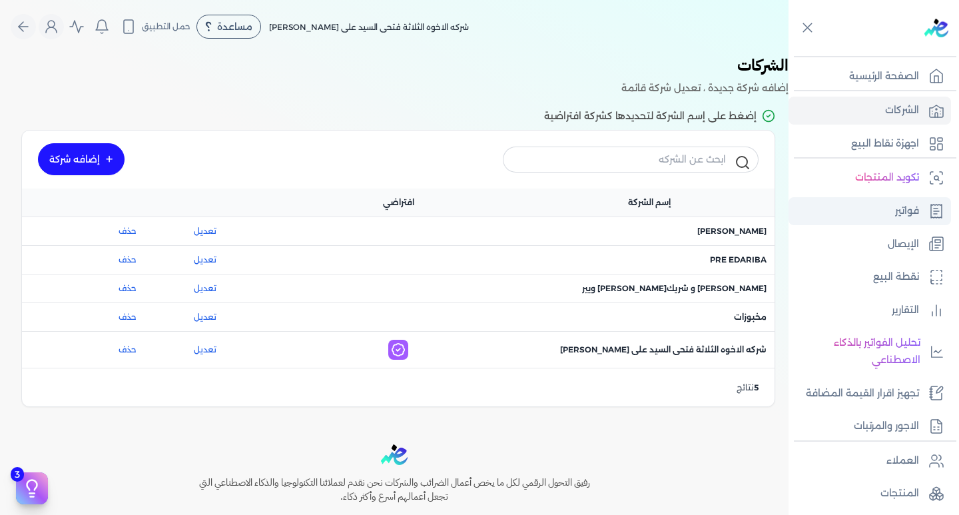
click at [887, 202] on link "فواتير" at bounding box center [869, 211] width 162 height 28
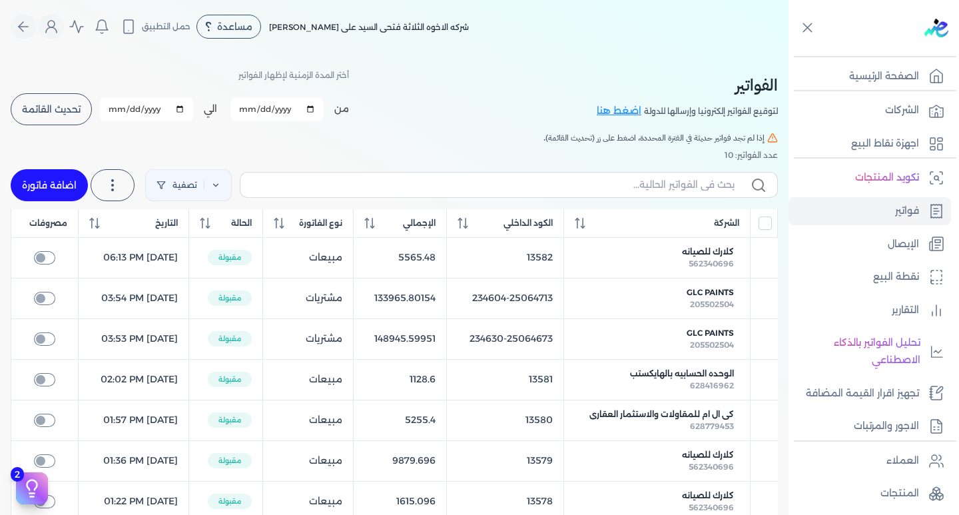
checkbox input "false"
click at [901, 114] on p "الشركات" at bounding box center [902, 110] width 34 height 17
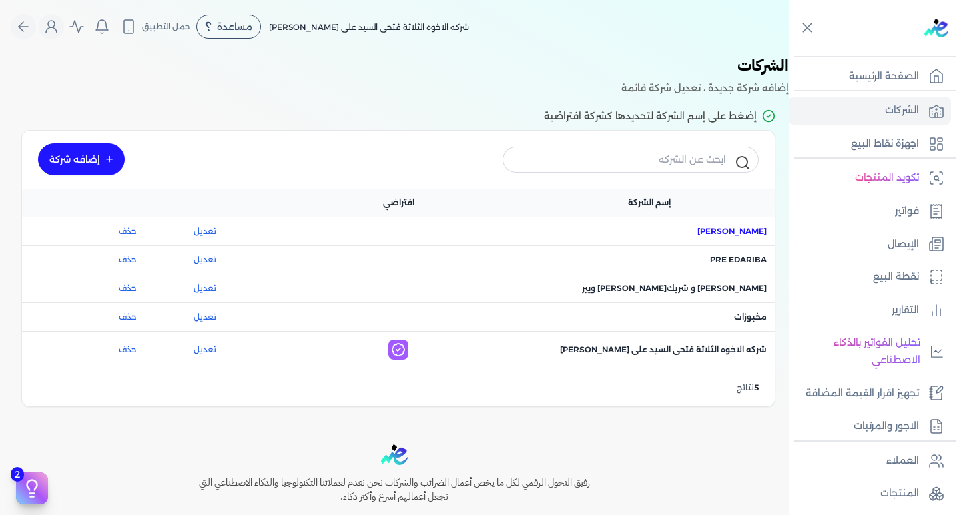
click at [712, 236] on div "اسم الشركة : ماجد محمد عبدالعزيز علي" at bounding box center [648, 231] width 251 height 28
click at [712, 236] on span "اسم الشركة : ماجد محمد عبدالعزيز علي" at bounding box center [731, 231] width 69 height 12
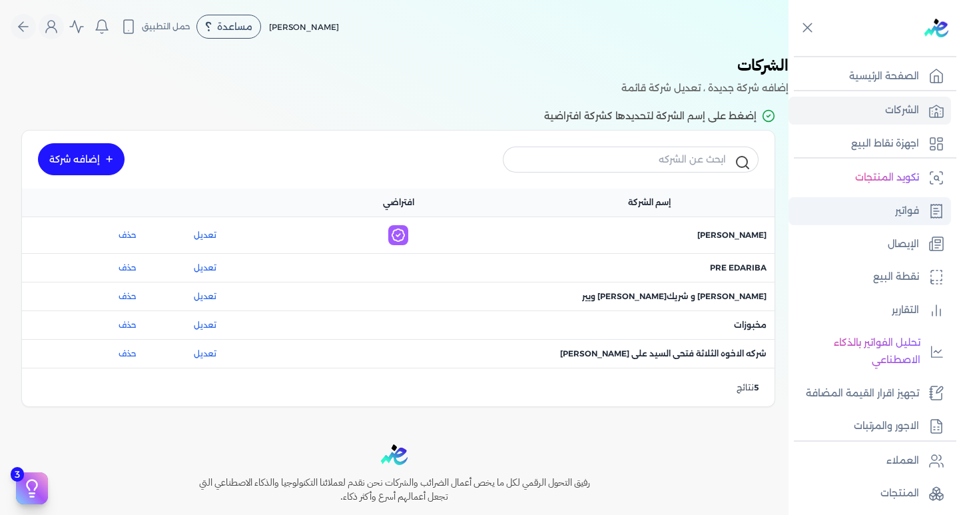
click at [913, 201] on link "فواتير" at bounding box center [869, 211] width 162 height 28
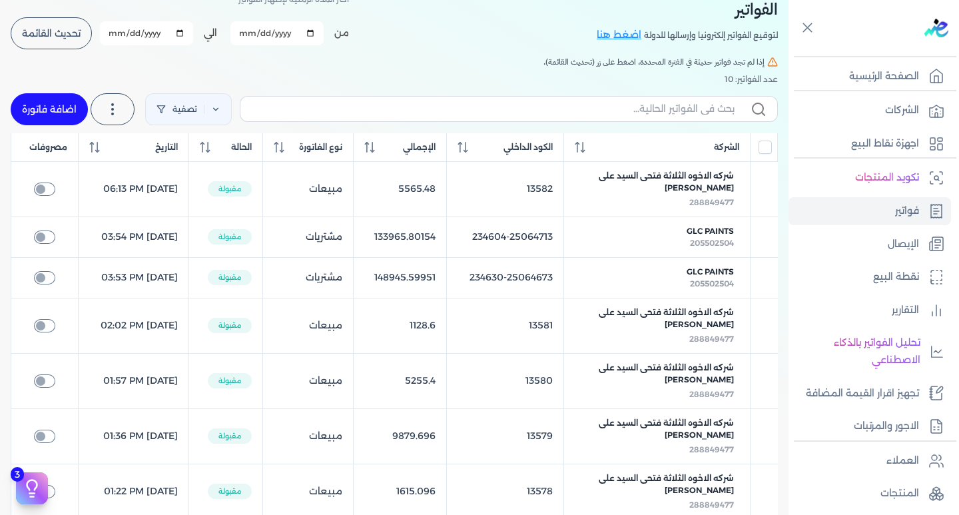
scroll to position [21, 0]
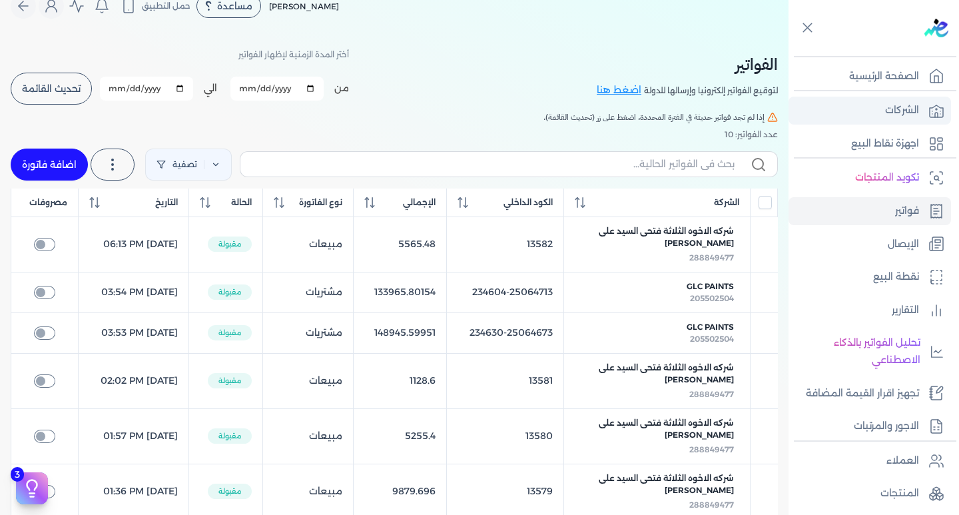
click at [923, 105] on link "الشركات" at bounding box center [869, 111] width 162 height 28
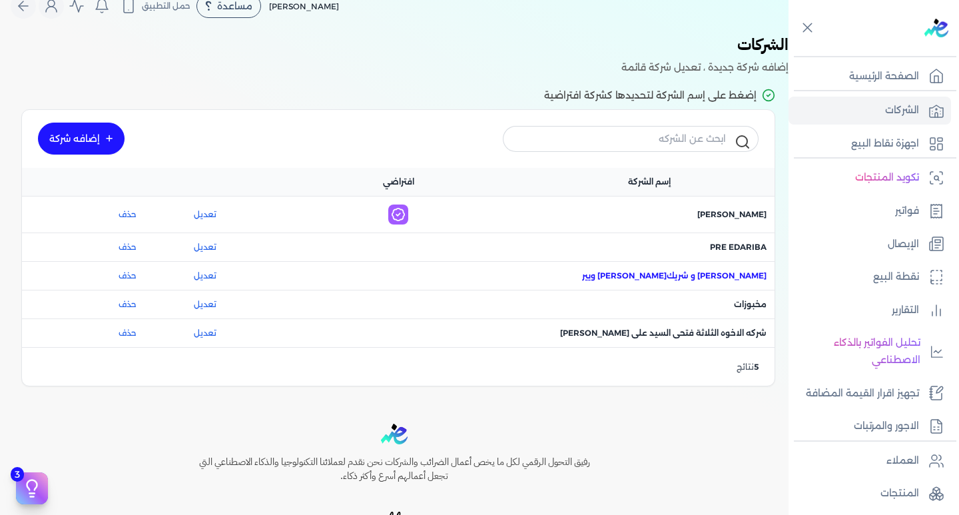
click at [740, 278] on span "اسم الشركة : احمد ربيع عنبر و شريكه فيوتشر ويير" at bounding box center [674, 276] width 184 height 12
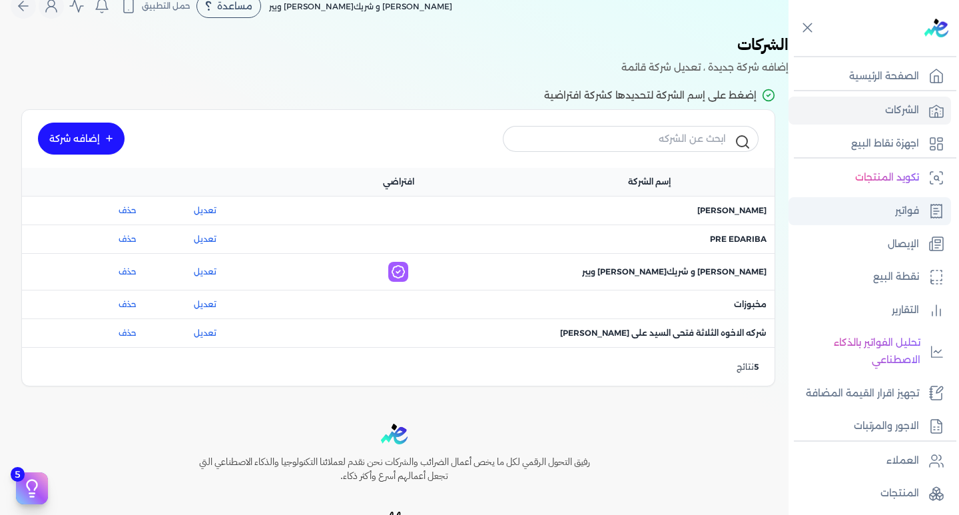
click at [911, 209] on p "فواتير" at bounding box center [907, 210] width 24 height 17
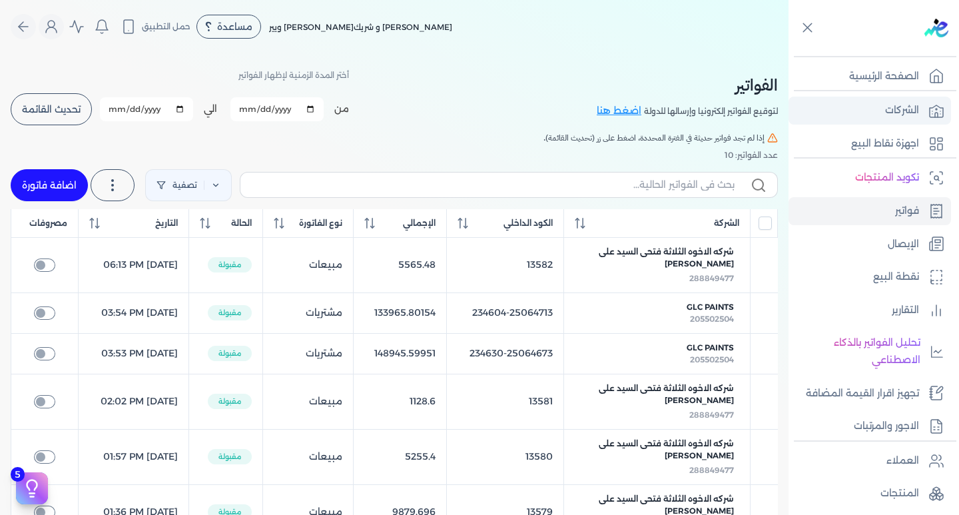
click at [894, 114] on p "الشركات" at bounding box center [902, 110] width 34 height 17
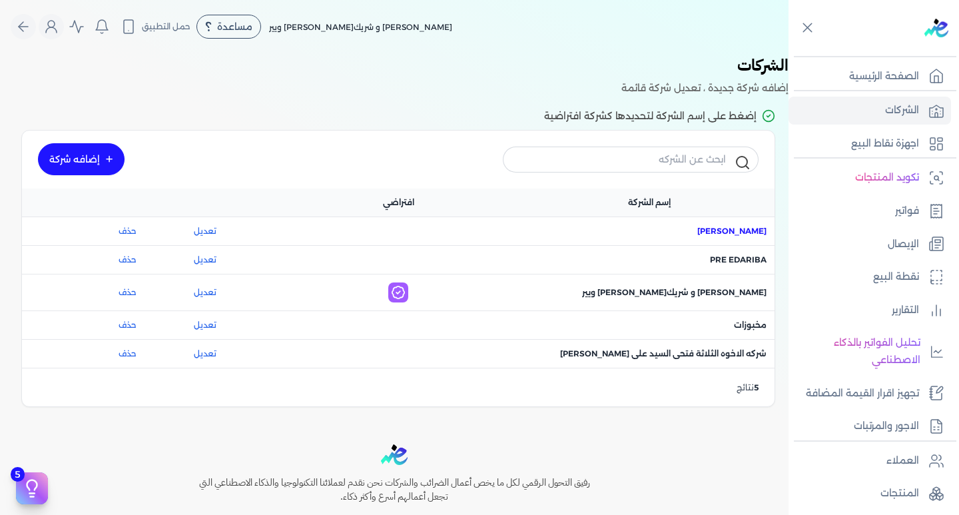
click at [698, 232] on span "اسم الشركة : ماجد محمد عبدالعزيز علي" at bounding box center [731, 231] width 69 height 12
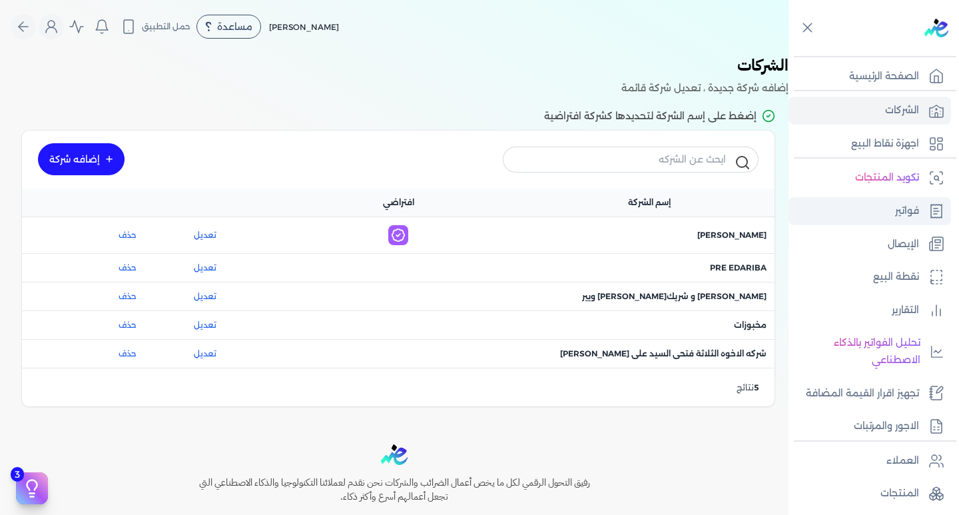
click at [881, 205] on link "فواتير" at bounding box center [869, 211] width 162 height 28
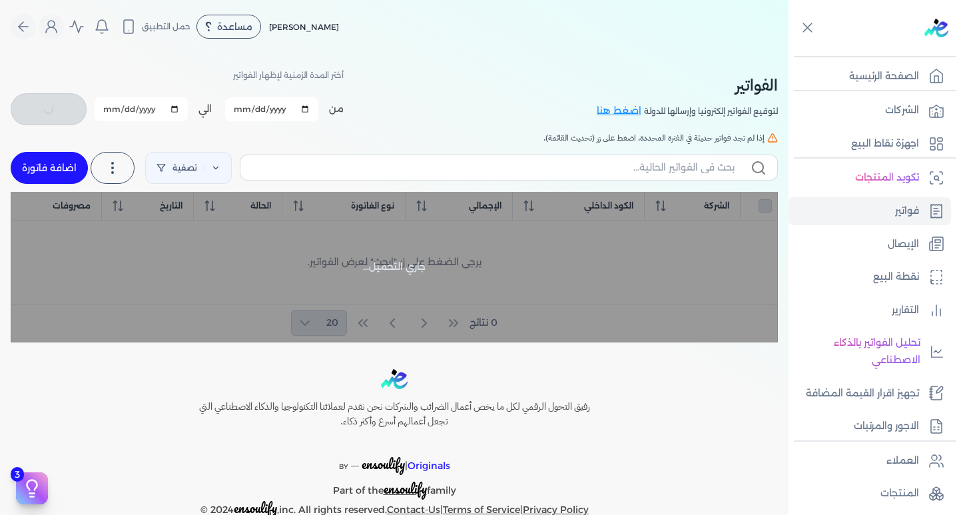
checkbox input "false"
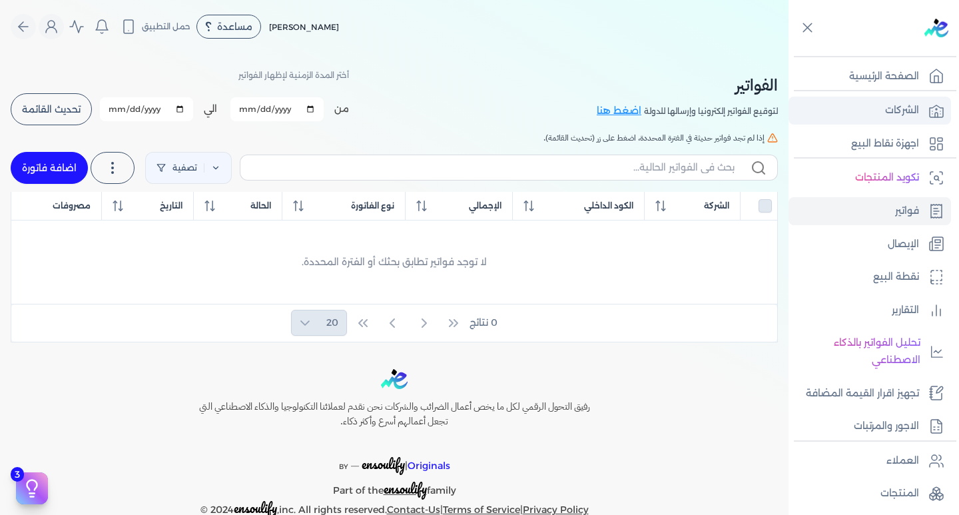
click at [876, 118] on link "الشركات" at bounding box center [869, 111] width 162 height 28
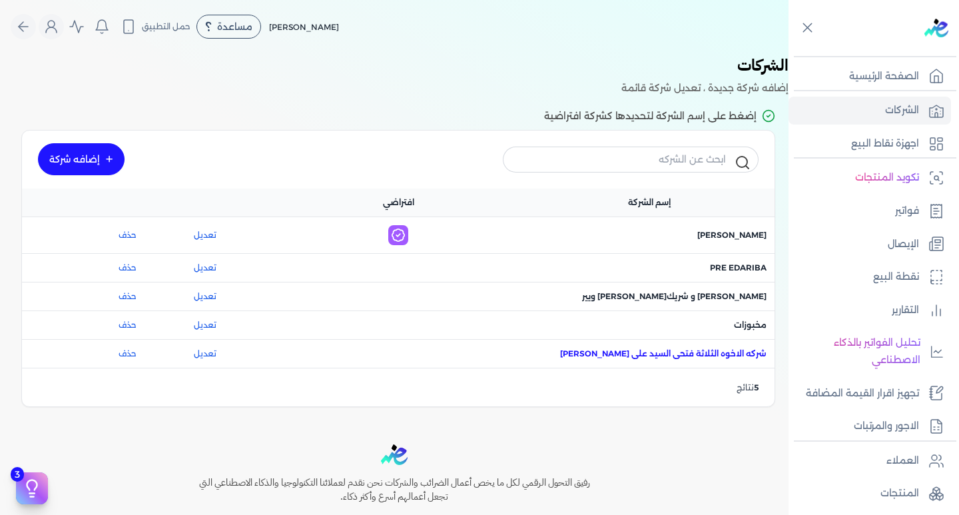
click at [737, 352] on span "اسم الشركة : شركه الاخوه الثلاثة فتحى السيد على عمران وشركاه" at bounding box center [663, 353] width 206 height 12
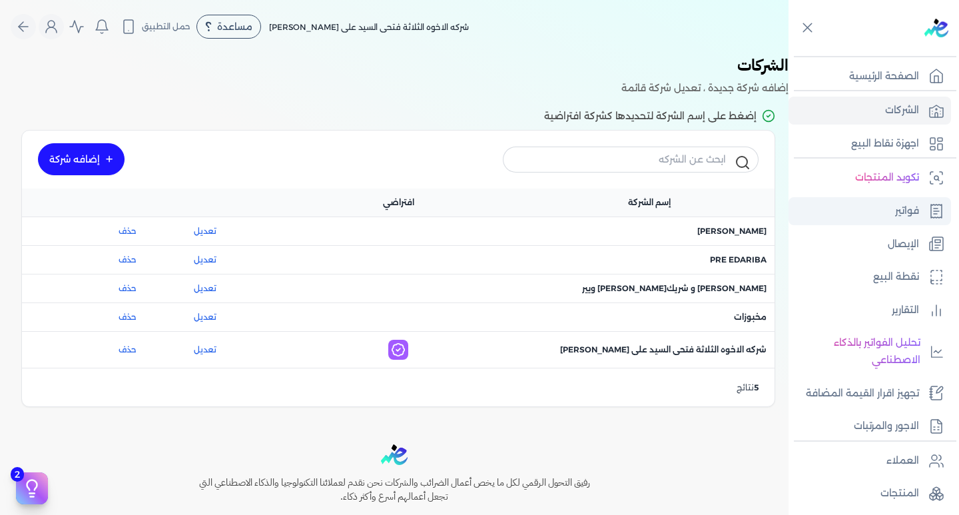
click at [905, 213] on p "فواتير" at bounding box center [907, 210] width 24 height 17
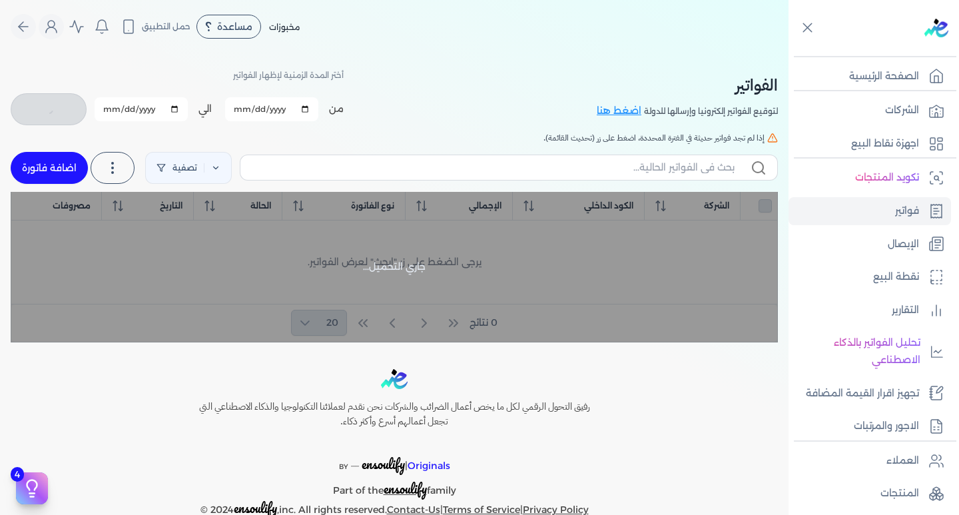
checkbox input "false"
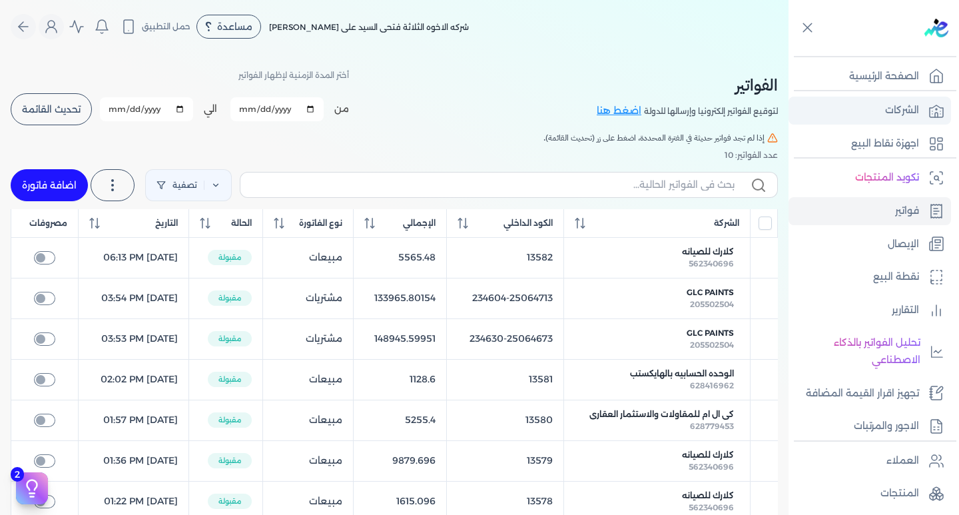
click at [881, 109] on link "الشركات" at bounding box center [869, 111] width 162 height 28
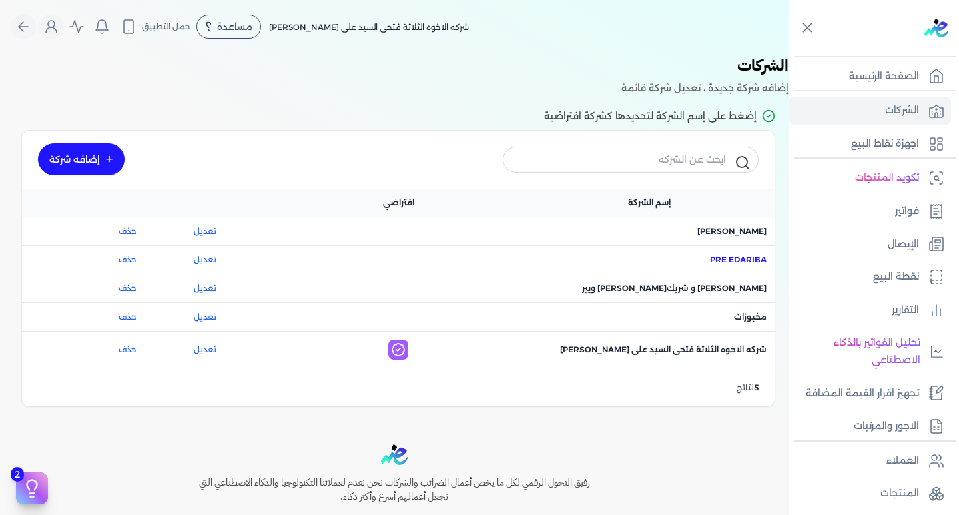
click at [753, 254] on span "اسم الشركة : Pre eDariba" at bounding box center [738, 260] width 57 height 12
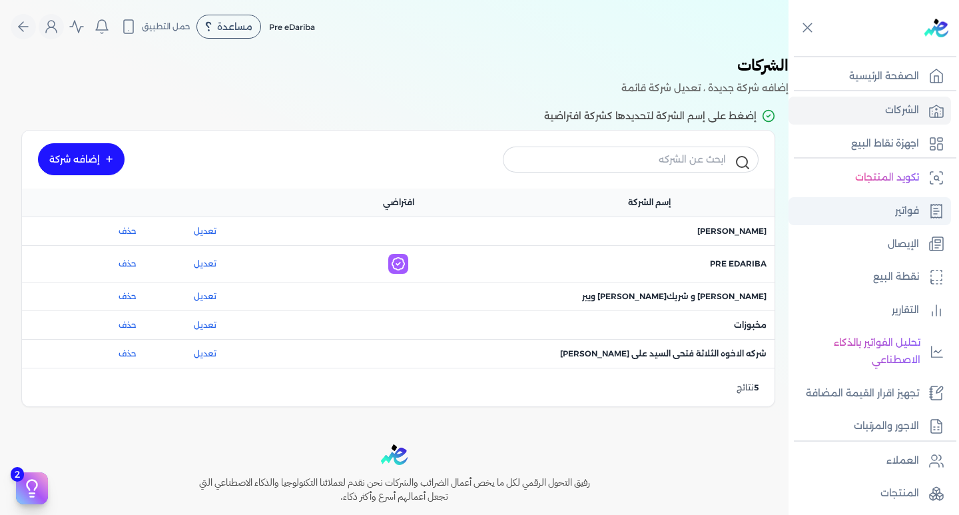
click at [901, 205] on p "فواتير" at bounding box center [907, 210] width 24 height 17
